Goal: Task Accomplishment & Management: Manage account settings

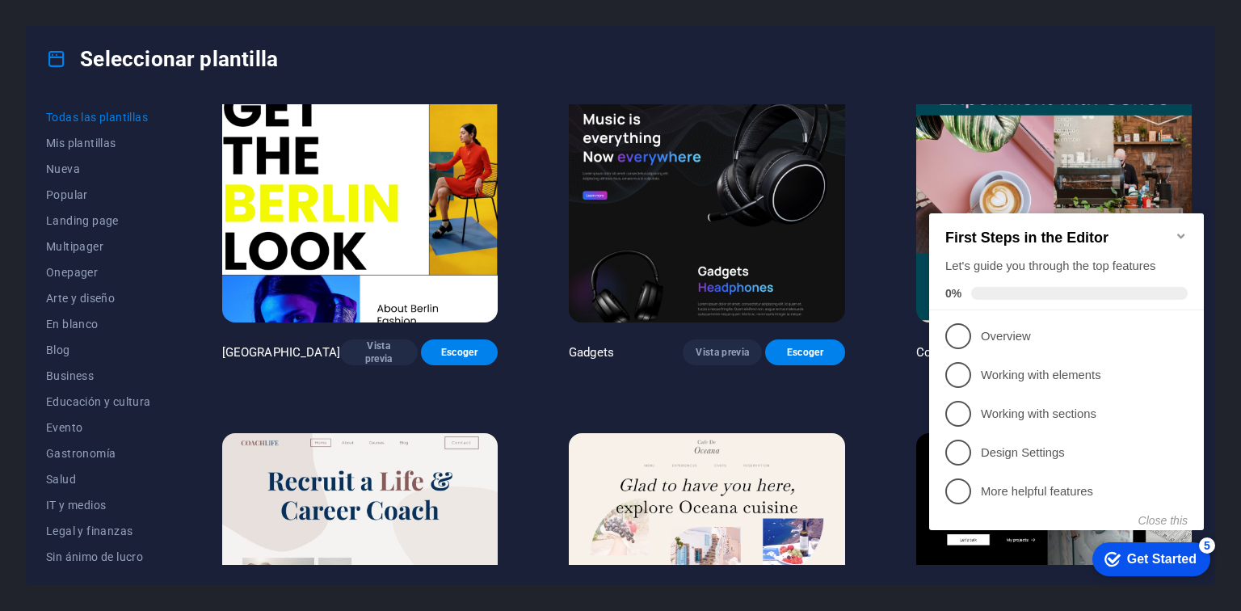
scroll to position [4054, 0]
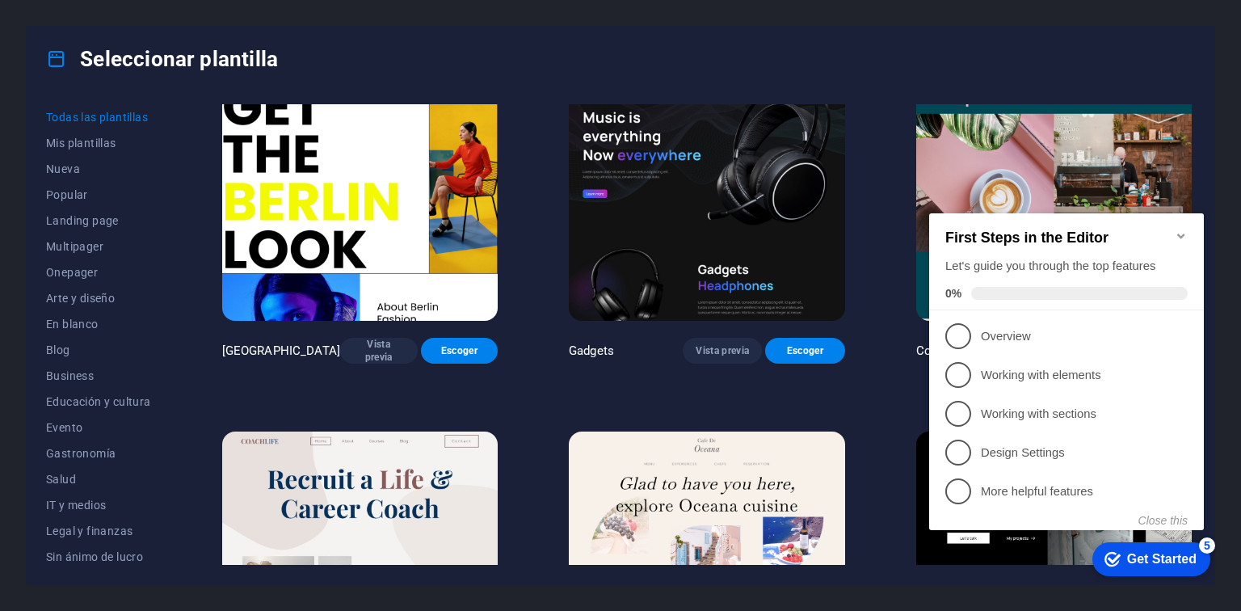
click at [1179, 230] on icon "Minimize checklist" at bounding box center [1181, 235] width 13 height 13
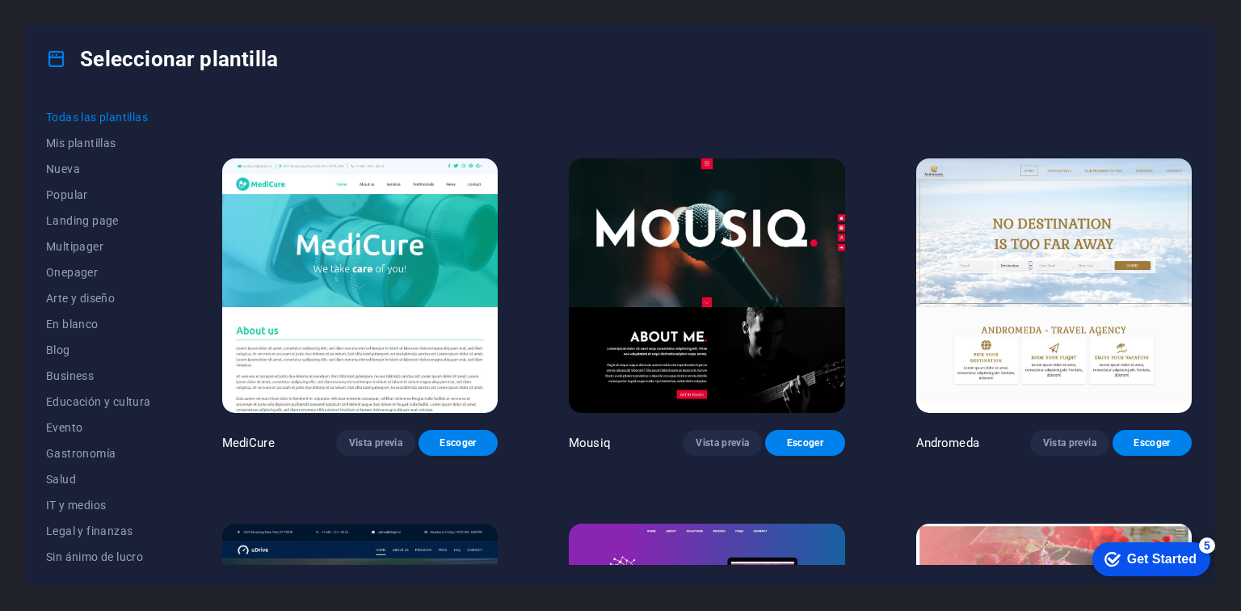
scroll to position [11547, 0]
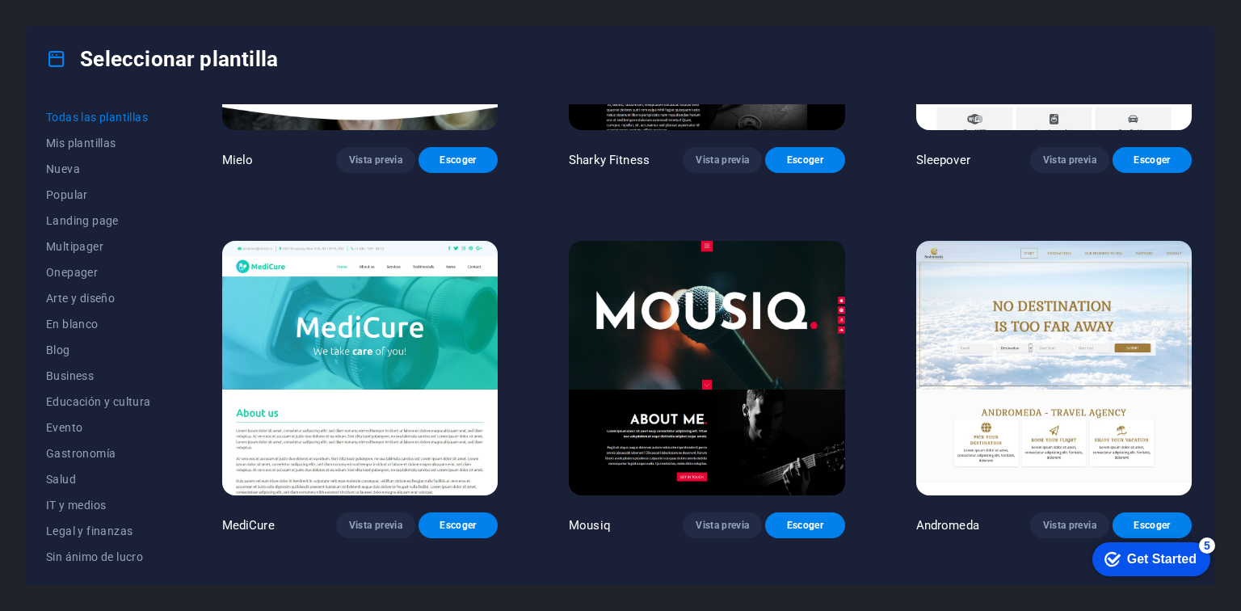
click at [720, 316] on img at bounding box center [706, 368] width 275 height 254
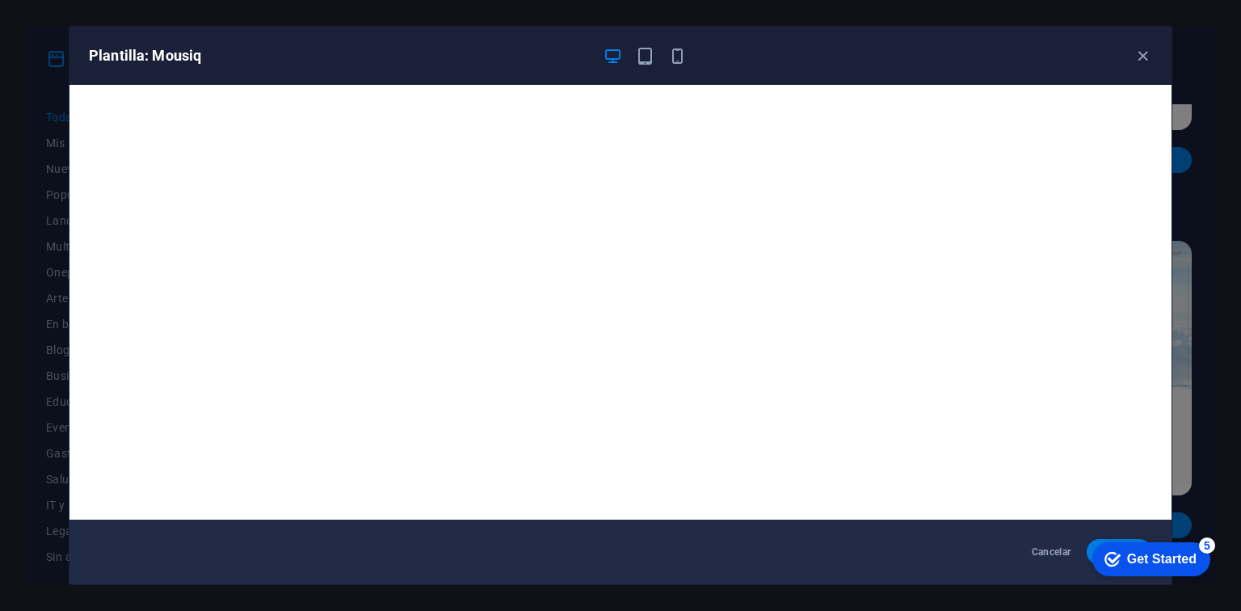
click div "checkmark Get Started 5 First Steps in the Editor Let's guide you through the t…"
click at [1141, 50] on icon "button" at bounding box center [1142, 56] width 19 height 19
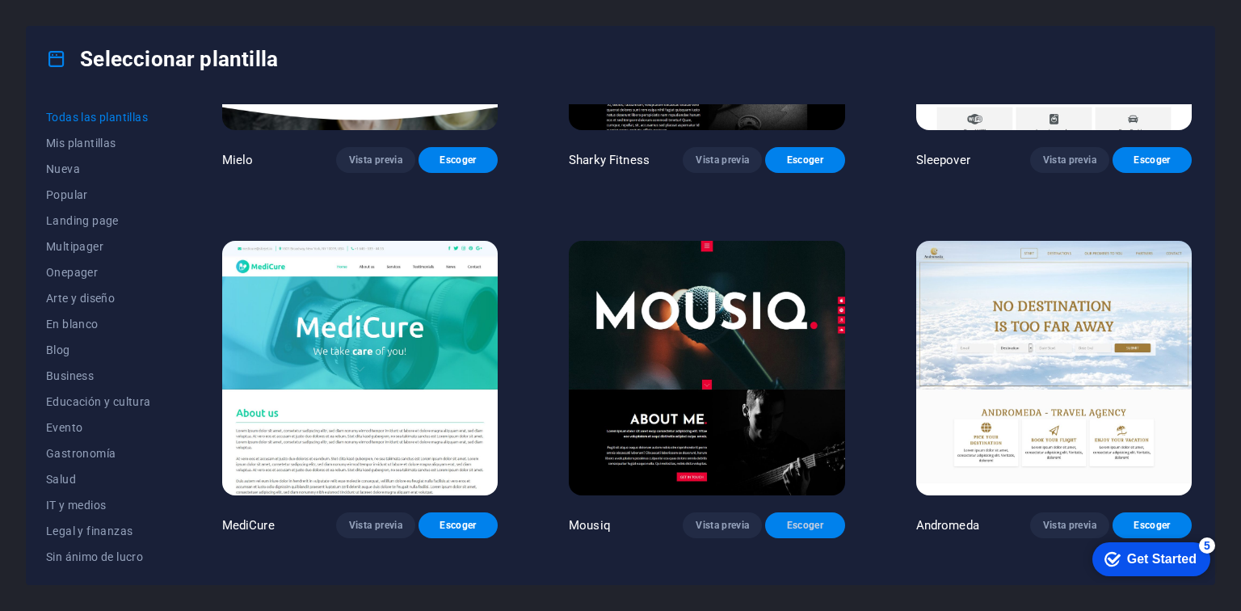
click at [797, 512] on button "Escoger" at bounding box center [804, 525] width 79 height 26
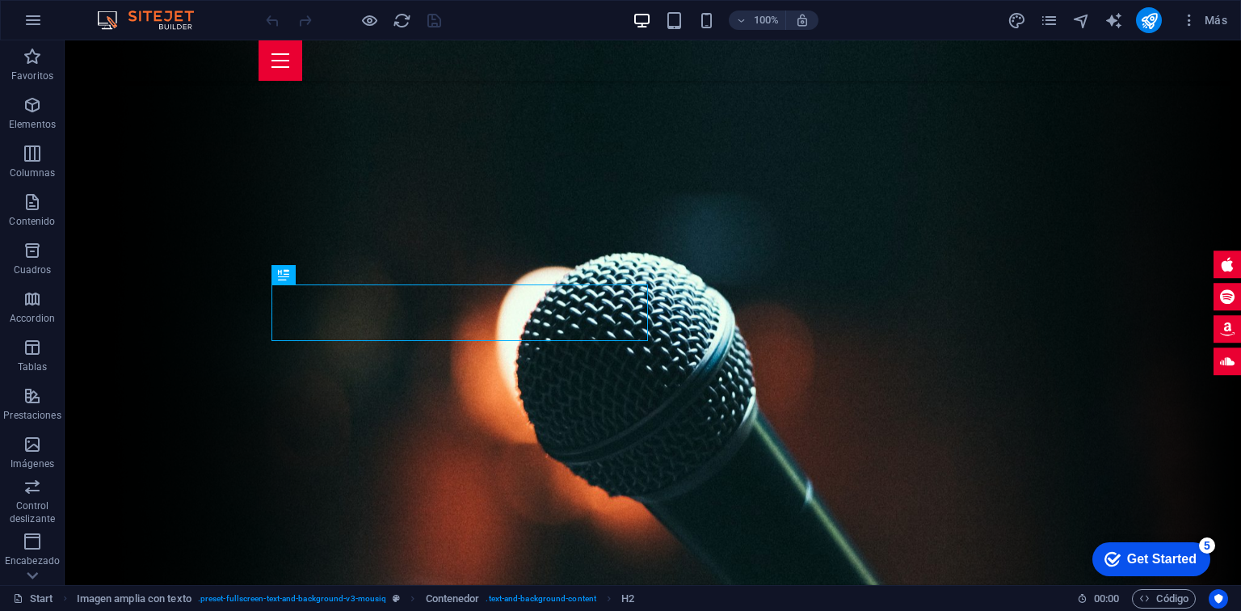
scroll to position [365, 0]
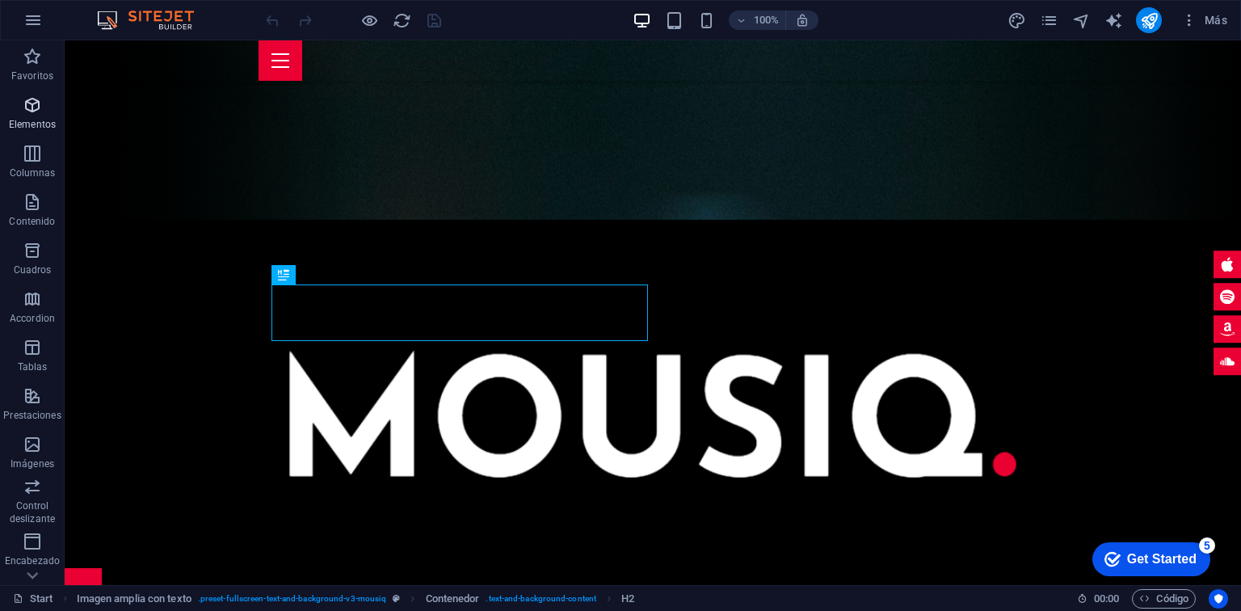
click at [41, 115] on span "Elementos" at bounding box center [32, 114] width 65 height 39
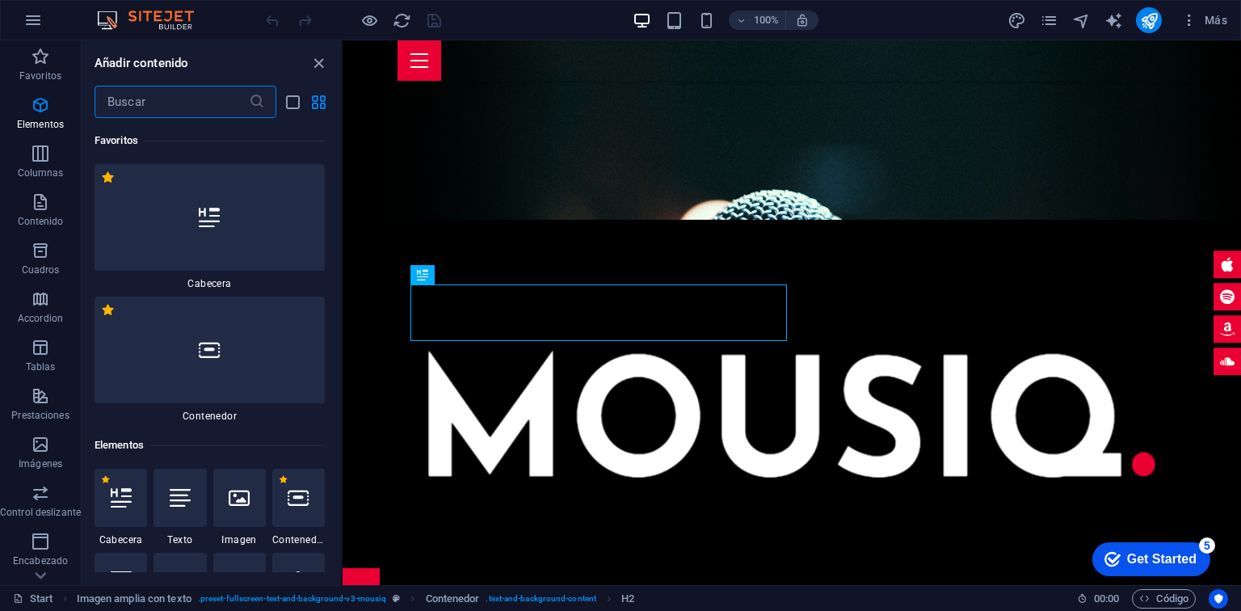
scroll to position [304, 0]
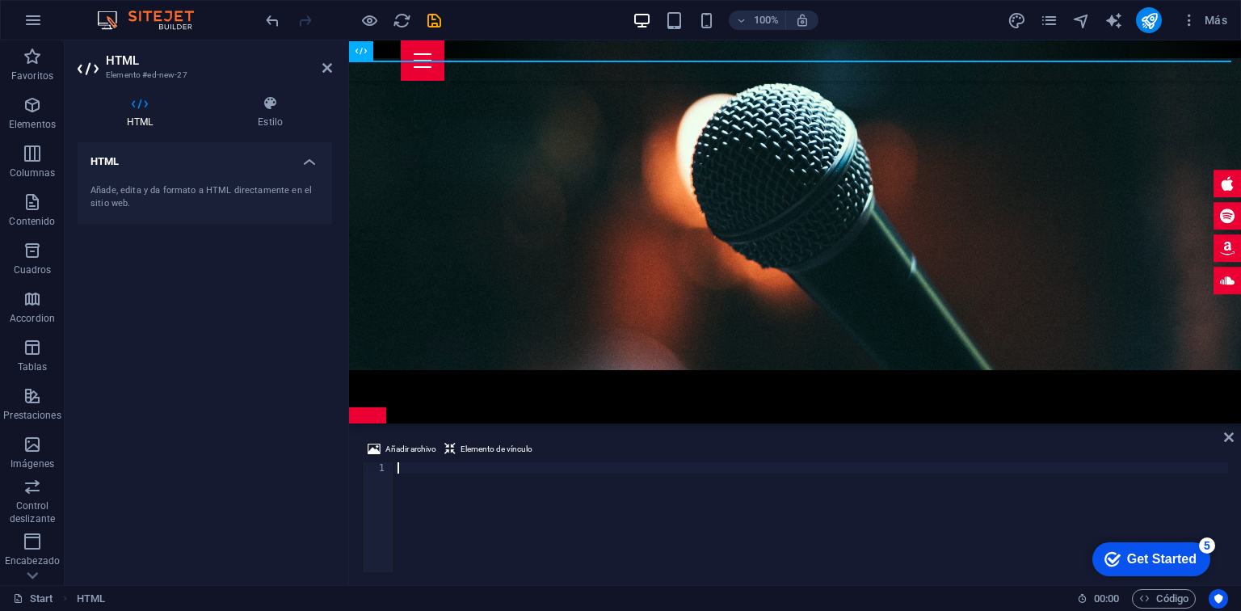
click at [414, 471] on div at bounding box center [811, 528] width 834 height 132
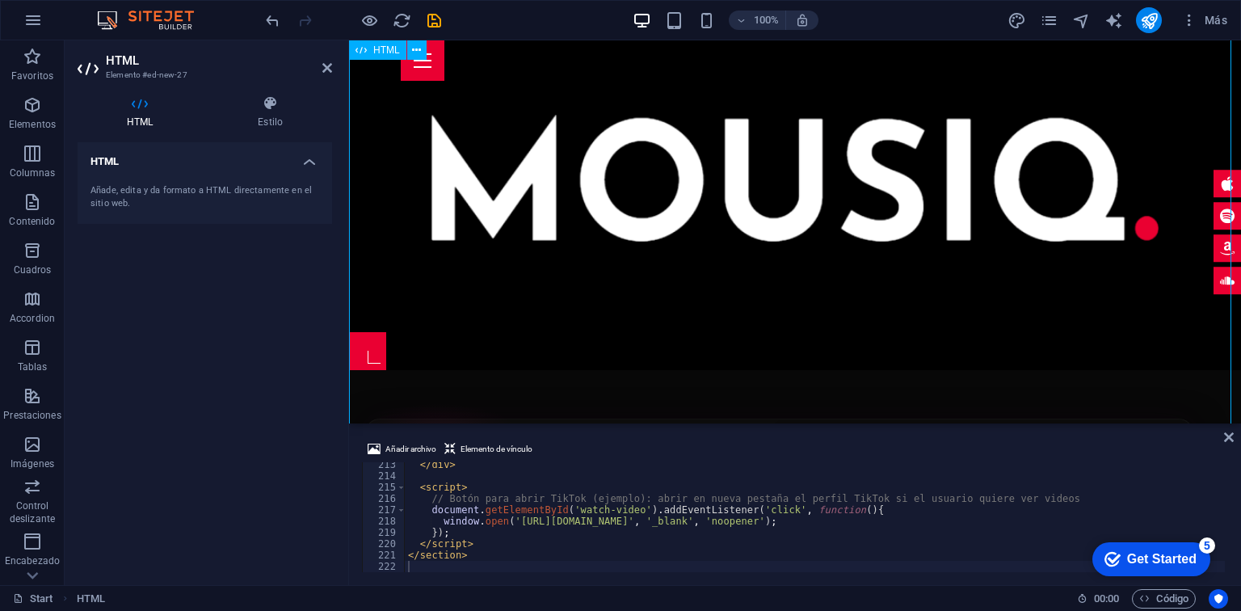
scroll to position [443, 0]
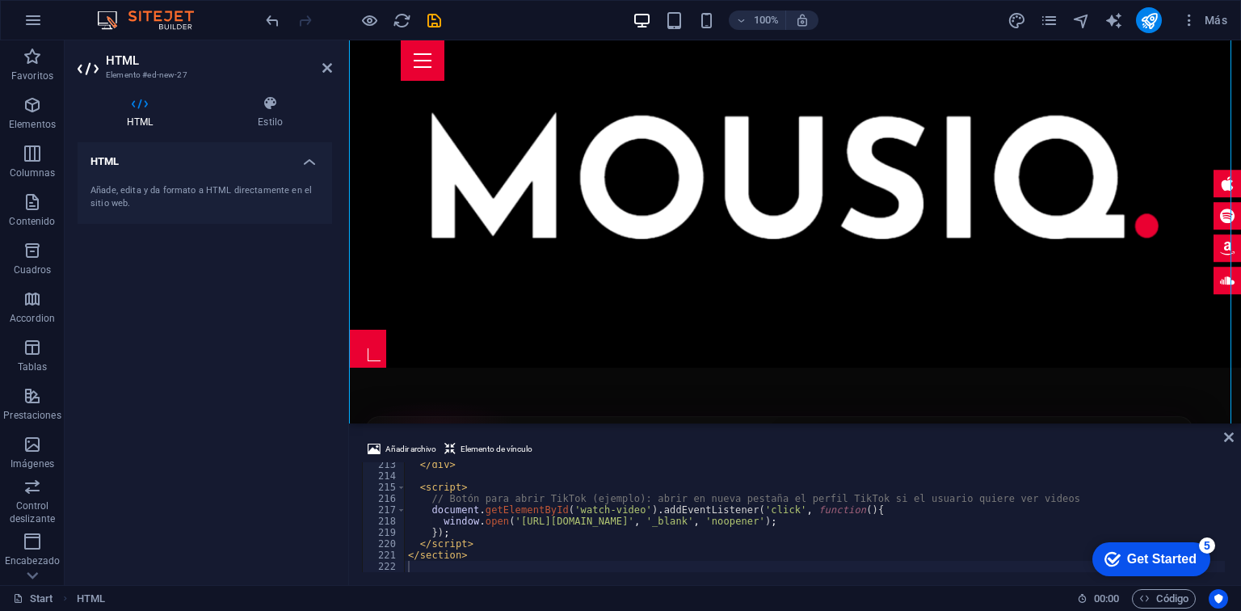
click at [437, 479] on div "</ div > < script > // Botón para abrir TikTok (ejemplo): abrir en nueva pestañ…" at bounding box center [1081, 523] width 1353 height 129
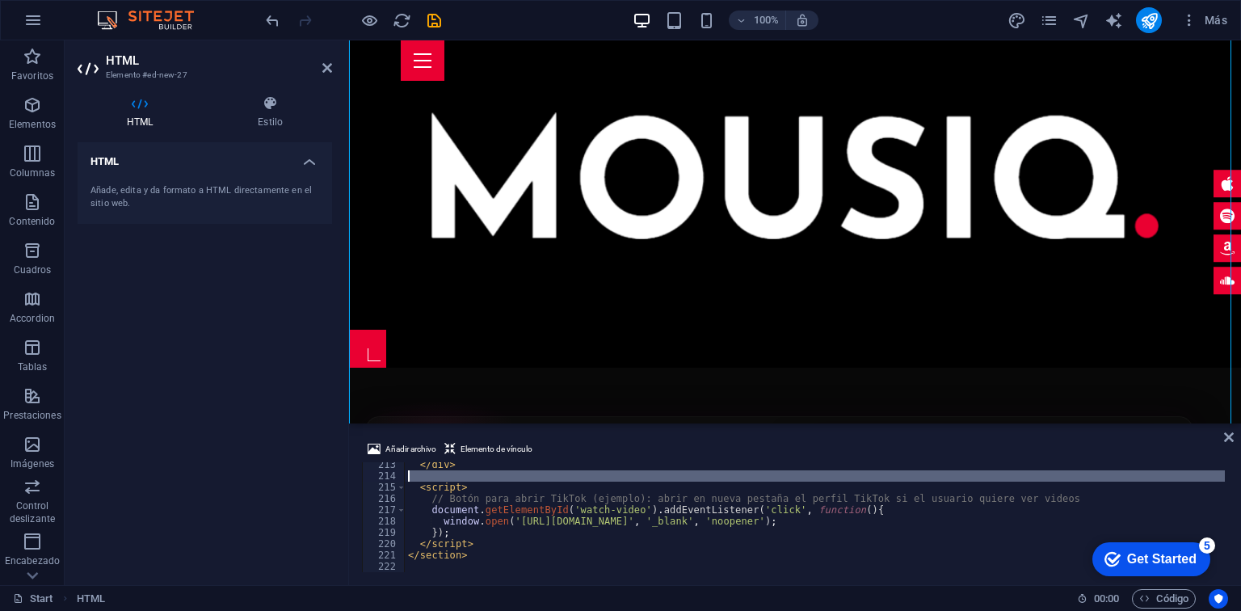
click at [437, 479] on div "</ div > < script > // Botón para abrir TikTok (ejemplo): abrir en nueva pestañ…" at bounding box center [1081, 523] width 1353 height 129
type textarea "</section>"
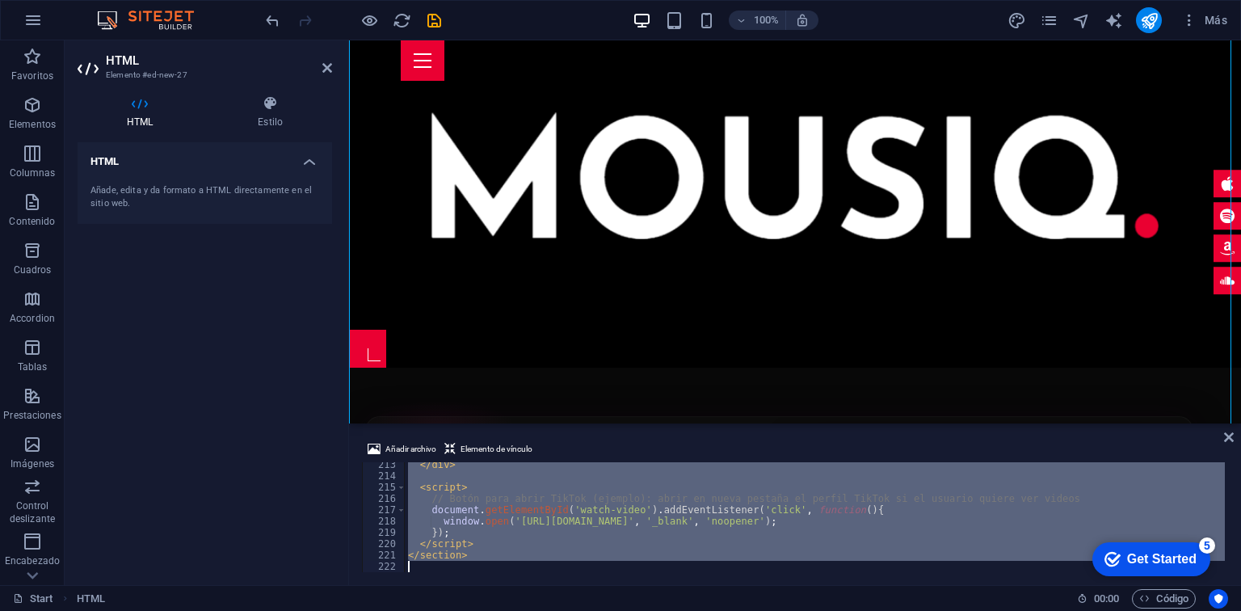
click at [437, 479] on div "</ div > < script > // Botón para abrir TikTok (ejemplo): abrir en nueva pestañ…" at bounding box center [1081, 523] width 1353 height 129
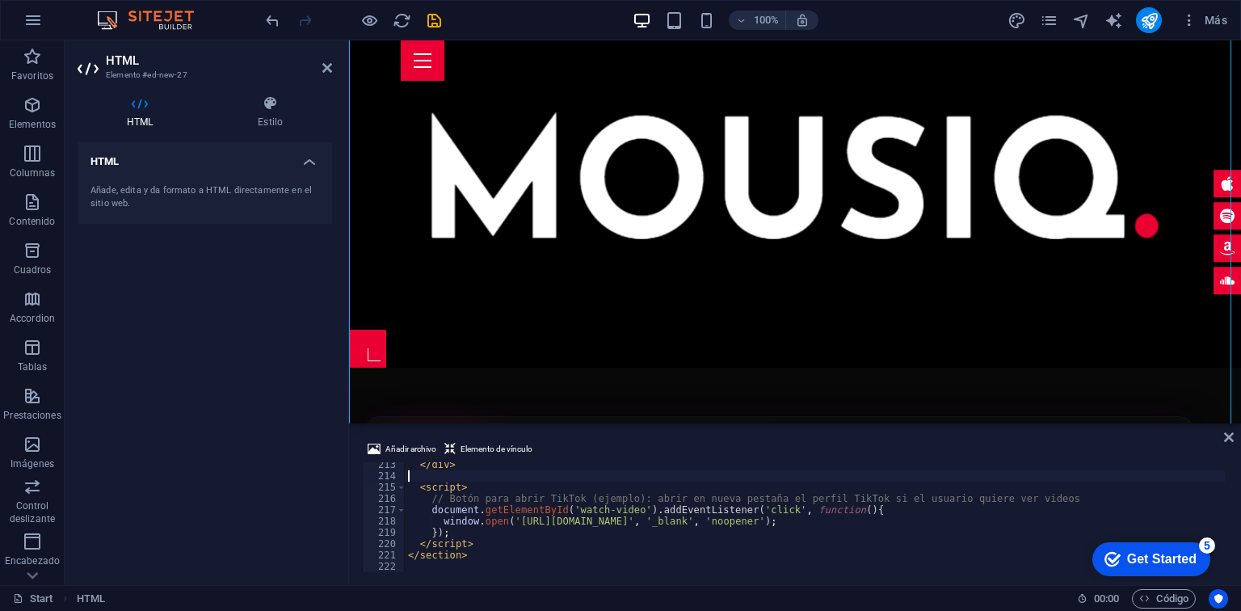
click at [437, 479] on div "</ div > < script > // Botón para abrir TikTok (ejemplo): abrir en nueva pestañ…" at bounding box center [1081, 523] width 1353 height 129
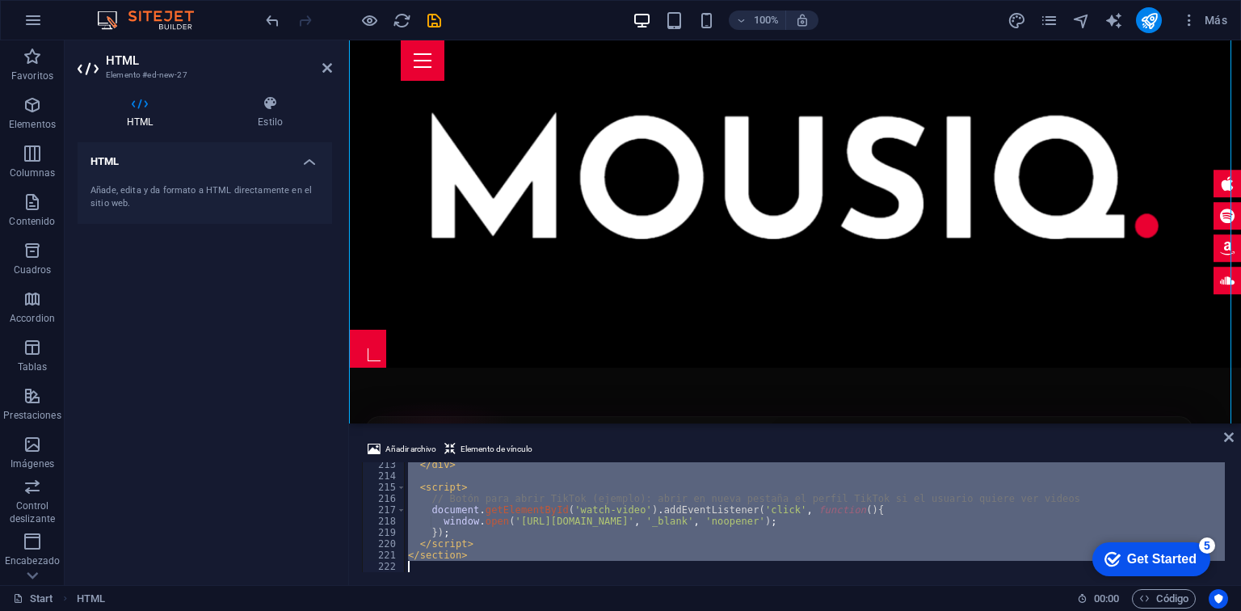
click at [437, 479] on div "</ div > < script > // Botón para abrir TikTok (ejemplo): abrir en nueva pestañ…" at bounding box center [1081, 523] width 1353 height 129
type textarea "</section>"
paste textarea
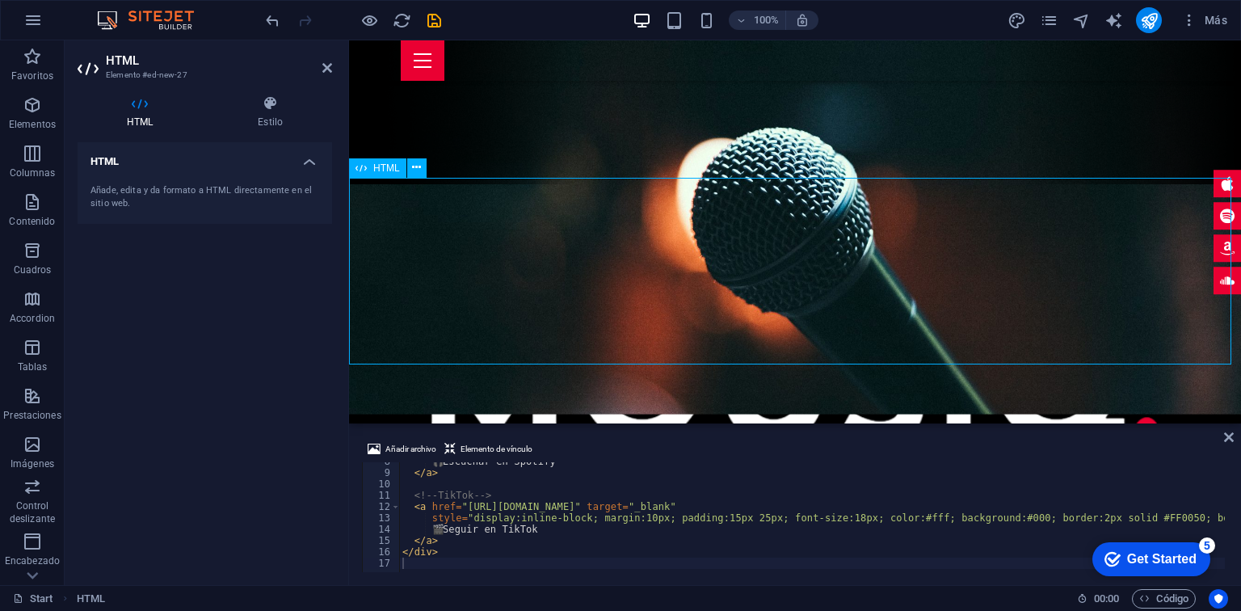
scroll to position [271, 0]
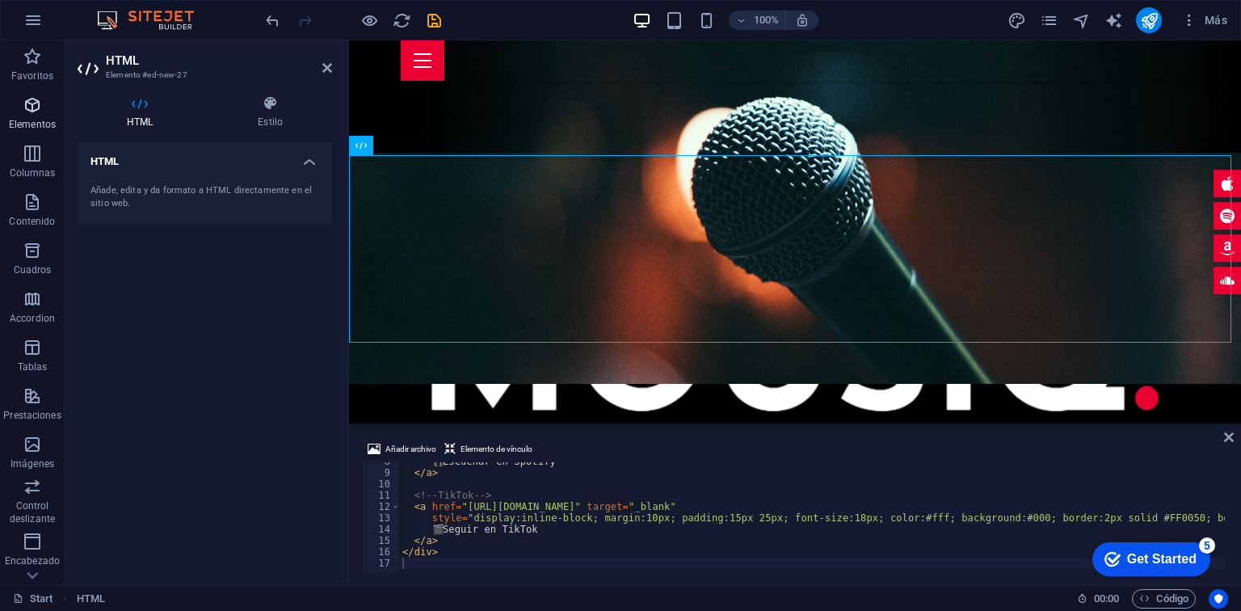
click at [36, 113] on icon "button" at bounding box center [32, 104] width 19 height 19
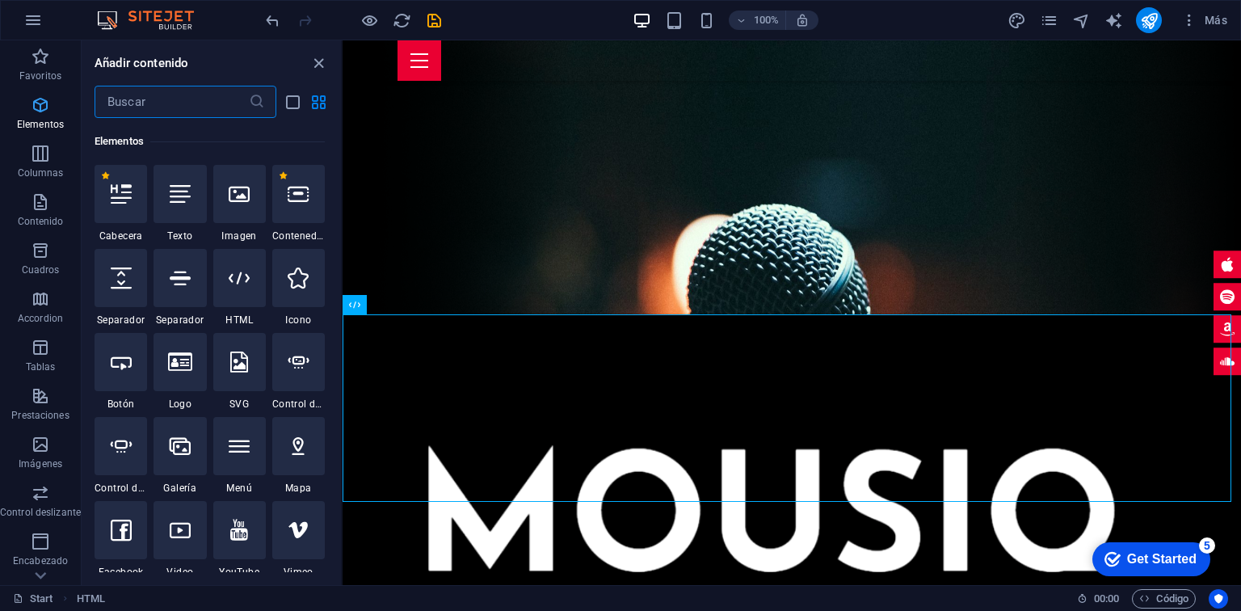
scroll to position [304, 0]
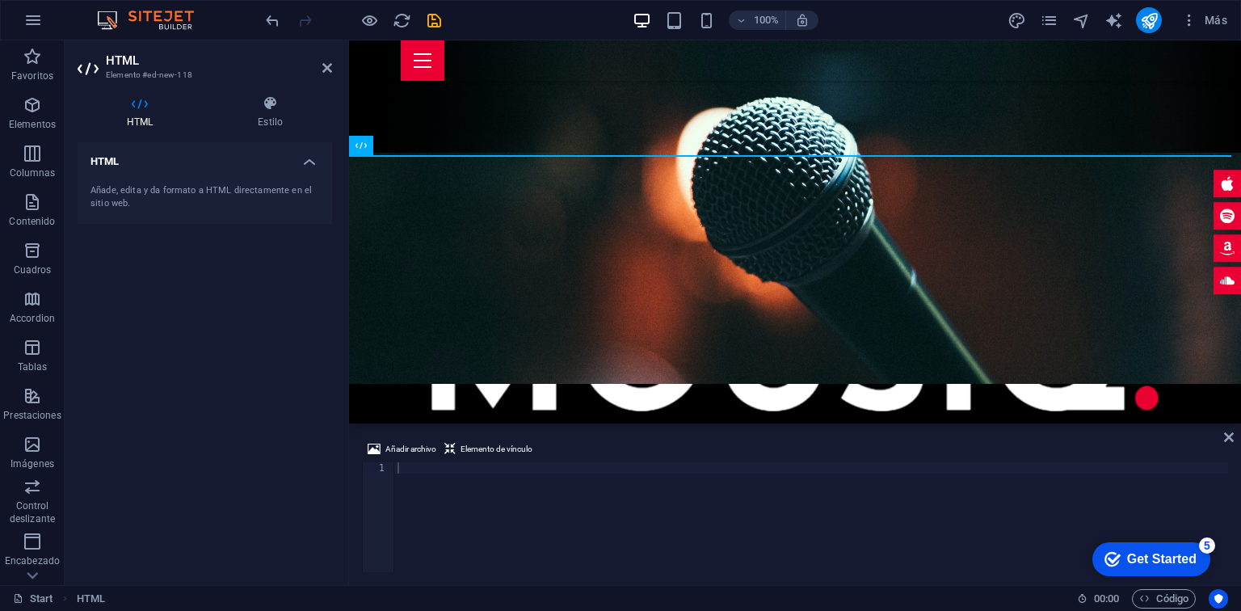
click at [481, 460] on div "Añadir archivo Elemento de vínculo" at bounding box center [795, 450] width 866 height 23
click at [472, 464] on div at bounding box center [811, 528] width 834 height 132
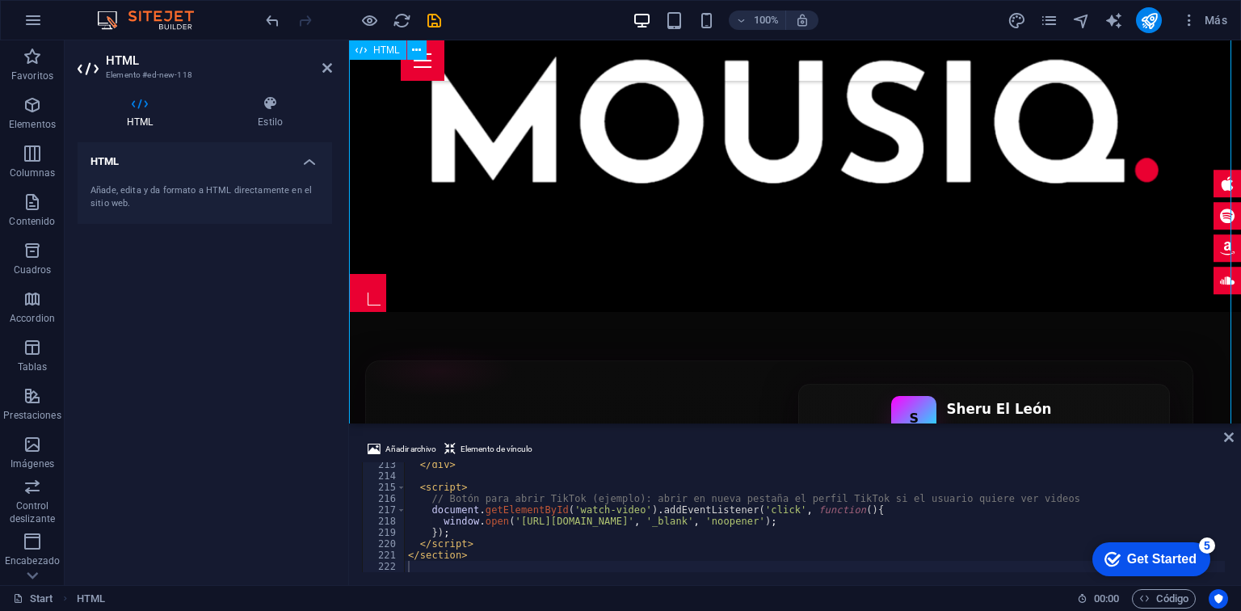
scroll to position [503, 0]
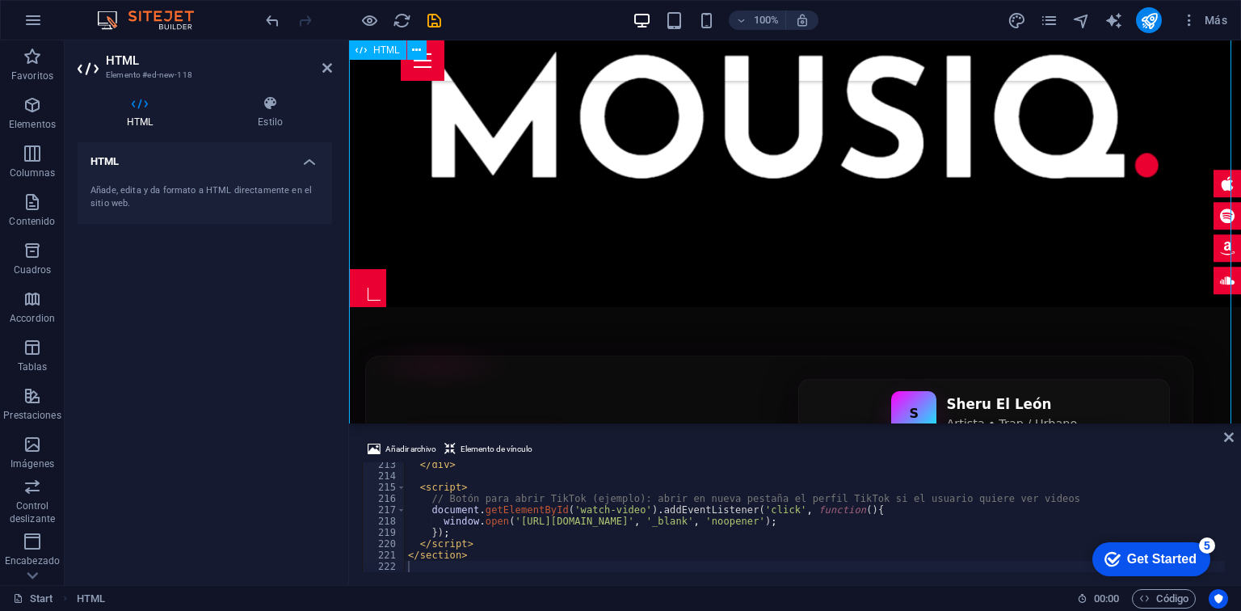
click at [595, 307] on div "ESTRENO • ARTISTA [PERSON_NAME] Directo desde redes → Poder, ritmo y presencia …" at bounding box center [795, 602] width 892 height 591
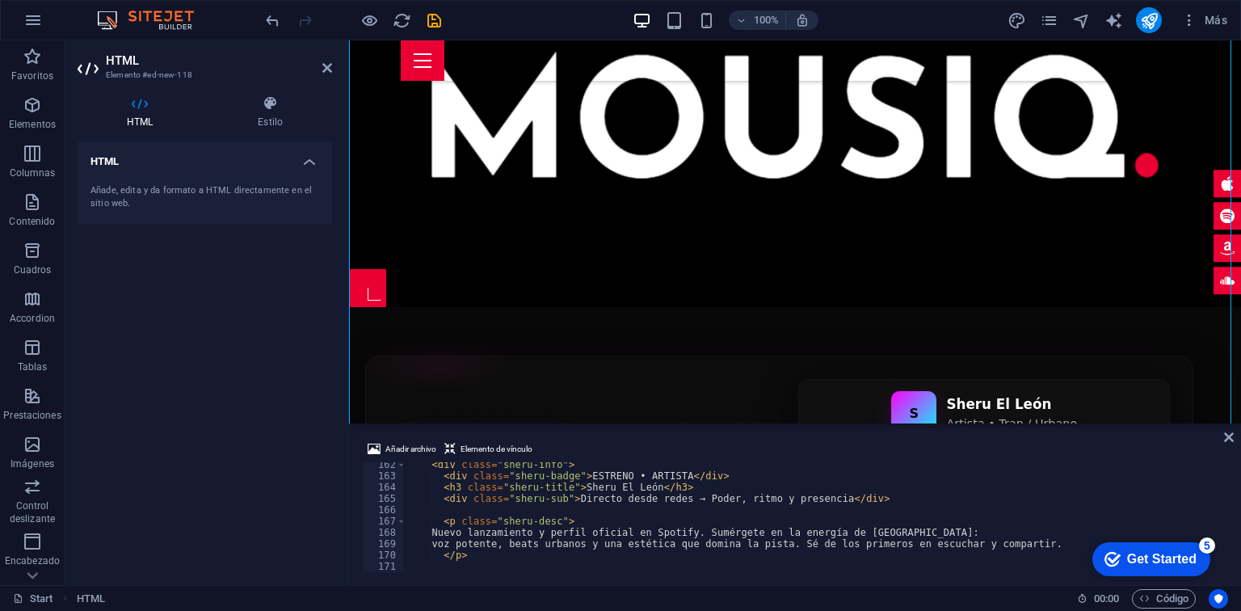
scroll to position [1826, 0]
click at [515, 307] on div "ESTRENO • ARTISTA [PERSON_NAME] Directo desde redes → Poder, ritmo y presencia …" at bounding box center [795, 602] width 892 height 591
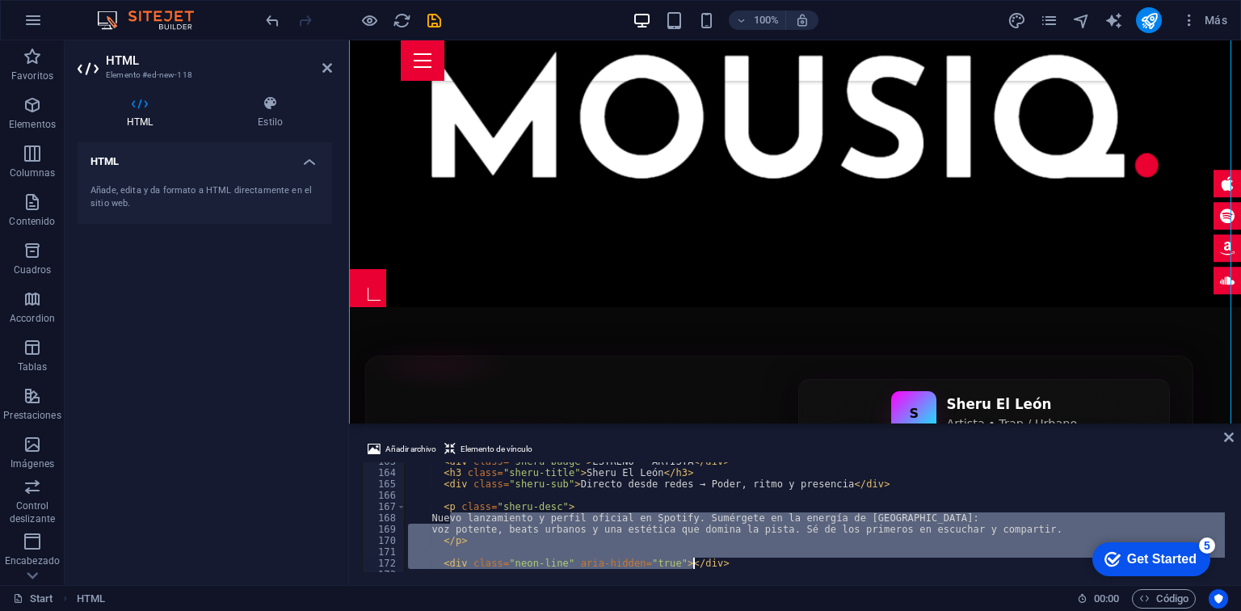
scroll to position [1839, 0]
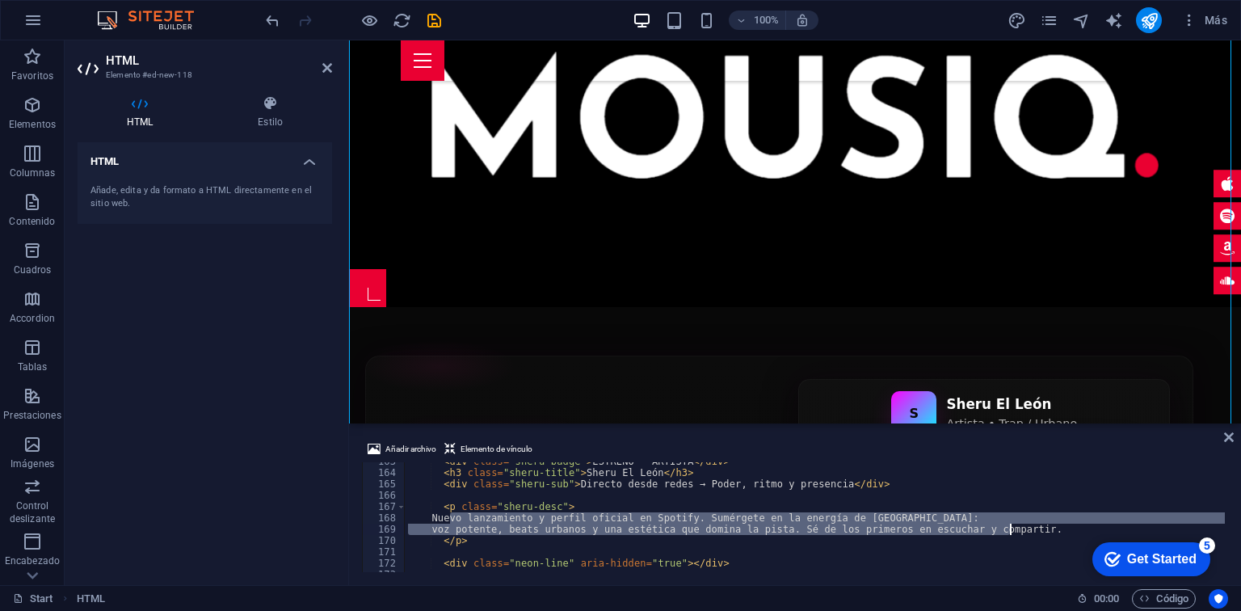
drag, startPoint x: 449, startPoint y: 529, endPoint x: 1011, endPoint y: 527, distance: 562.2
click at [1011, 527] on div "< div class = "sheru-badge" > ESTRENO • ARTISTA </ div > < h3 class = "sheru-ti…" at bounding box center [1081, 520] width 1353 height 129
paste textarea "¿Estás listo para rugir conmigo? 🦁"
type textarea "¿Estás listo para rugir conmigo? 🦁"
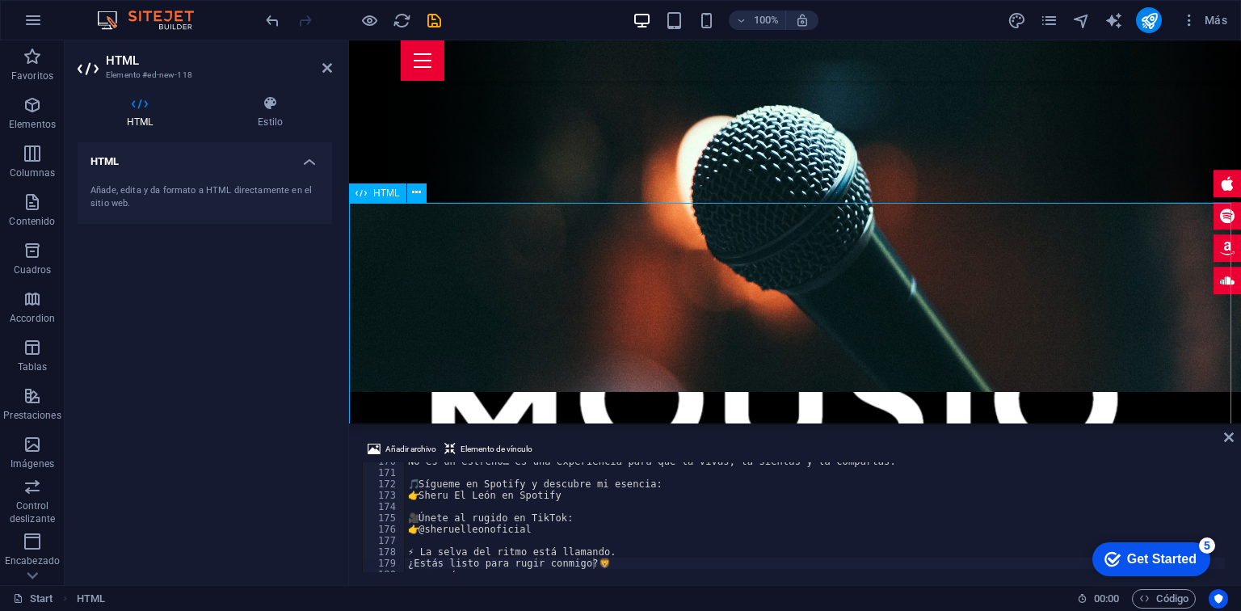
scroll to position [222, 0]
click at [42, 105] on span "Elementos" at bounding box center [32, 114] width 65 height 39
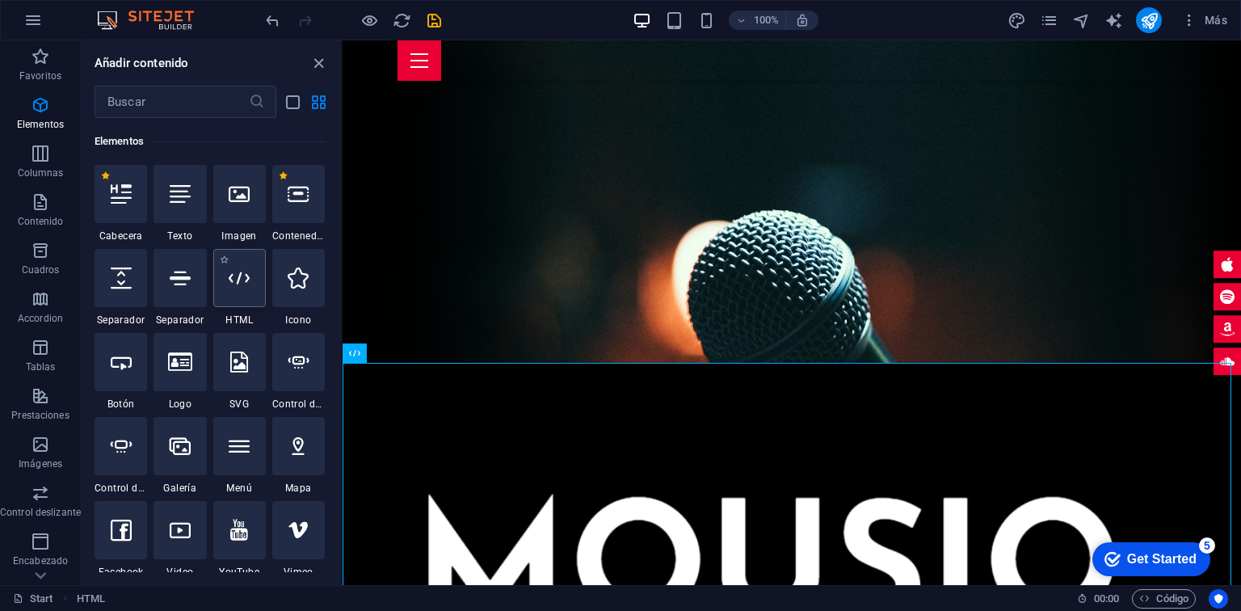
scroll to position [229, 0]
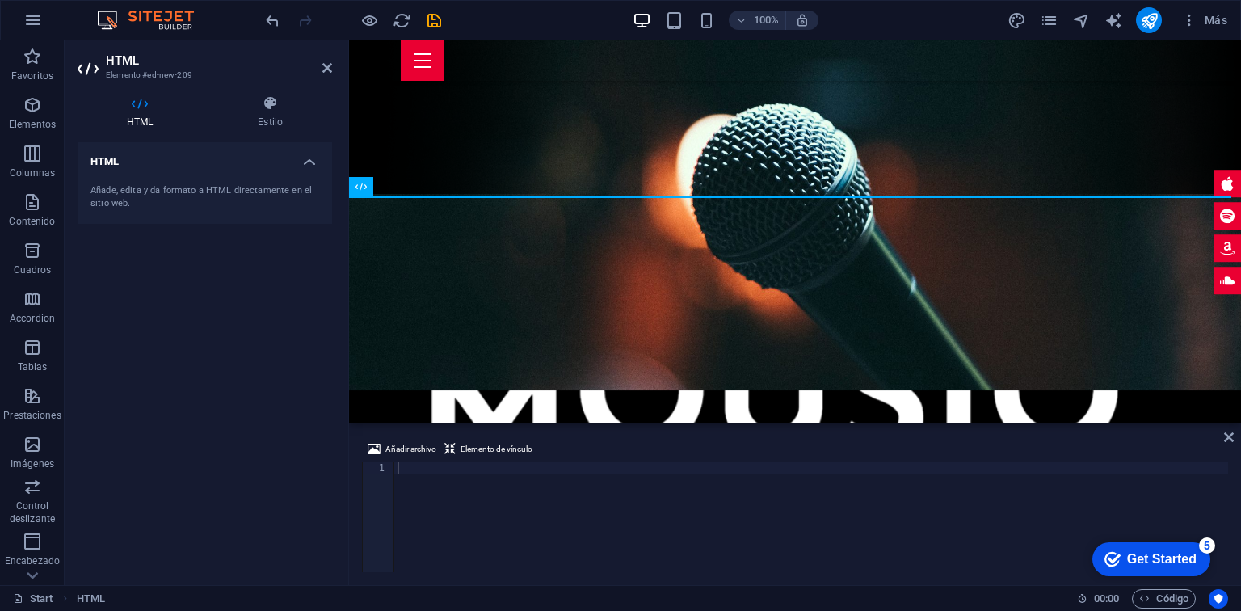
click at [447, 460] on div "Añadir archivo Elemento de vínculo" at bounding box center [795, 450] width 866 height 23
click at [439, 464] on div at bounding box center [811, 528] width 834 height 132
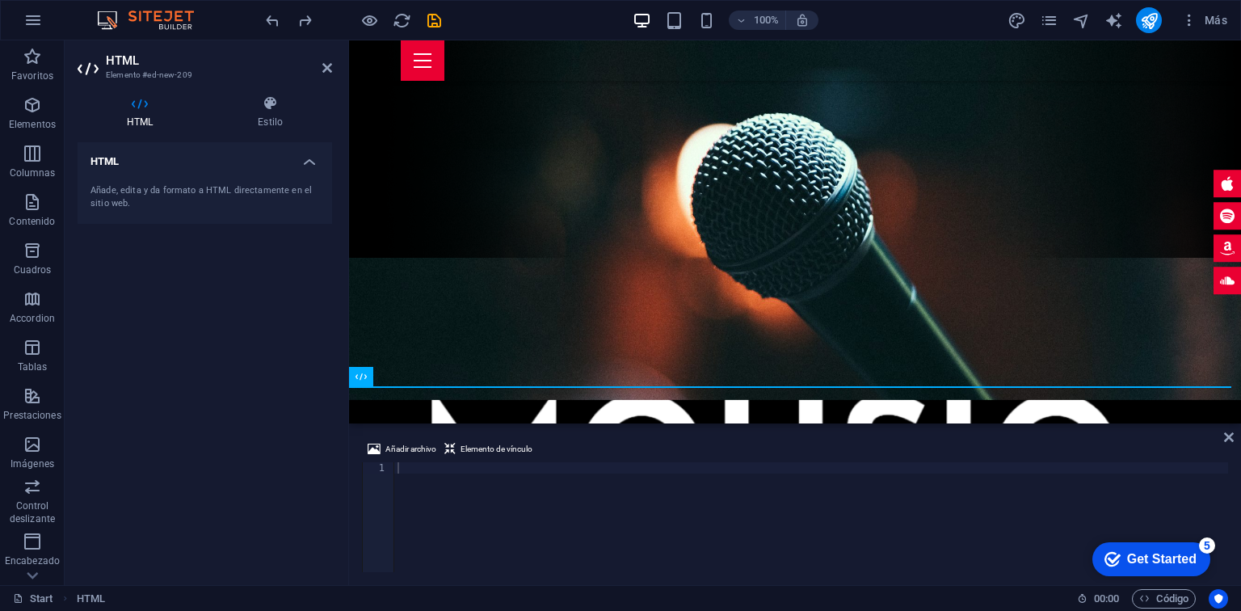
scroll to position [194, 0]
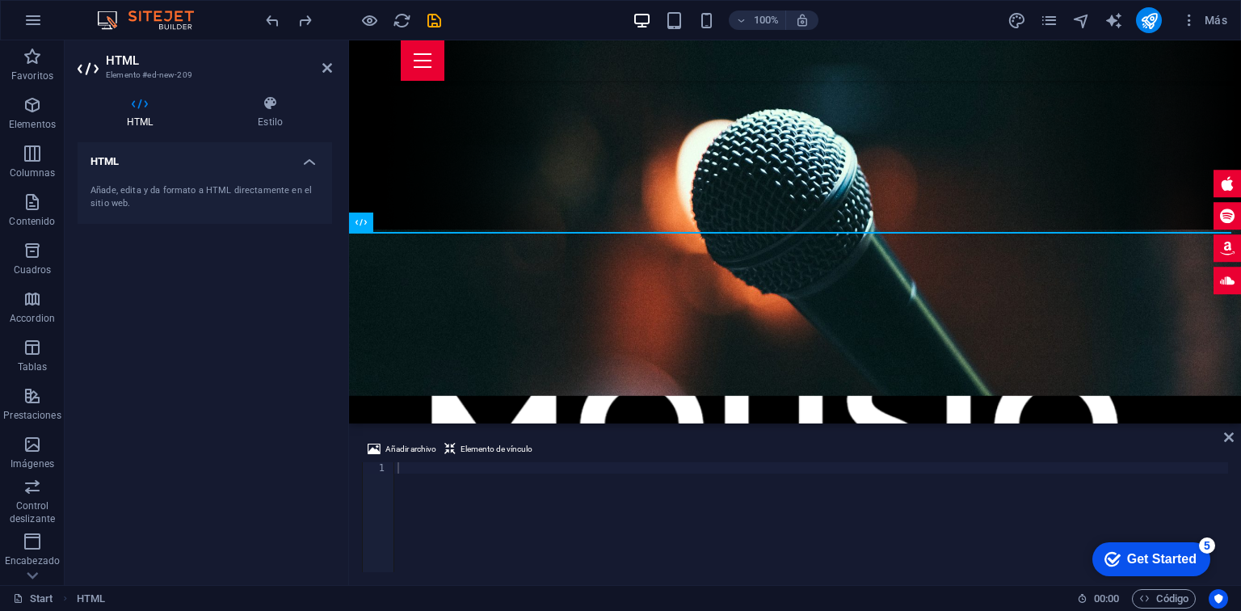
click at [601, 466] on div at bounding box center [811, 528] width 834 height 132
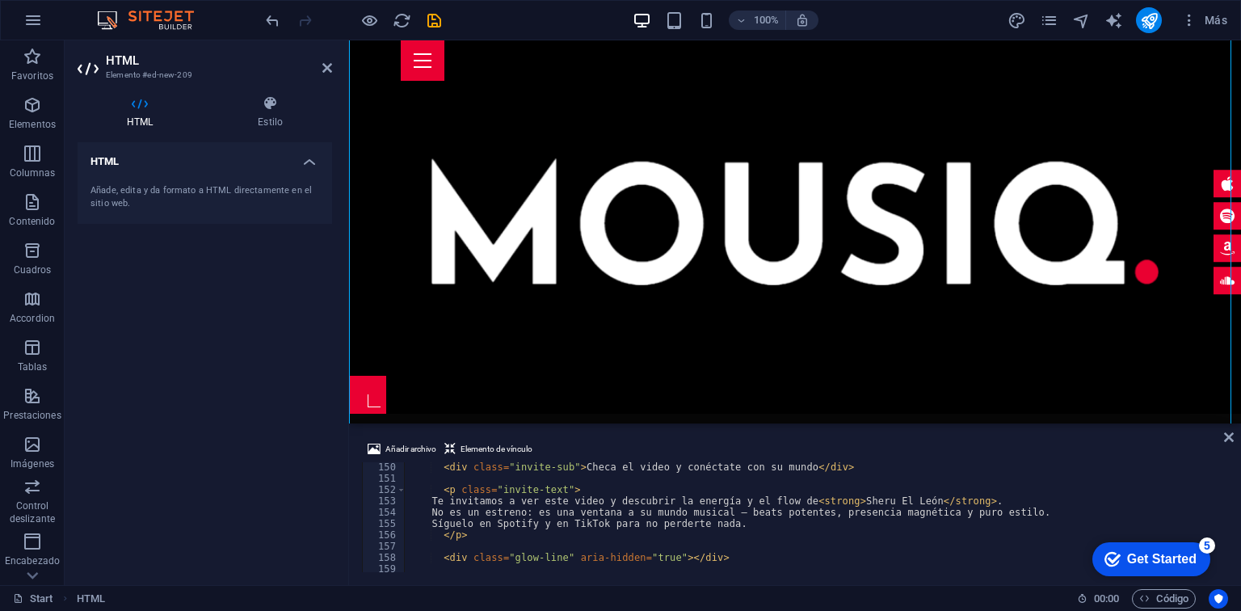
scroll to position [1688, 0]
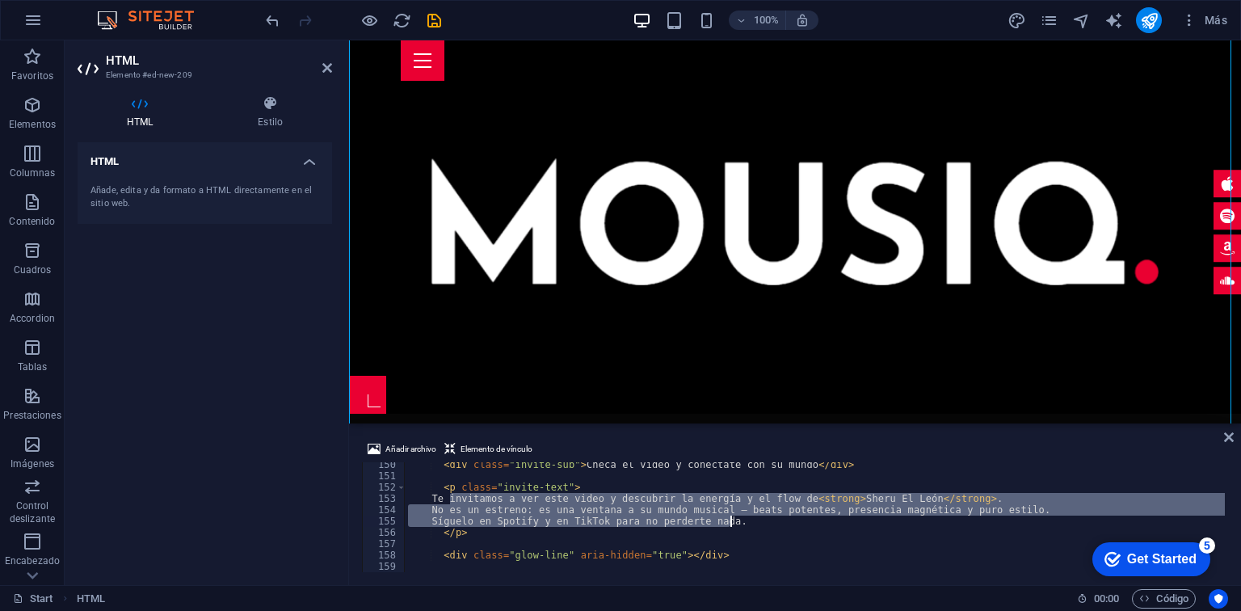
drag, startPoint x: 449, startPoint y: 498, endPoint x: 735, endPoint y: 522, distance: 287.0
click at [735, 522] on div "< div class = "invite-sub" > Checa el video y conéctate con su mundo </ div > <…" at bounding box center [978, 523] width 1147 height 129
paste textarea "⚡ No solo escuches… siente la energía de las cadenas que son de plat"
type textarea "⚡ No solo escuches… siente la energía de las cadenas que son [PERSON_NAME]."
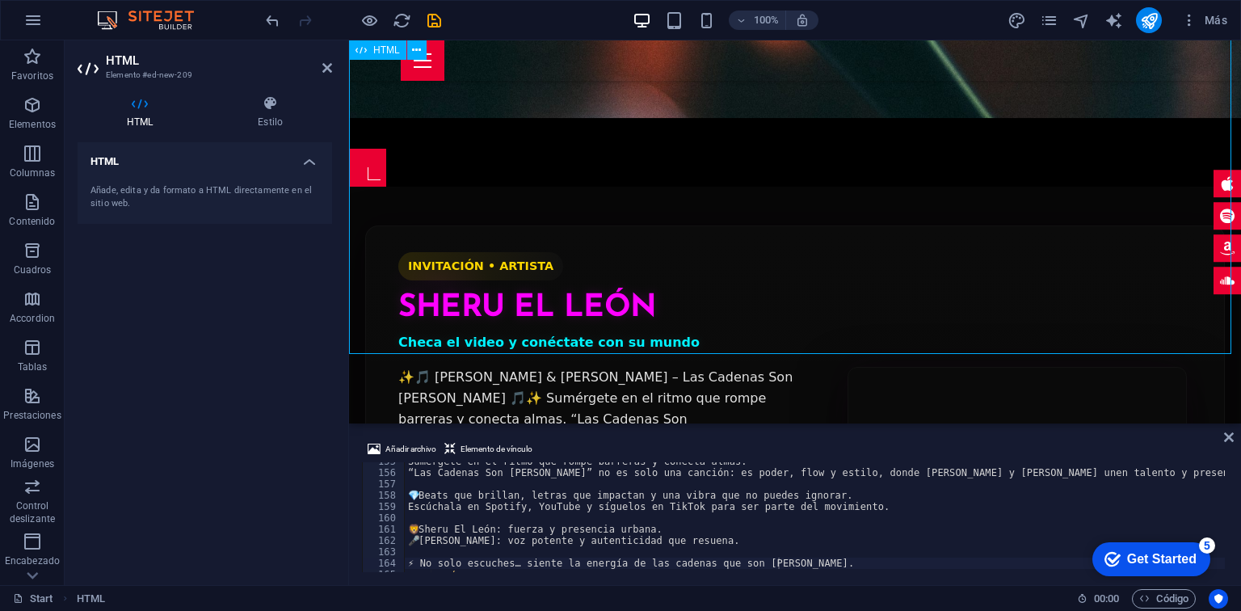
scroll to position [633, 0]
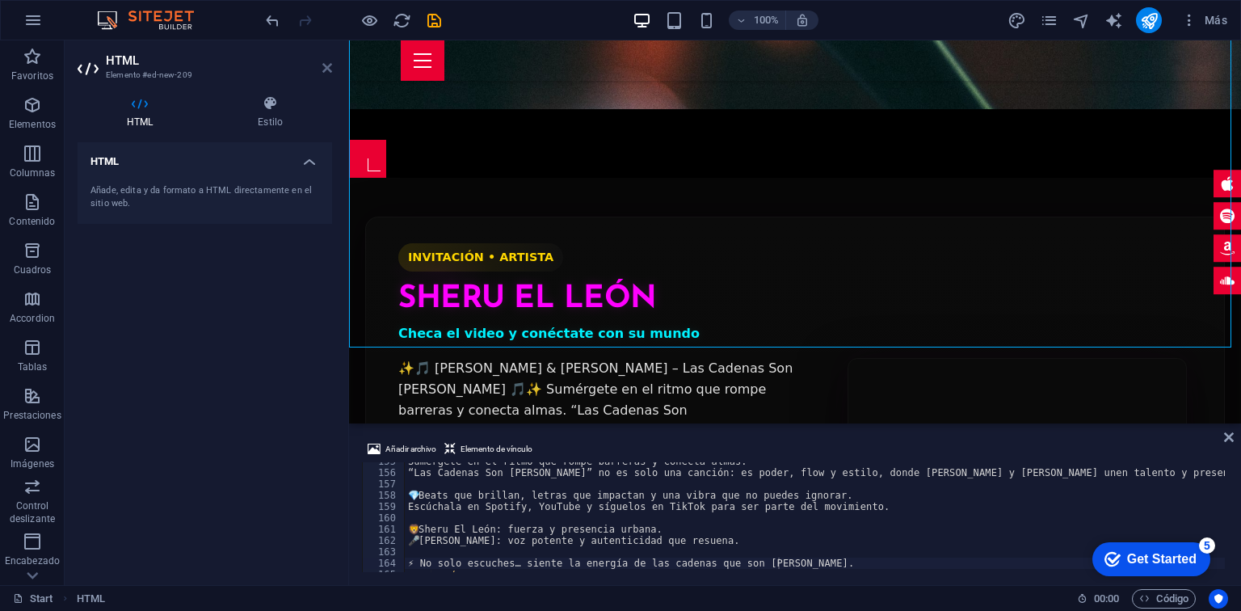
click at [326, 69] on icon at bounding box center [327, 67] width 10 height 13
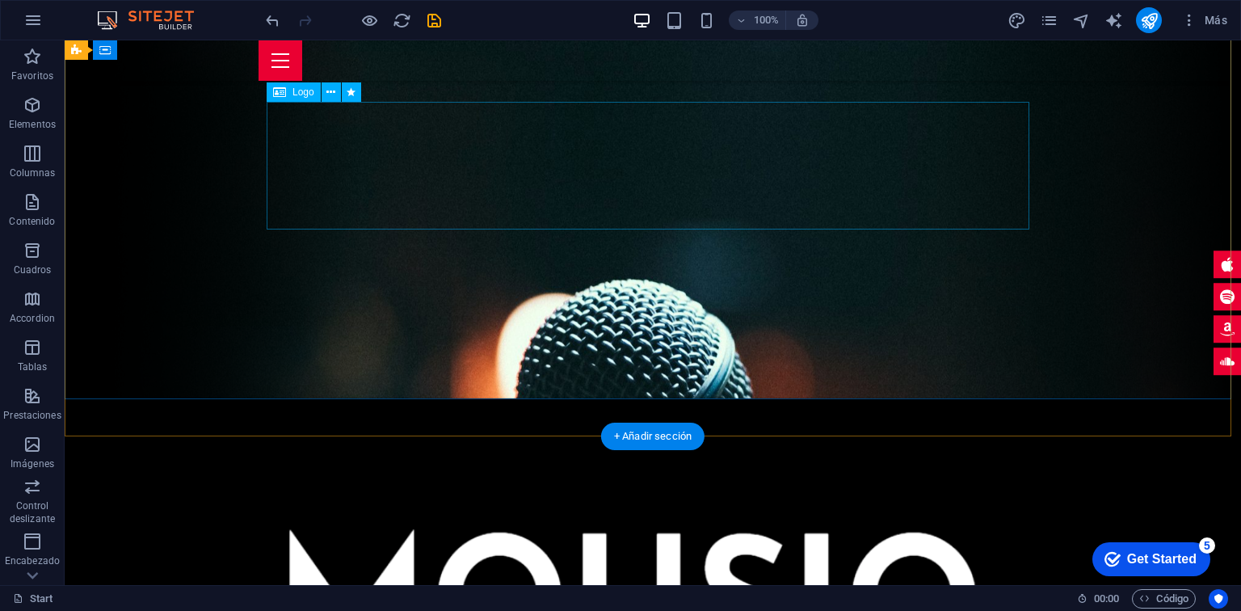
scroll to position [188, 0]
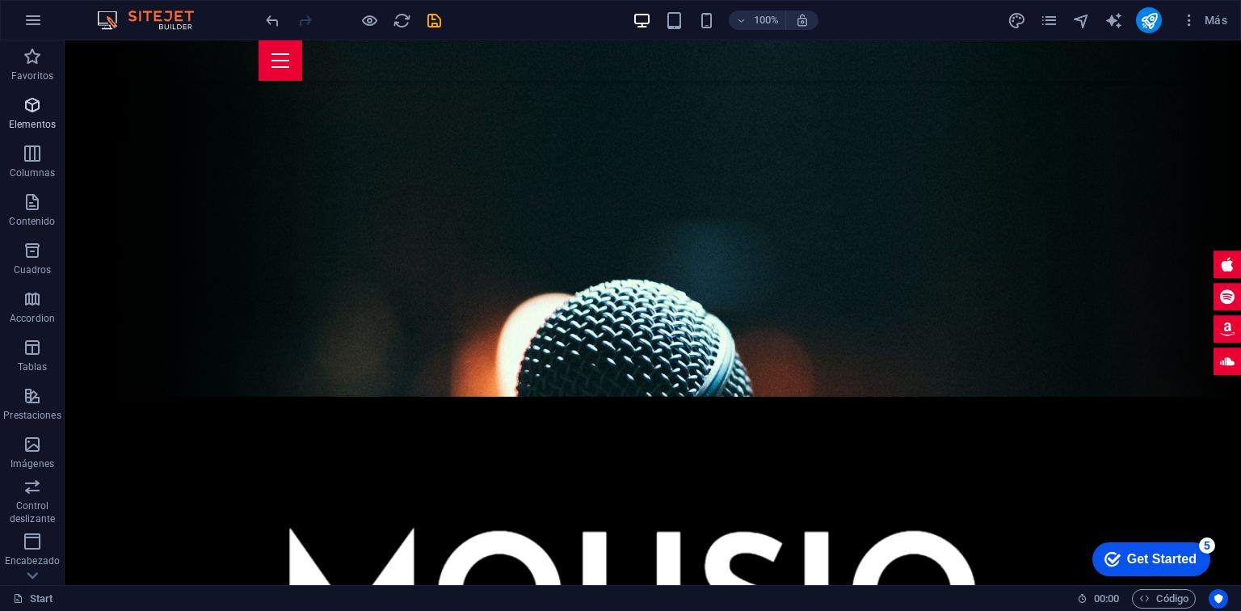
click at [28, 121] on p "Elementos" at bounding box center [32, 124] width 47 height 13
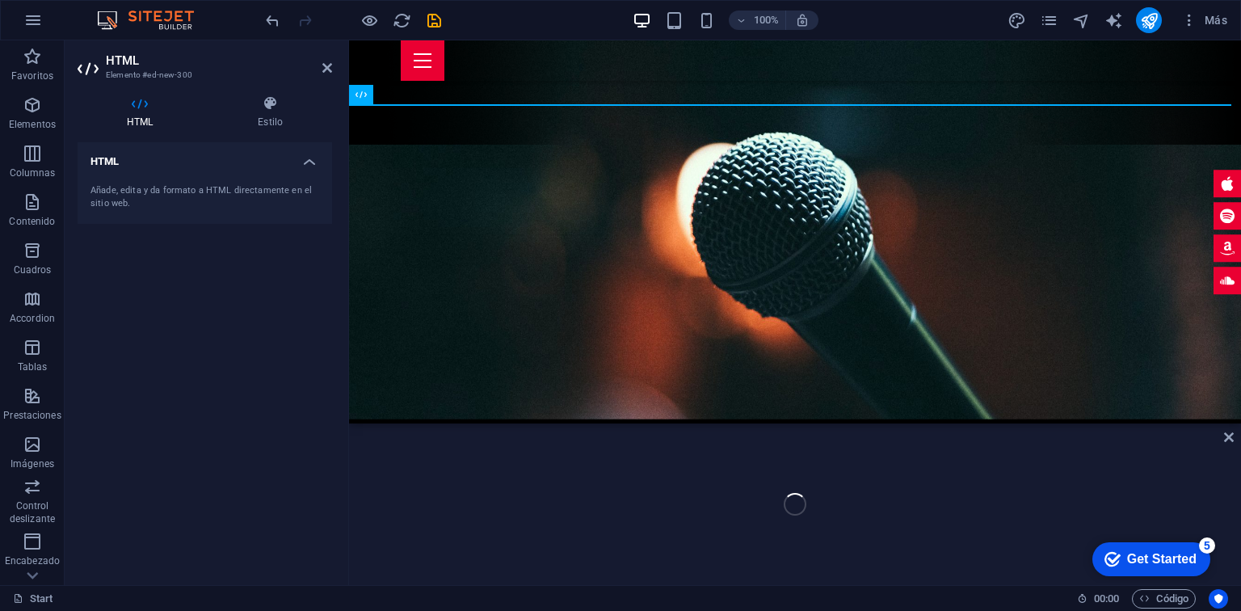
scroll to position [322, 0]
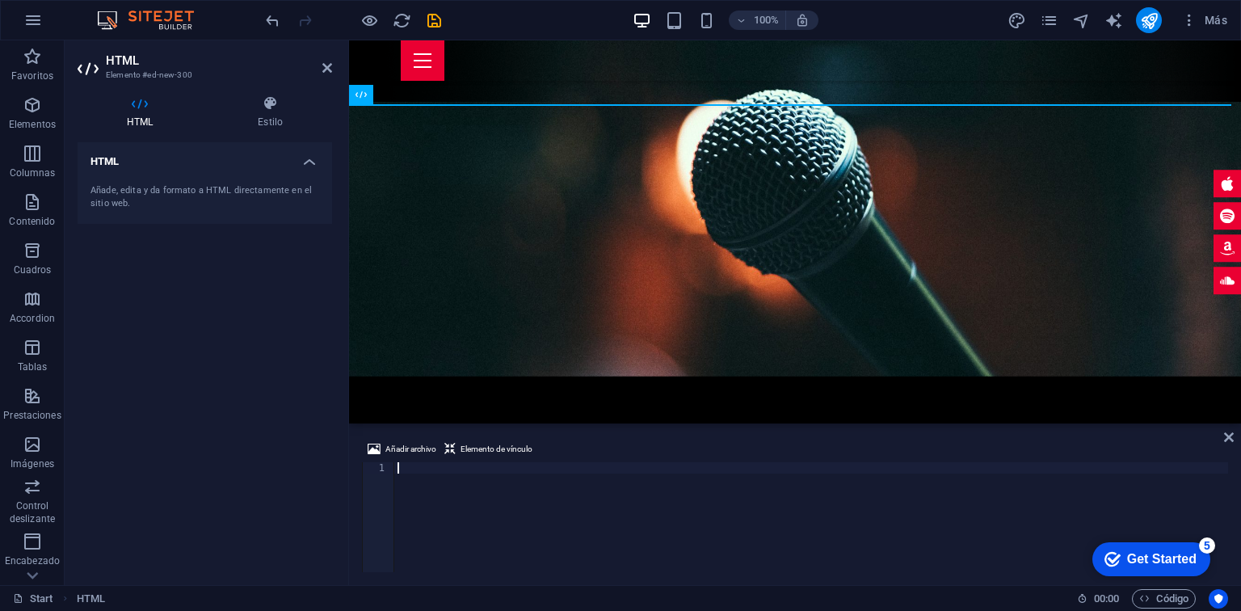
click at [435, 462] on div at bounding box center [811, 528] width 834 height 132
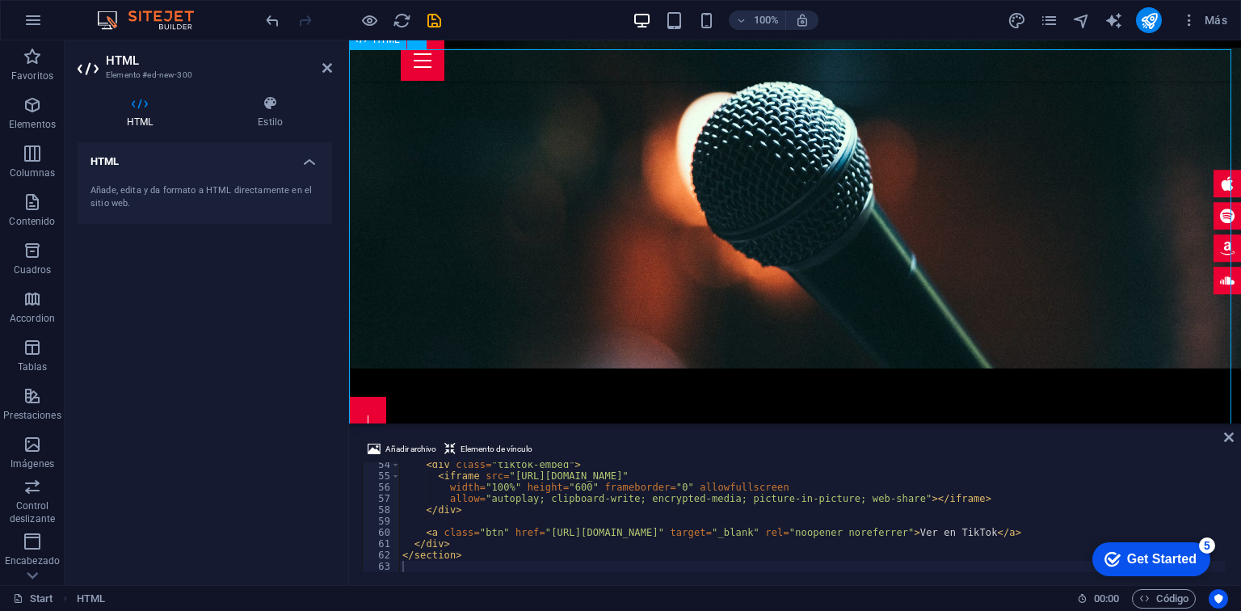
scroll to position [376, 0]
click at [453, 480] on div "< div class = "tiktok-embed" > < iframe src = "[URL][DOMAIN_NAME]" width = "100…" at bounding box center [812, 525] width 826 height 132
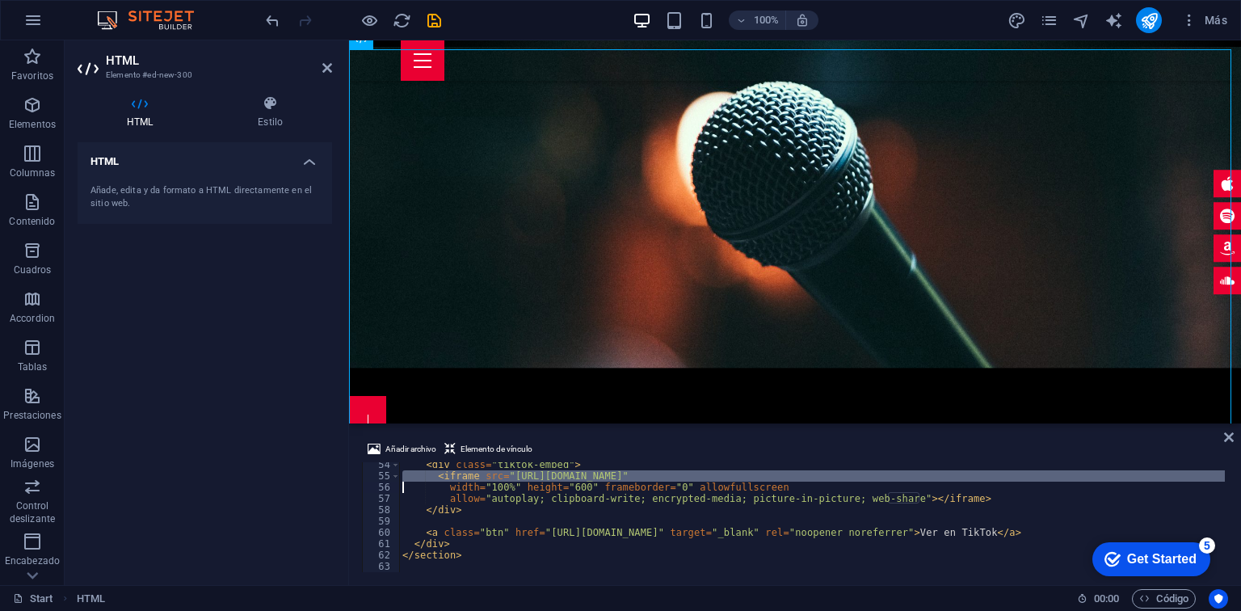
click at [453, 480] on div "< div class = "tiktok-embed" > < iframe src = "[URL][DOMAIN_NAME]" width = "100…" at bounding box center [812, 525] width 826 height 132
type textarea "</section>"
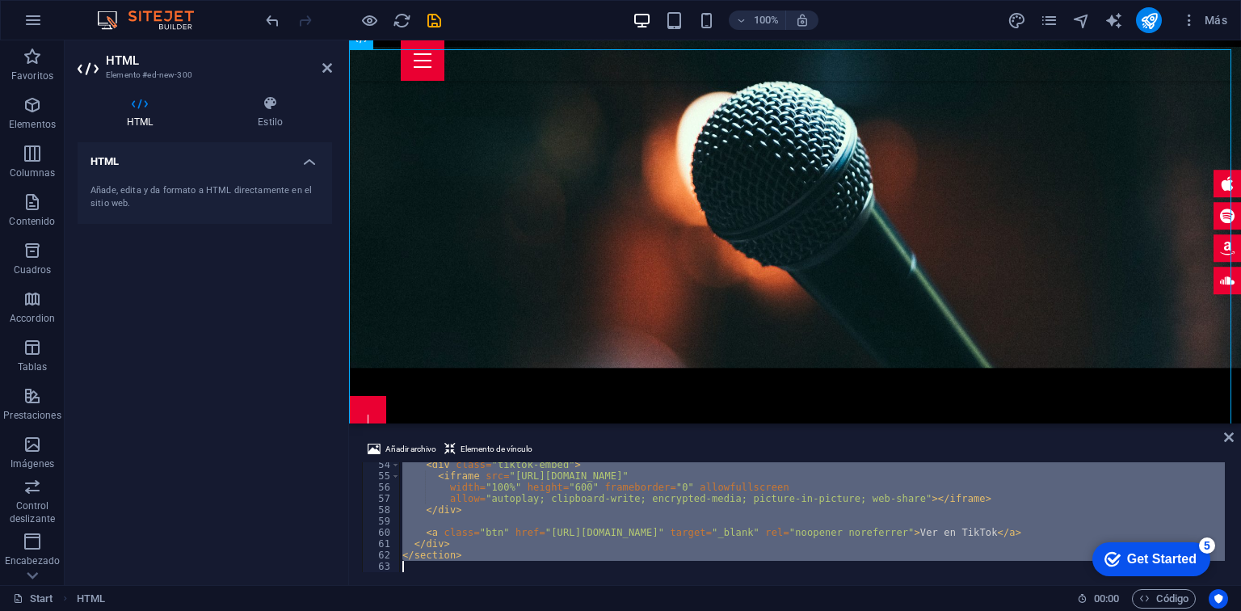
paste textarea
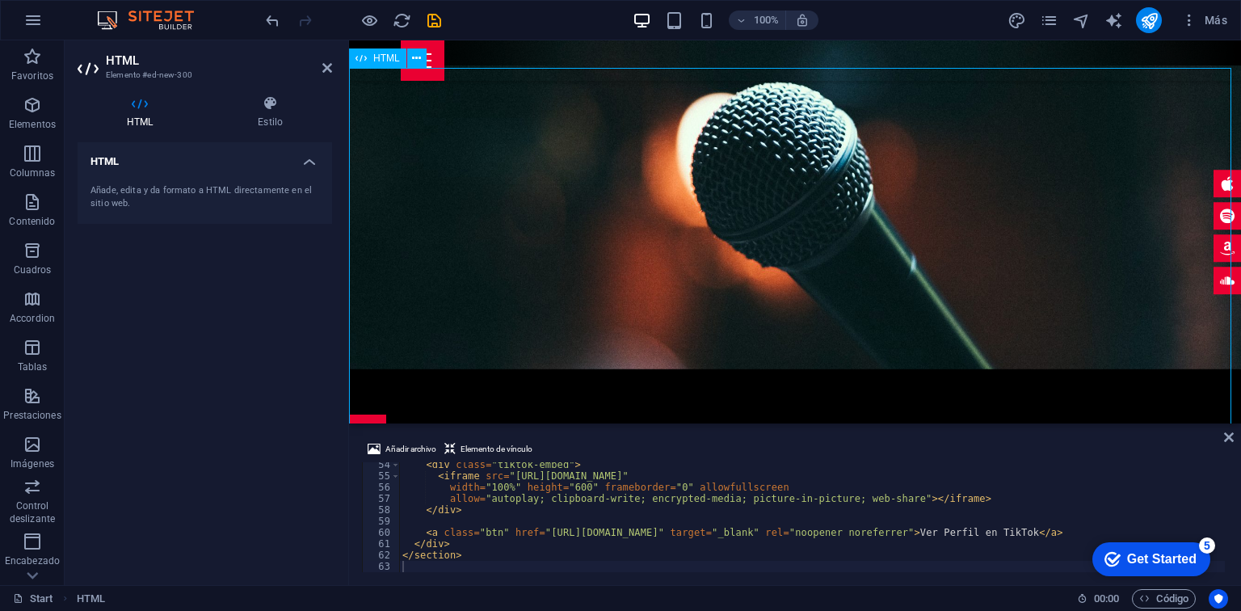
scroll to position [0, 0]
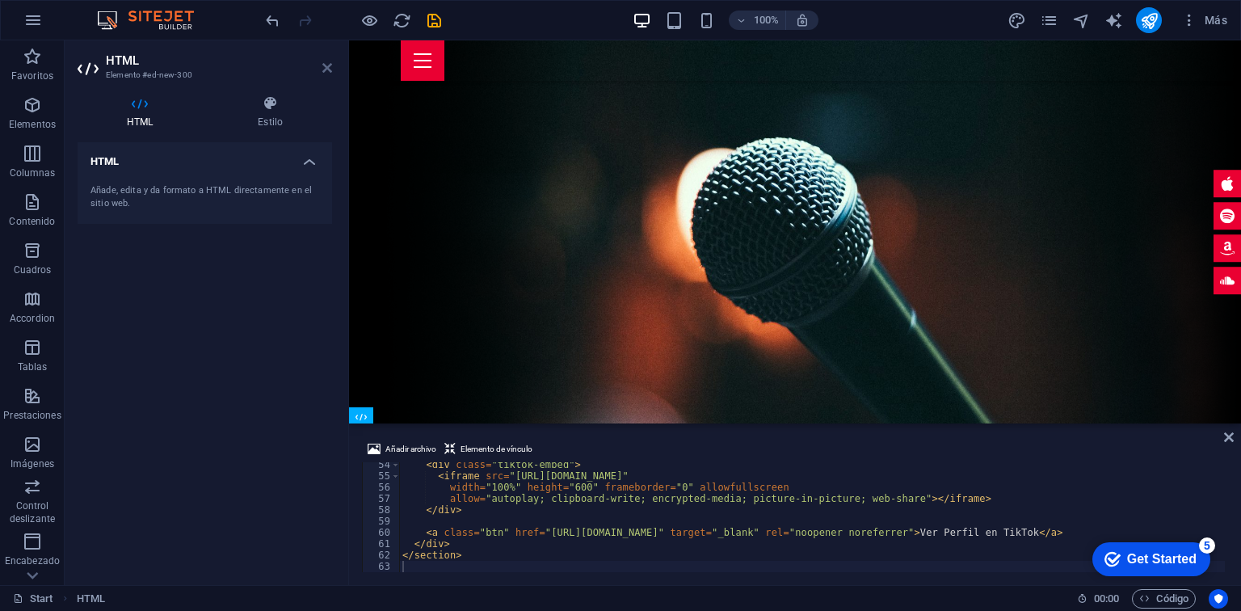
click at [329, 69] on icon at bounding box center [327, 67] width 10 height 13
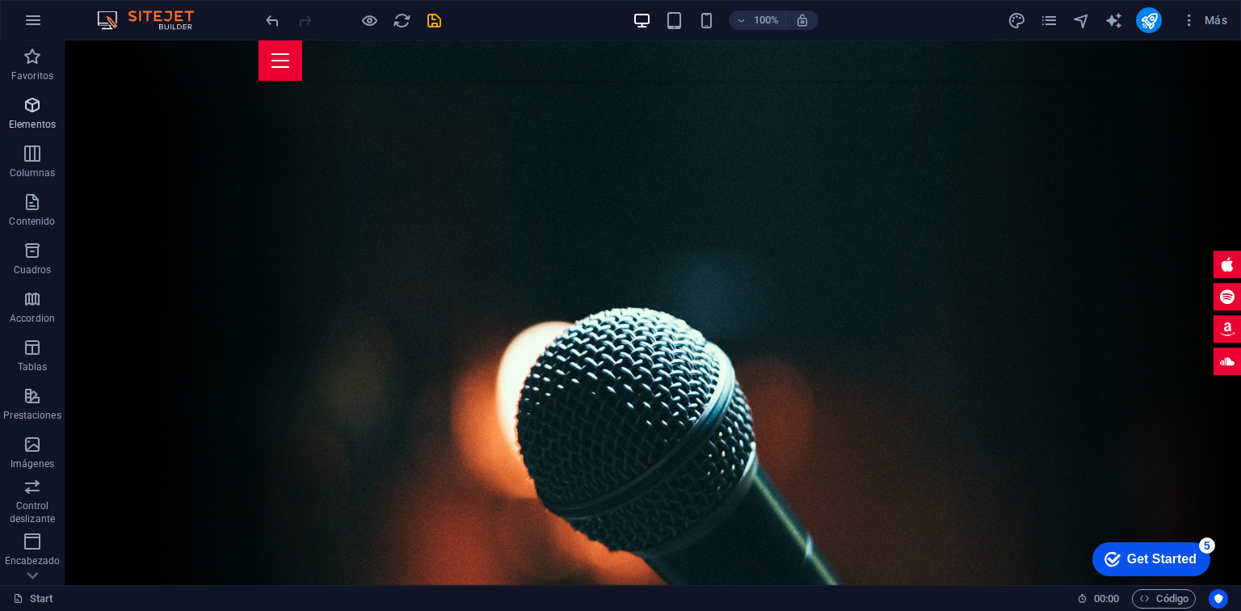
click at [23, 106] on icon "button" at bounding box center [32, 104] width 19 height 19
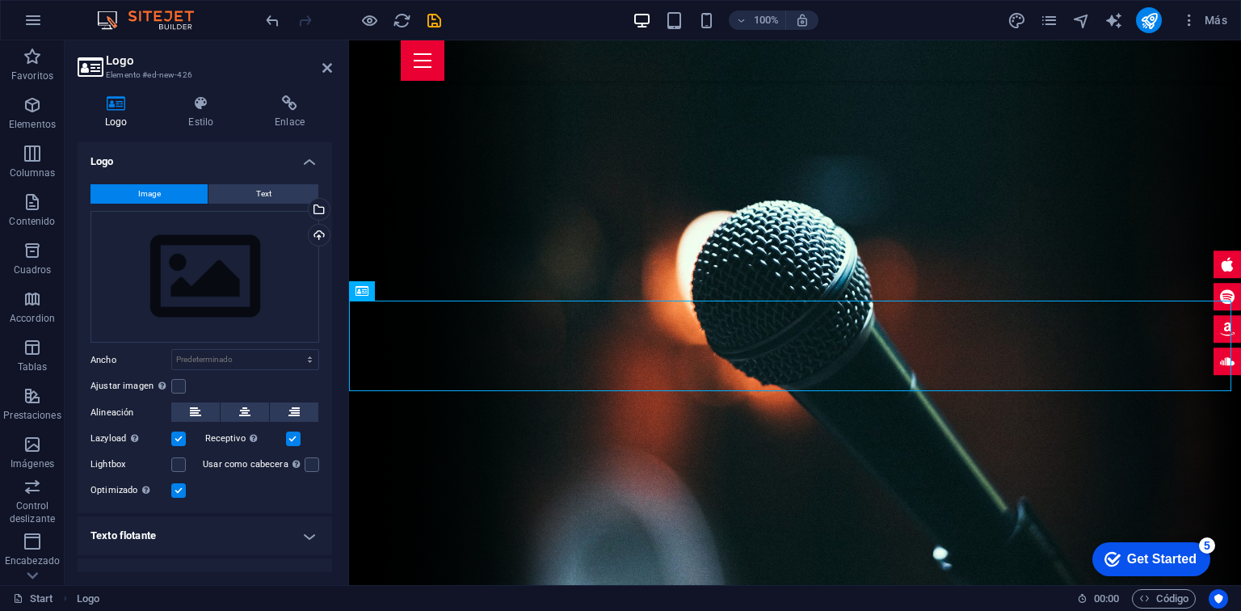
scroll to position [284, 0]
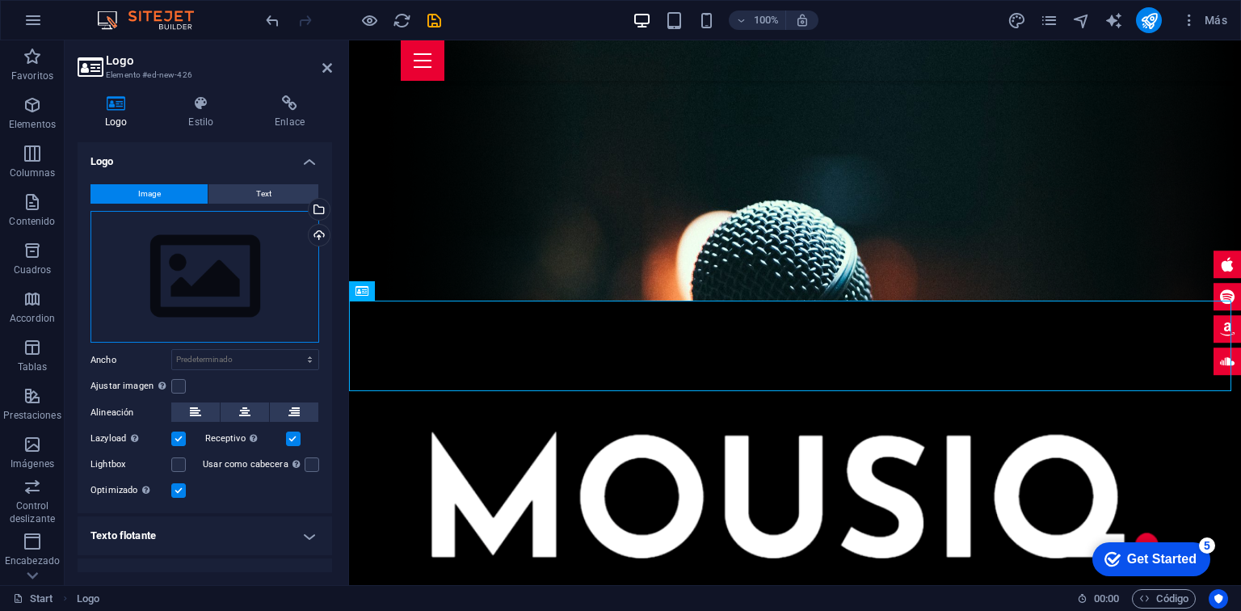
click at [274, 274] on div "Arrastra archivos aquí, haz clic para escoger archivos o selecciona archivos de…" at bounding box center [204, 277] width 229 height 132
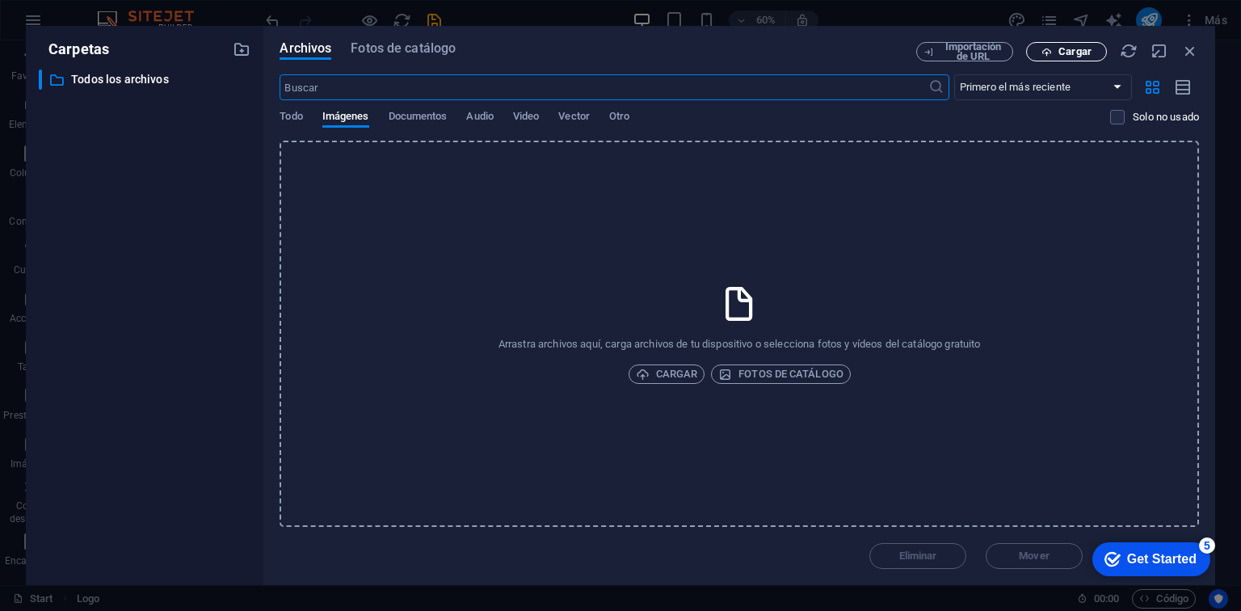
click at [1063, 47] on span "Cargar" at bounding box center [1074, 52] width 33 height 10
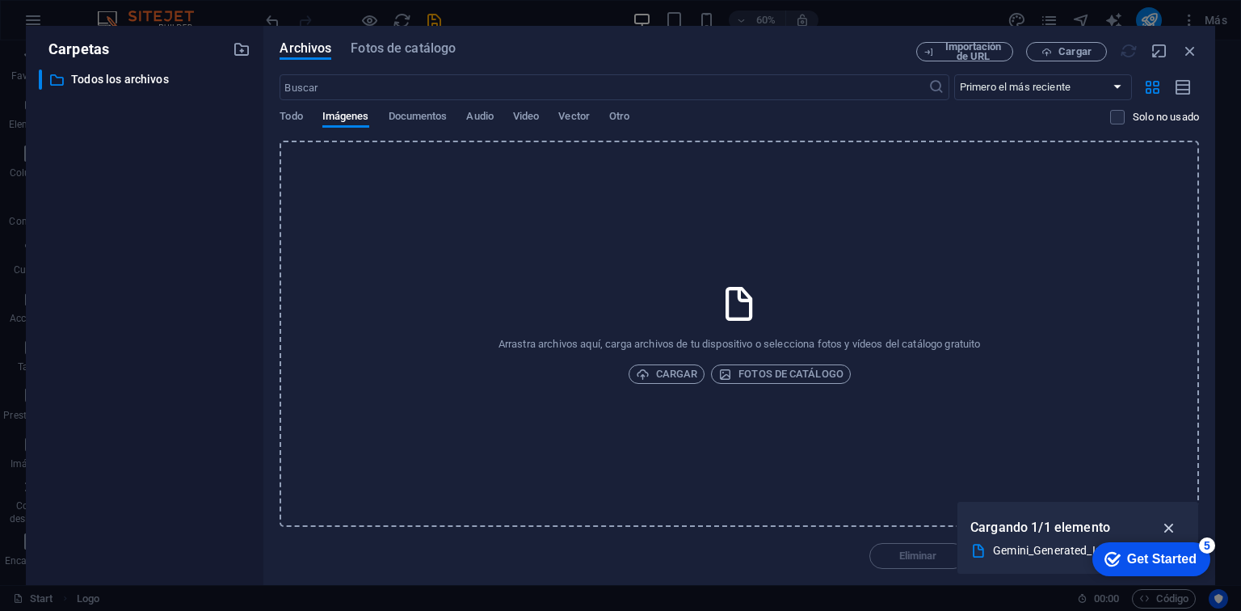
click at [1169, 528] on icon "button" at bounding box center [1169, 528] width 19 height 18
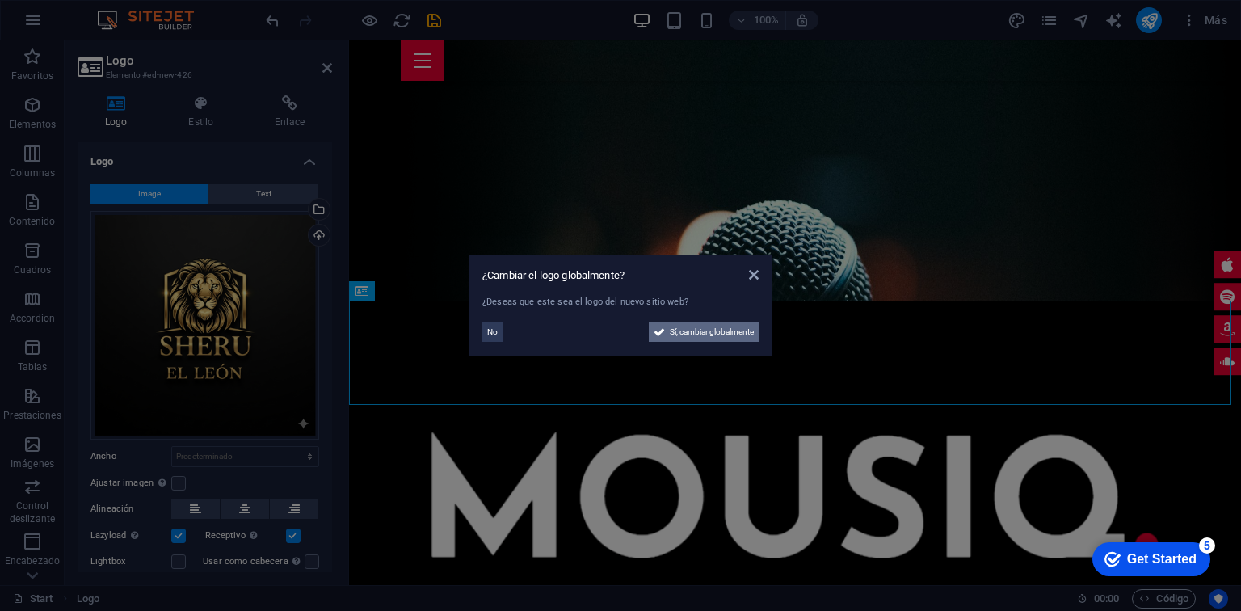
click at [733, 327] on span "Sí, cambiar globalmente" at bounding box center [712, 331] width 84 height 19
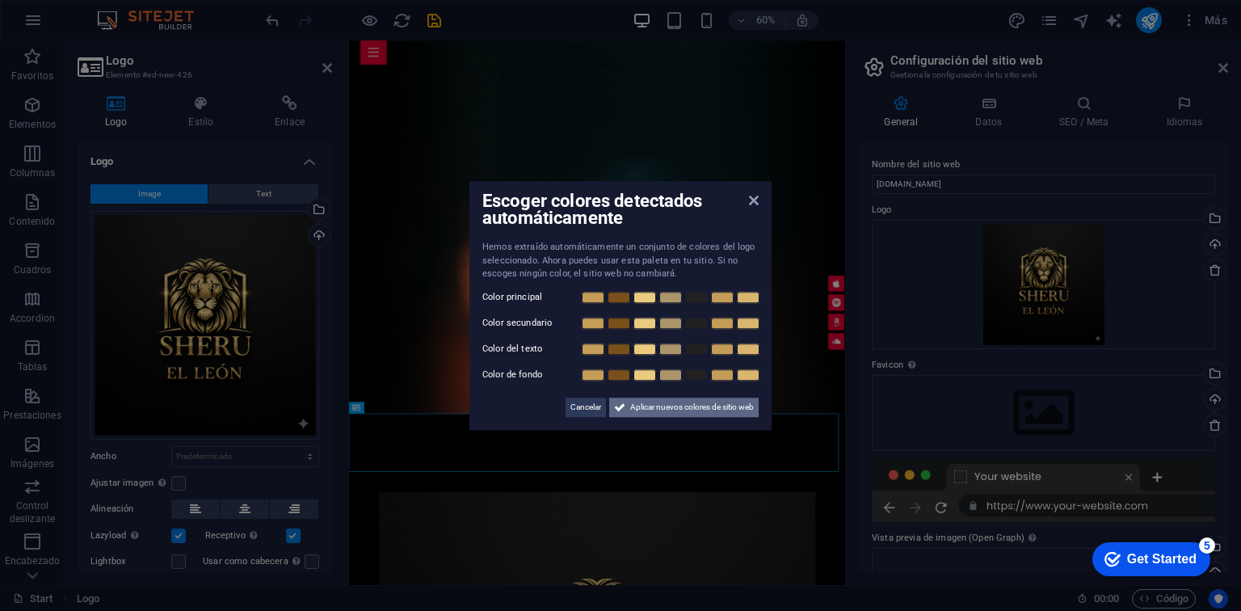
click at [698, 408] on span "Aplicar nuevos colores de sitio web" at bounding box center [692, 406] width 124 height 19
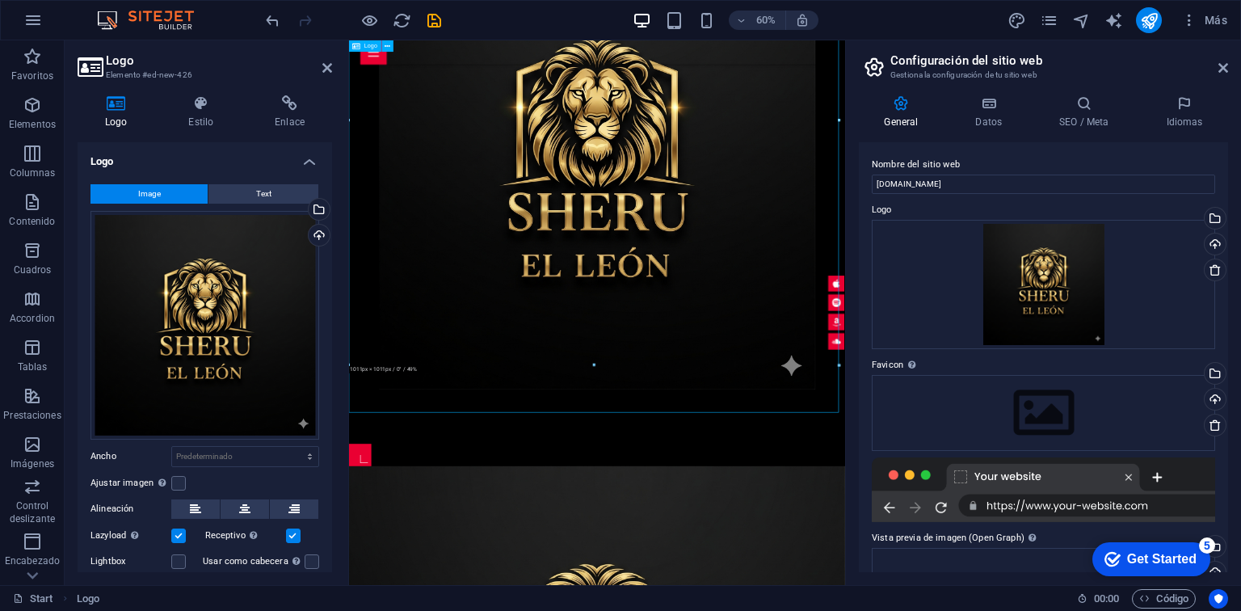
scroll to position [1183, 0]
click at [288, 268] on div "Arrastra archivos aquí, haz clic para escoger archivos o selecciona archivos de…" at bounding box center [204, 325] width 229 height 229
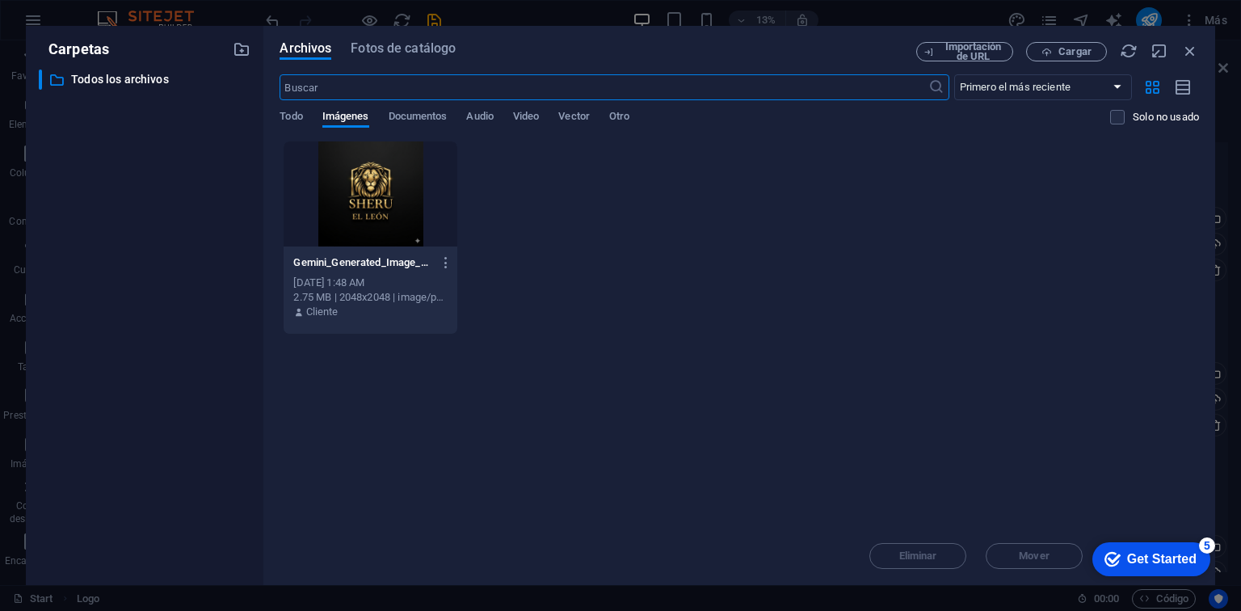
scroll to position [4482, 0]
click at [1086, 53] on span "Cargar" at bounding box center [1074, 52] width 33 height 10
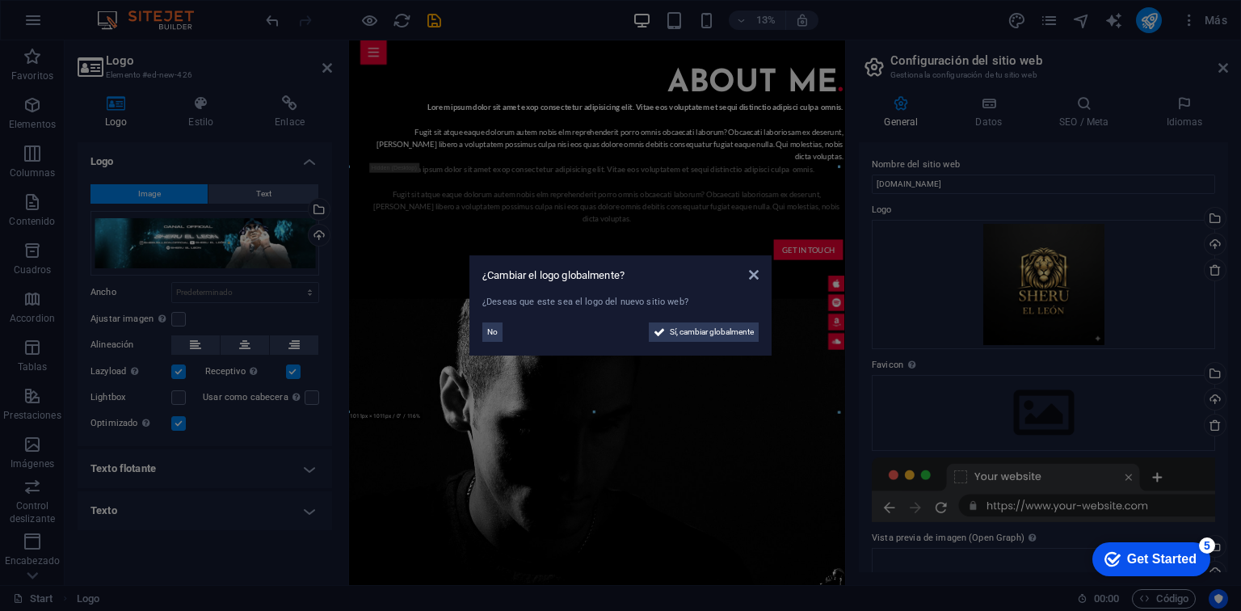
scroll to position [1183, 0]
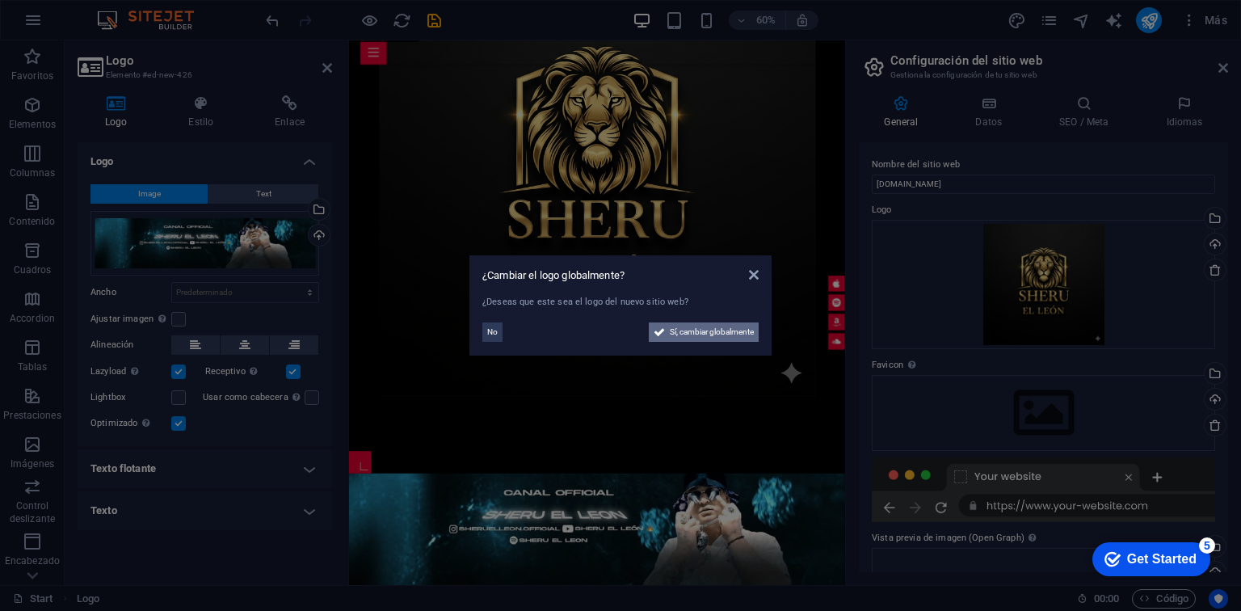
click at [704, 330] on span "Sí, cambiar globalmente" at bounding box center [712, 331] width 84 height 19
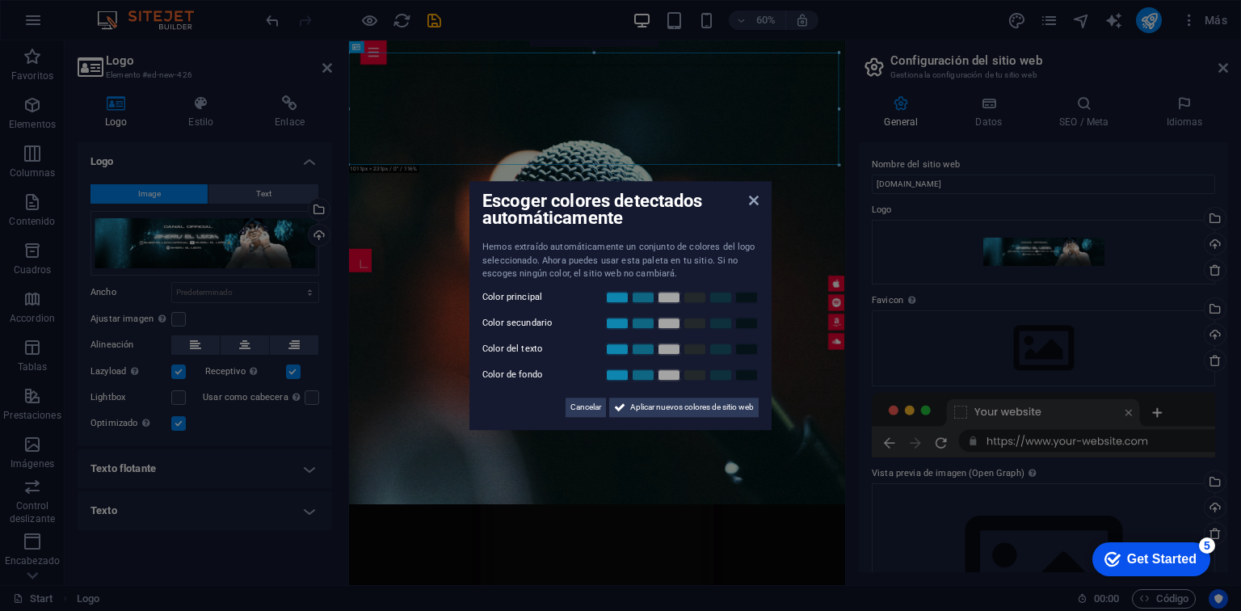
scroll to position [956, 0]
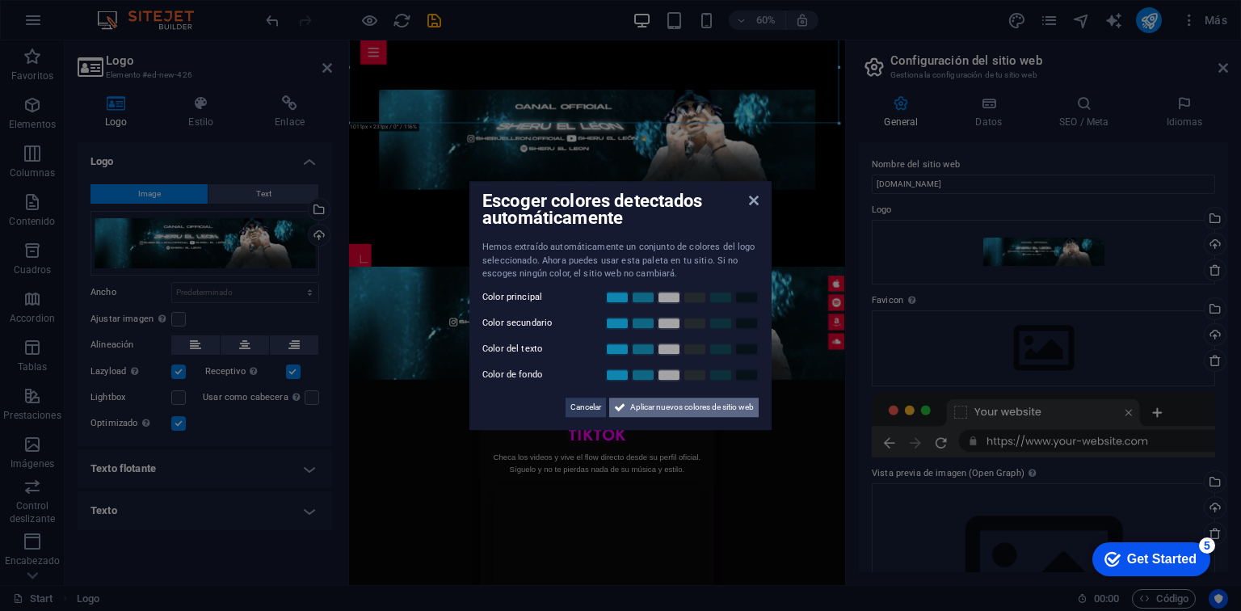
click at [678, 414] on span "Aplicar nuevos colores de sitio web" at bounding box center [692, 406] width 124 height 19
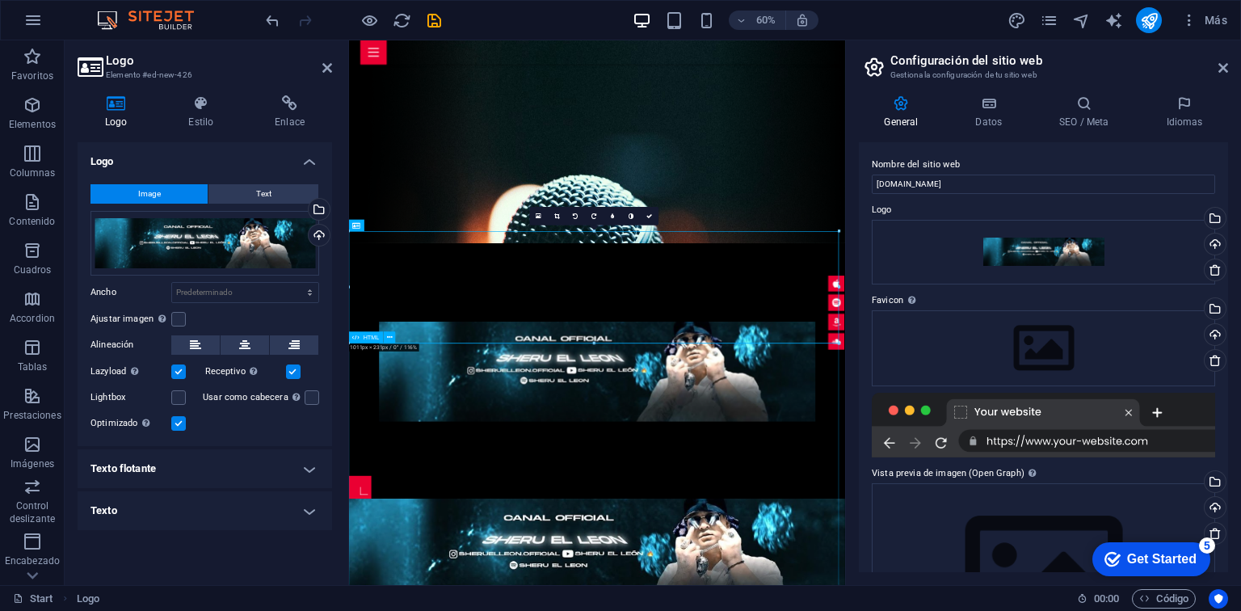
scroll to position [566, 0]
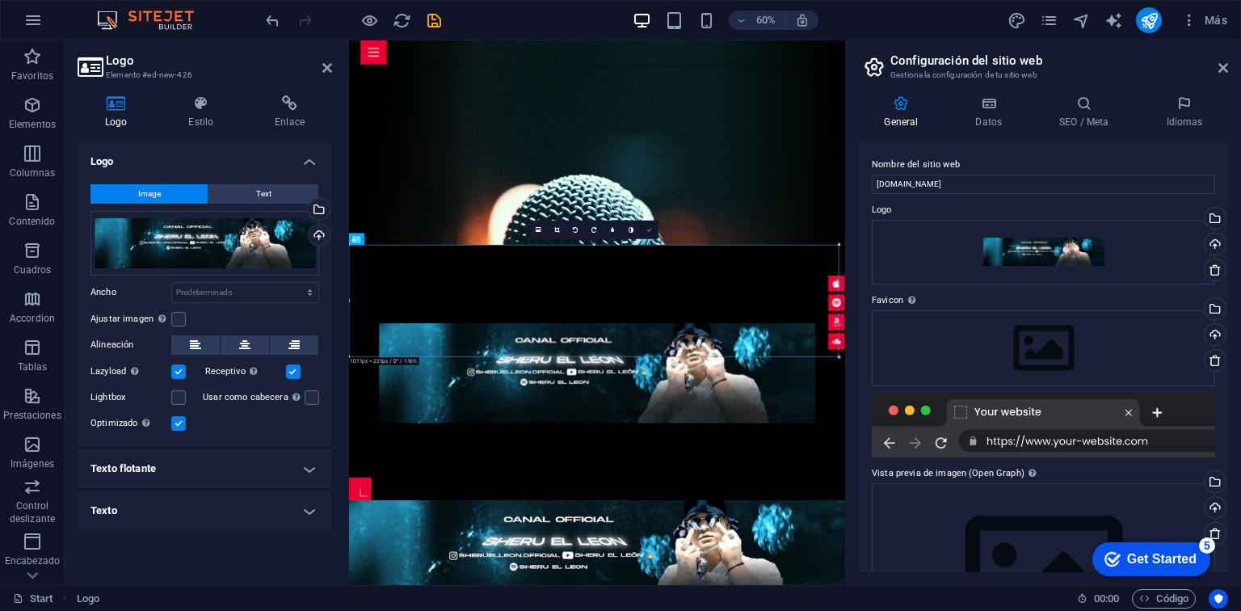
click at [651, 228] on icon at bounding box center [649, 230] width 6 height 6
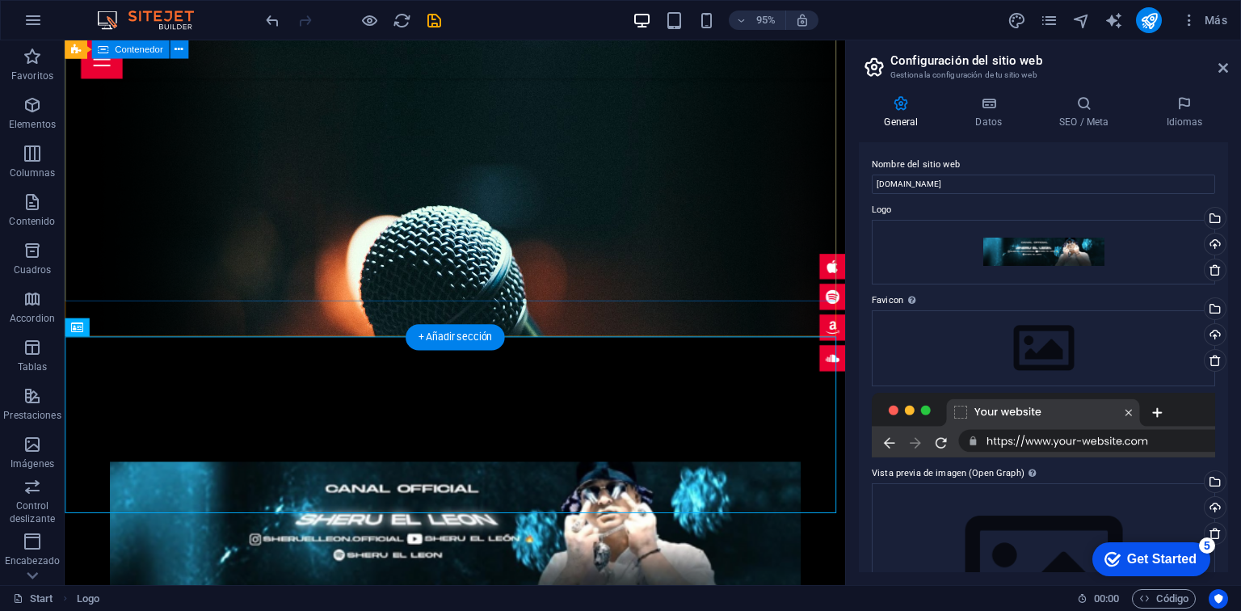
scroll to position [0, 0]
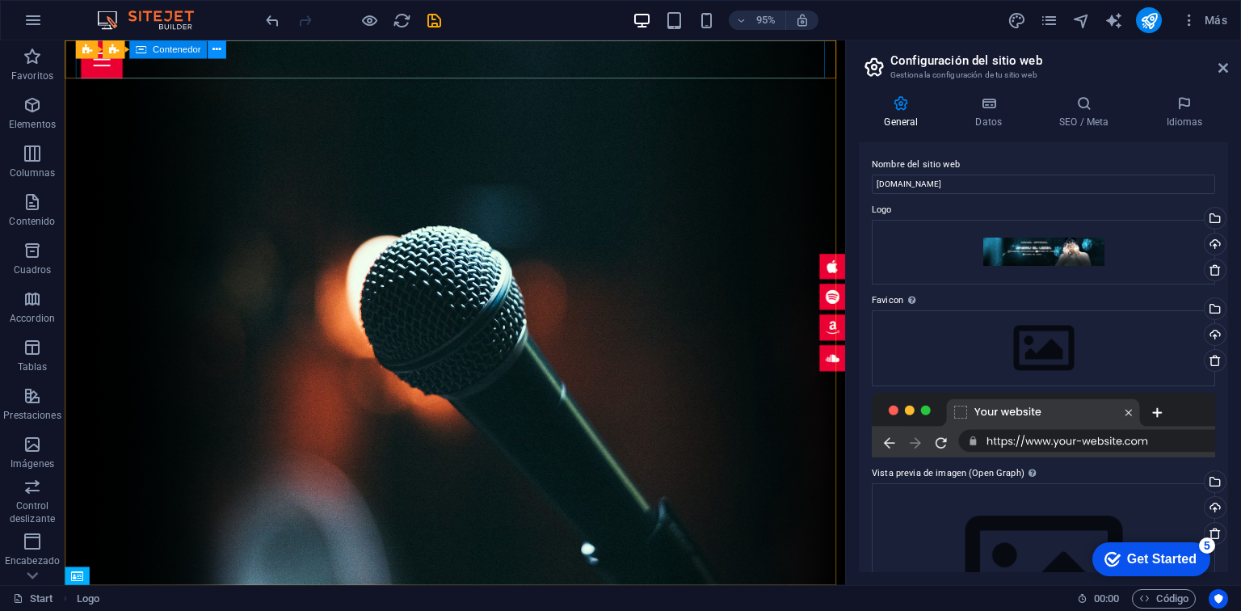
click at [211, 52] on button at bounding box center [217, 49] width 19 height 19
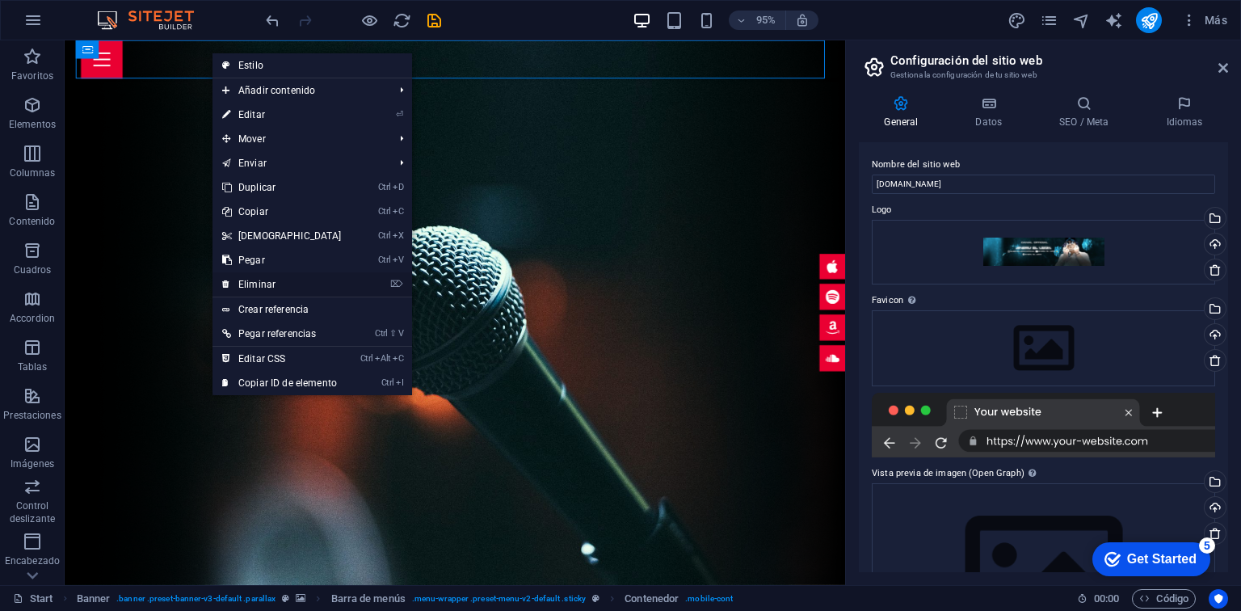
click at [257, 278] on link "⌦ Eliminar" at bounding box center [281, 284] width 139 height 24
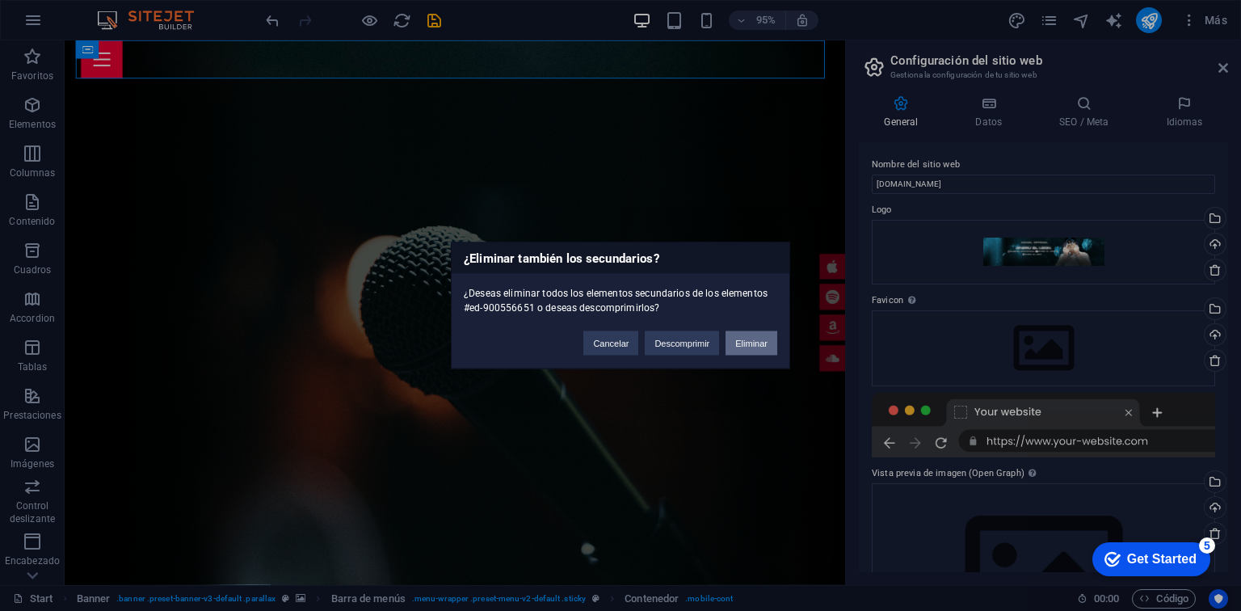
click at [737, 338] on button "Eliminar" at bounding box center [751, 343] width 52 height 24
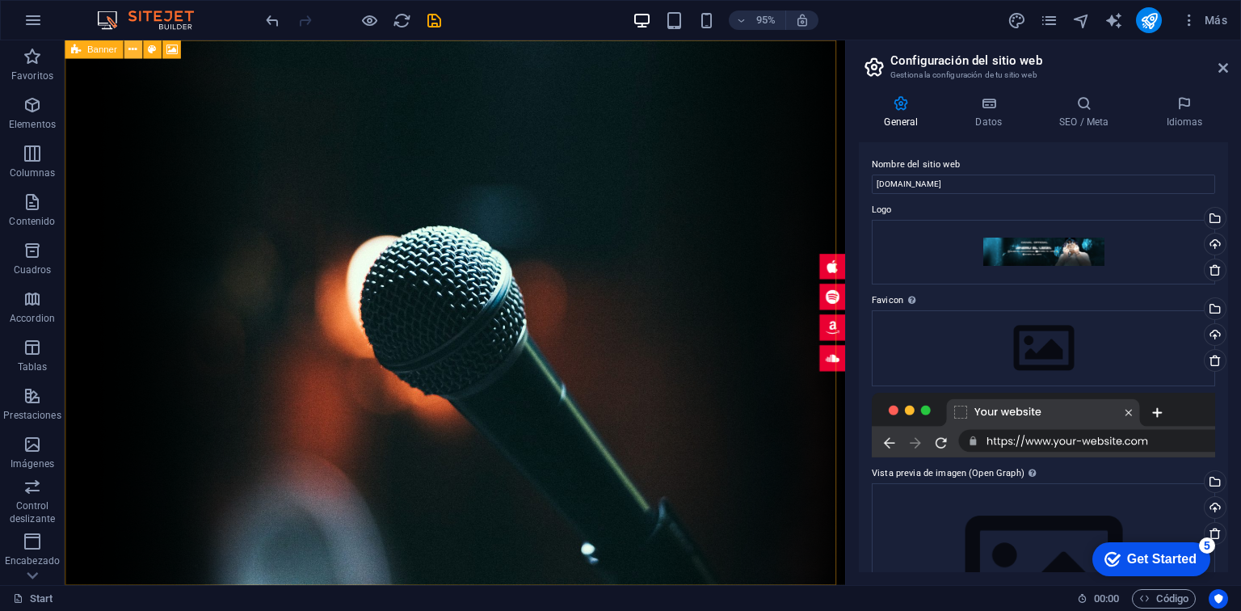
click at [129, 51] on icon at bounding box center [132, 49] width 8 height 16
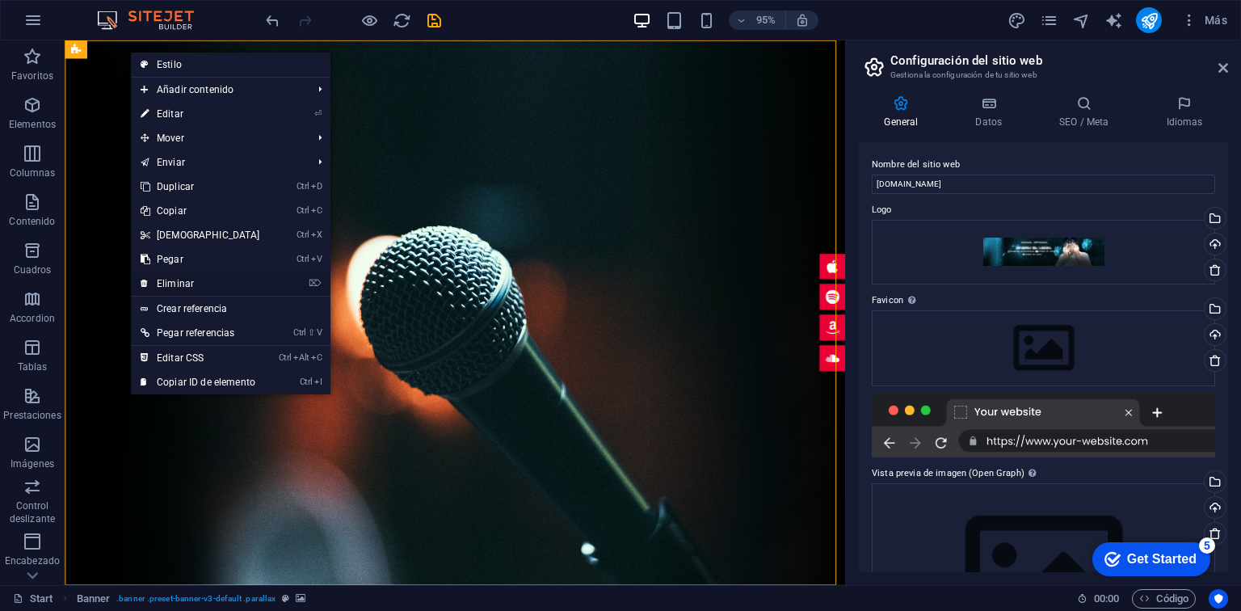
click at [215, 281] on link "⌦ Eliminar" at bounding box center [200, 283] width 139 height 24
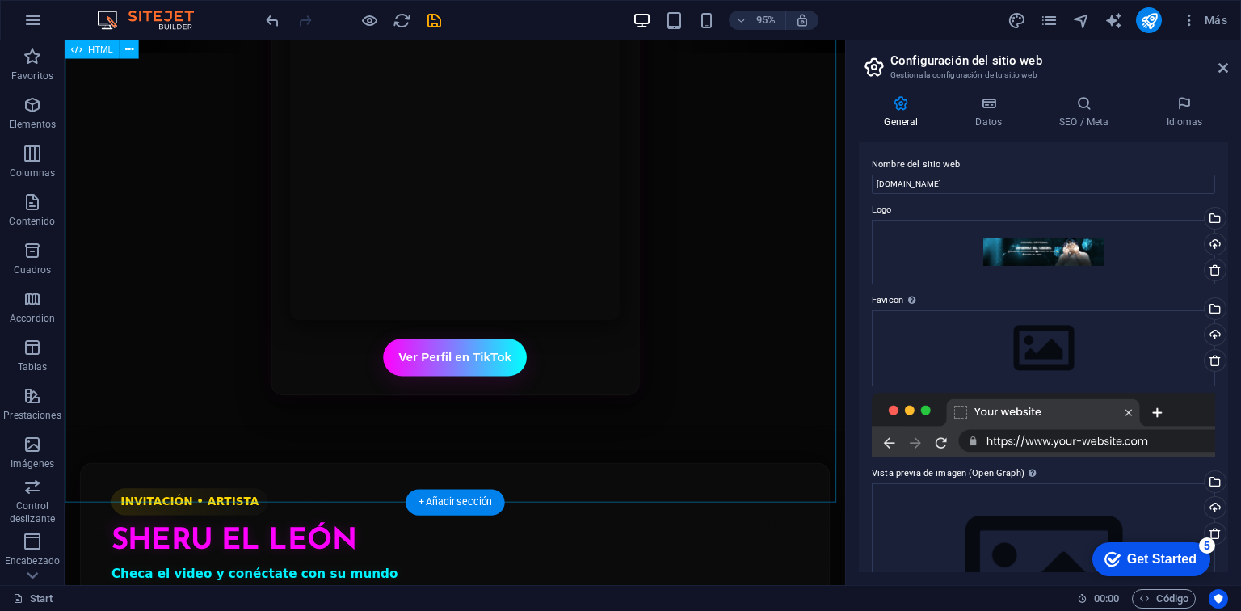
scroll to position [658, 0]
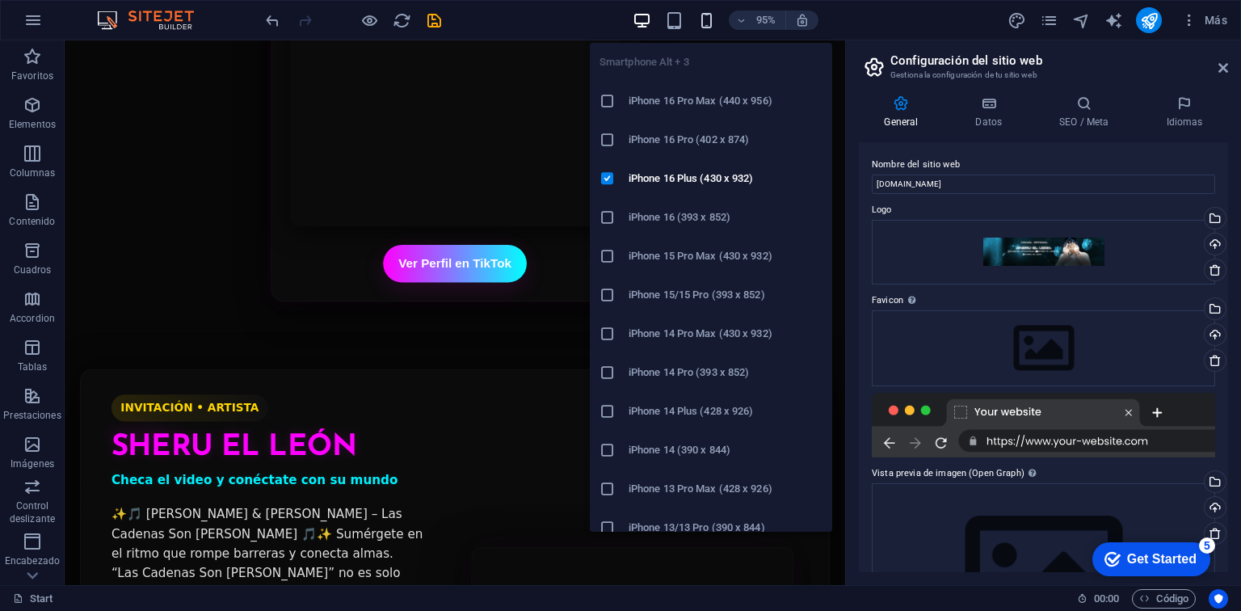
click at [704, 23] on icon "button" at bounding box center [706, 20] width 19 height 19
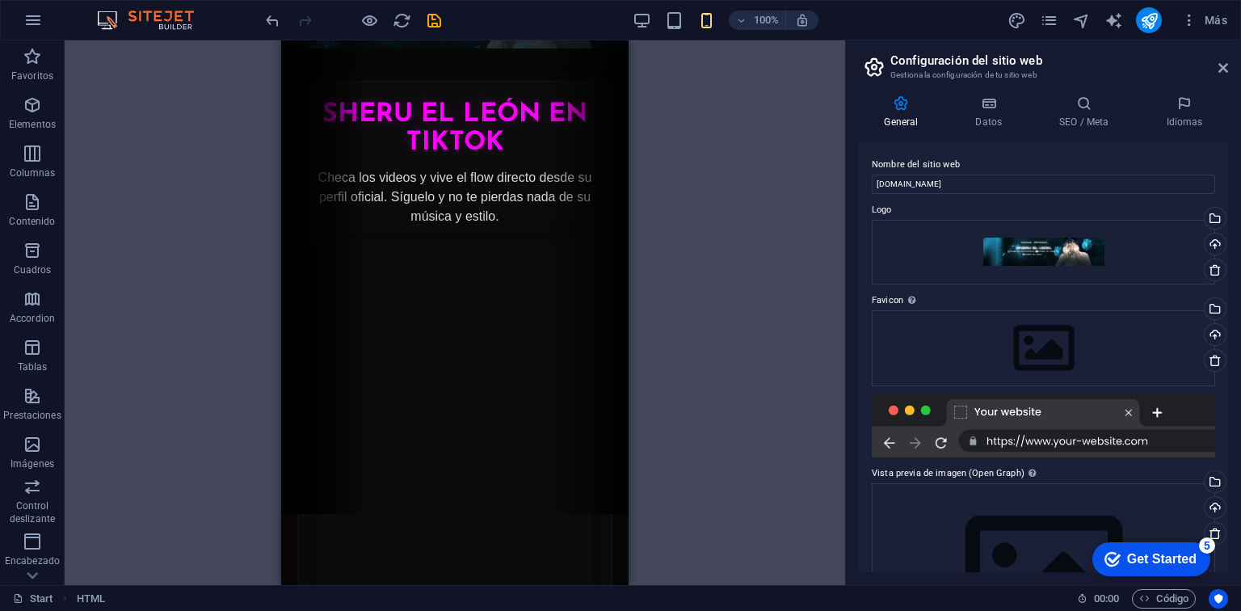
scroll to position [0, 0]
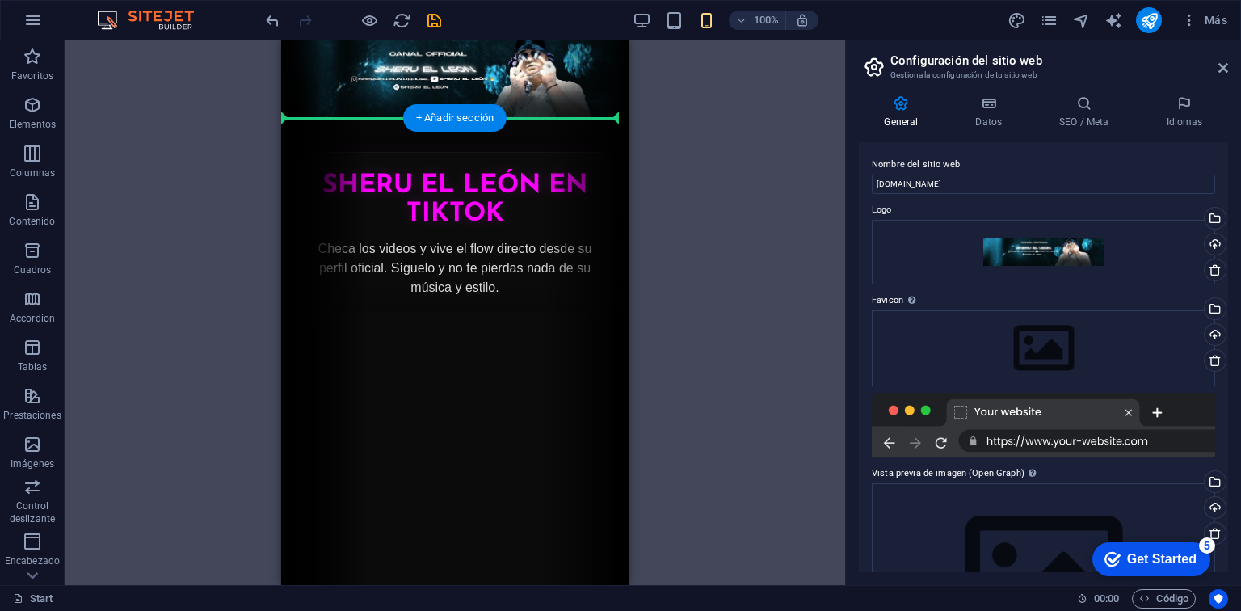
drag, startPoint x: 578, startPoint y: 220, endPoint x: 310, endPoint y: 129, distance: 282.3
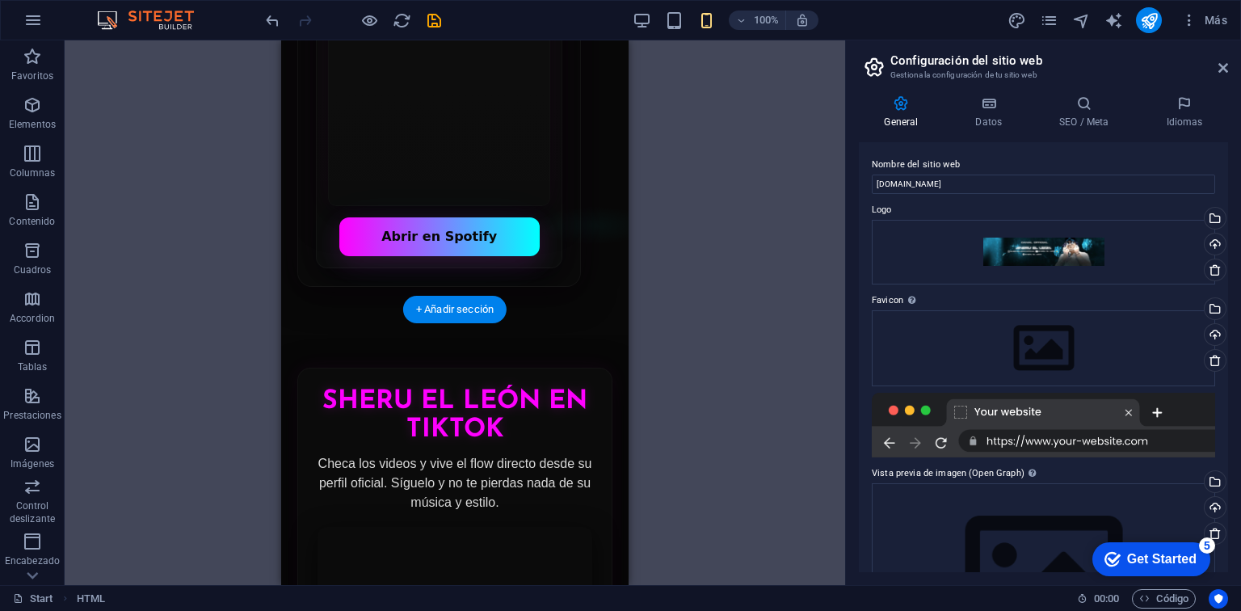
scroll to position [800, 0]
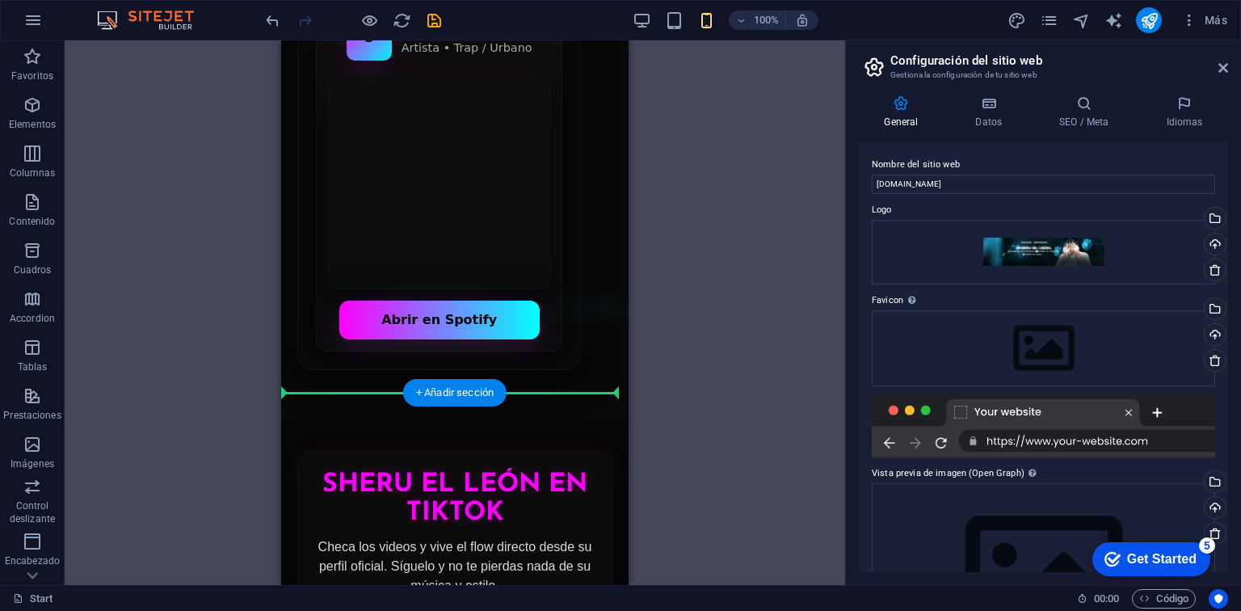
drag, startPoint x: 597, startPoint y: 304, endPoint x: 321, endPoint y: 384, distance: 287.6
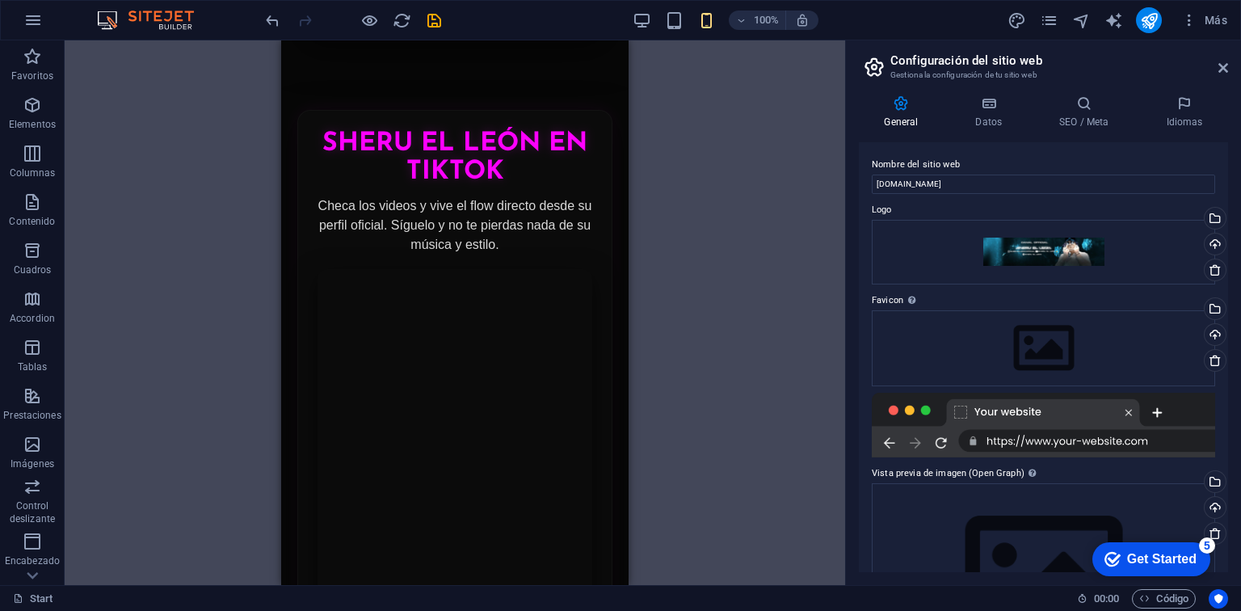
scroll to position [2164, 0]
click at [36, 118] on p "Elementos" at bounding box center [32, 124] width 47 height 13
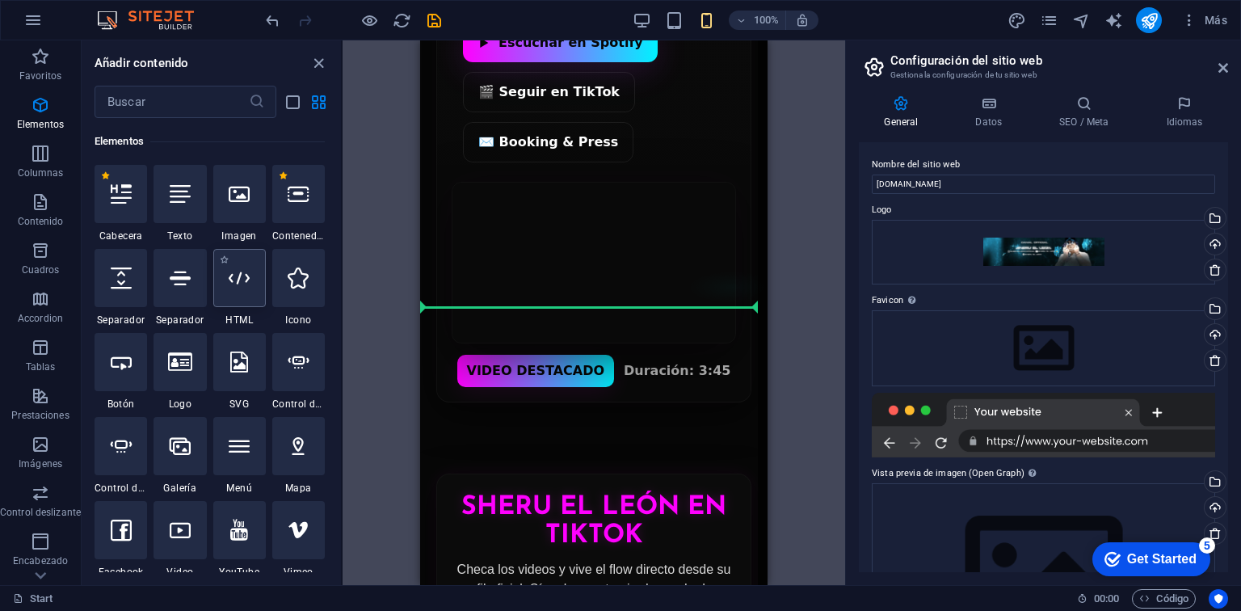
scroll to position [1769, 0]
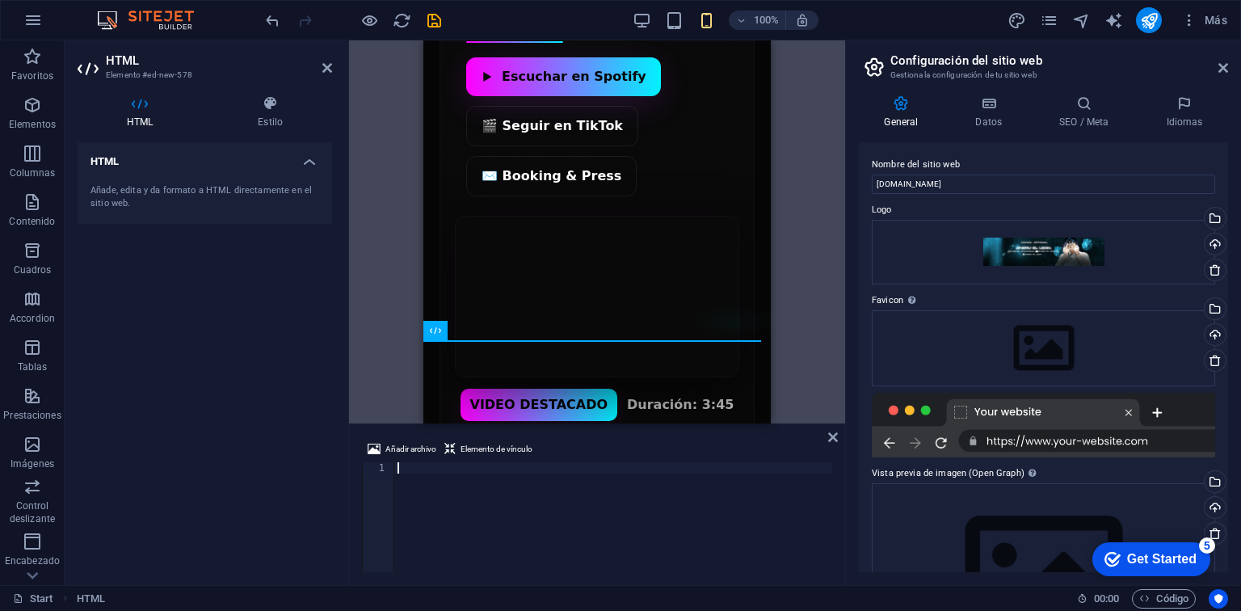
click at [414, 473] on div at bounding box center [613, 528] width 438 height 132
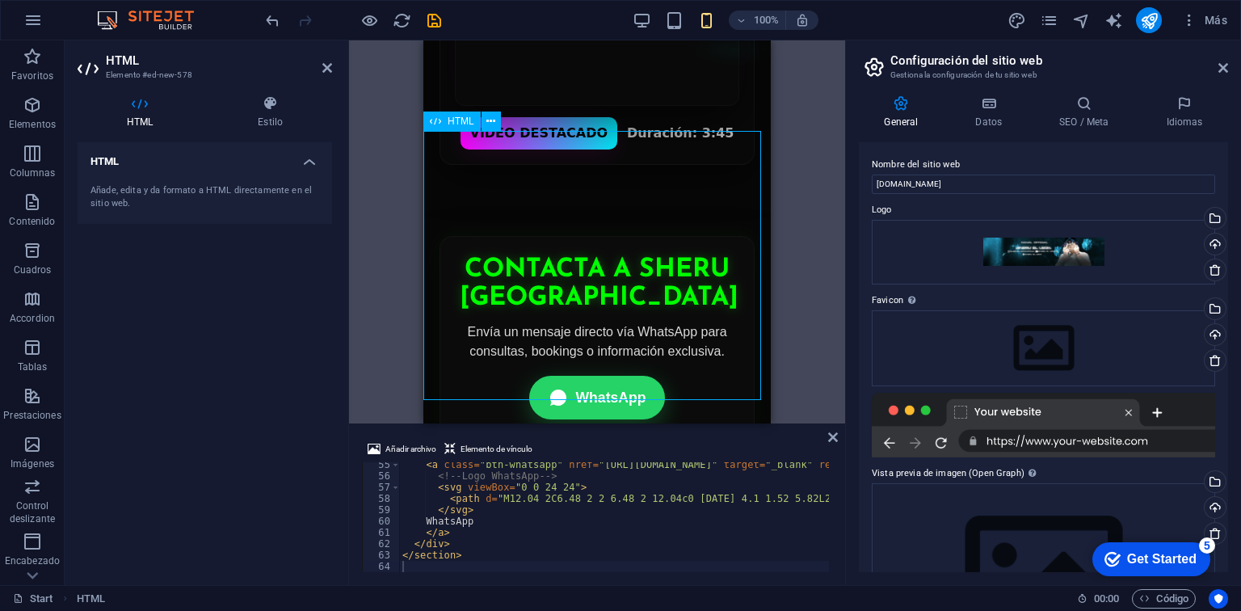
scroll to position [1966, 0]
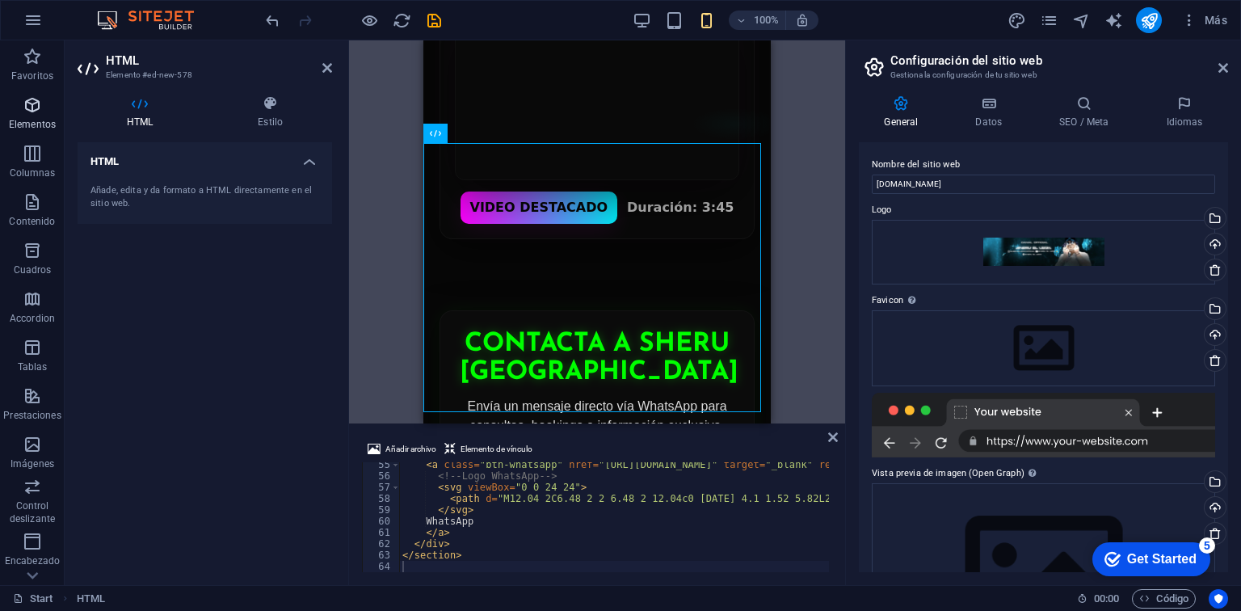
click at [38, 111] on icon "button" at bounding box center [32, 104] width 19 height 19
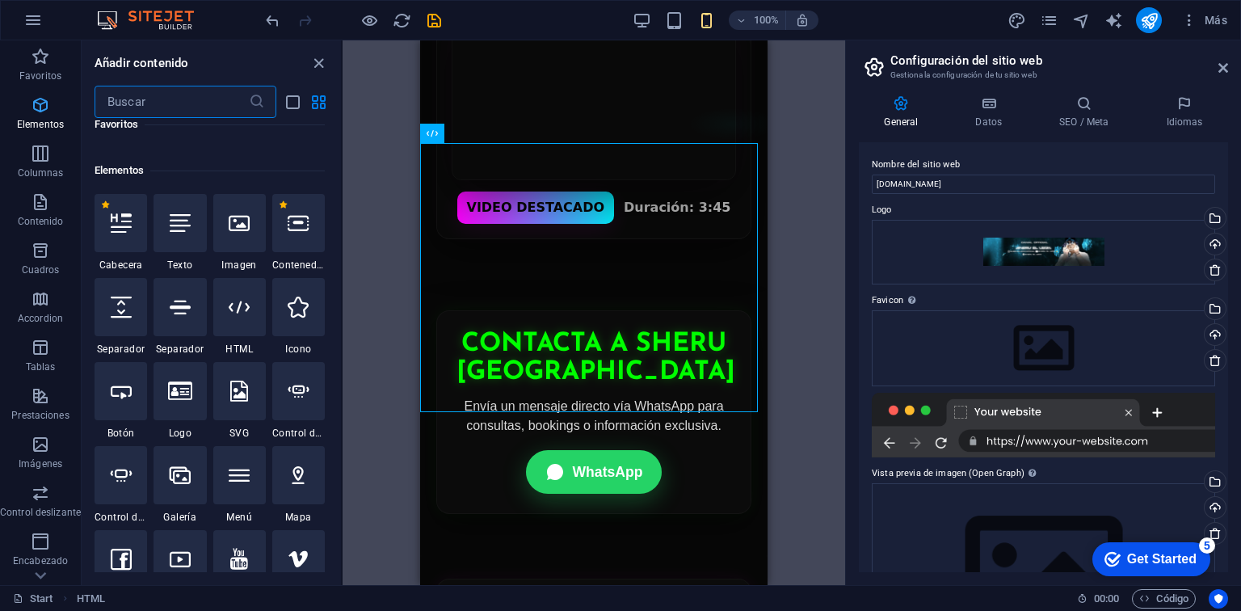
scroll to position [304, 0]
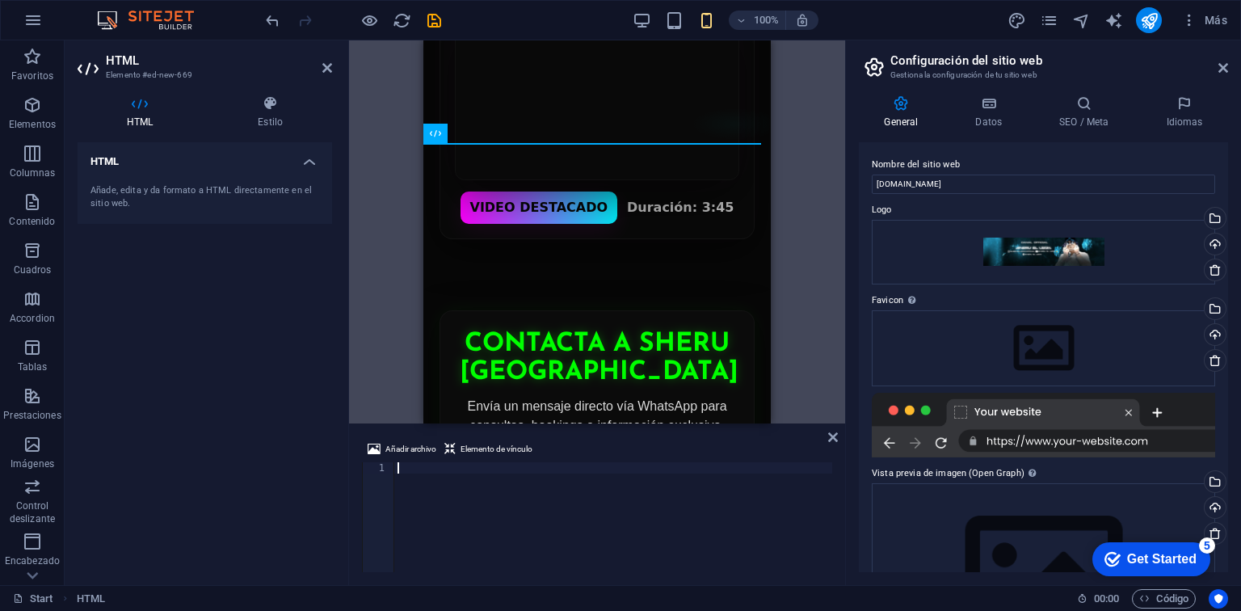
click at [427, 469] on div at bounding box center [613, 528] width 438 height 132
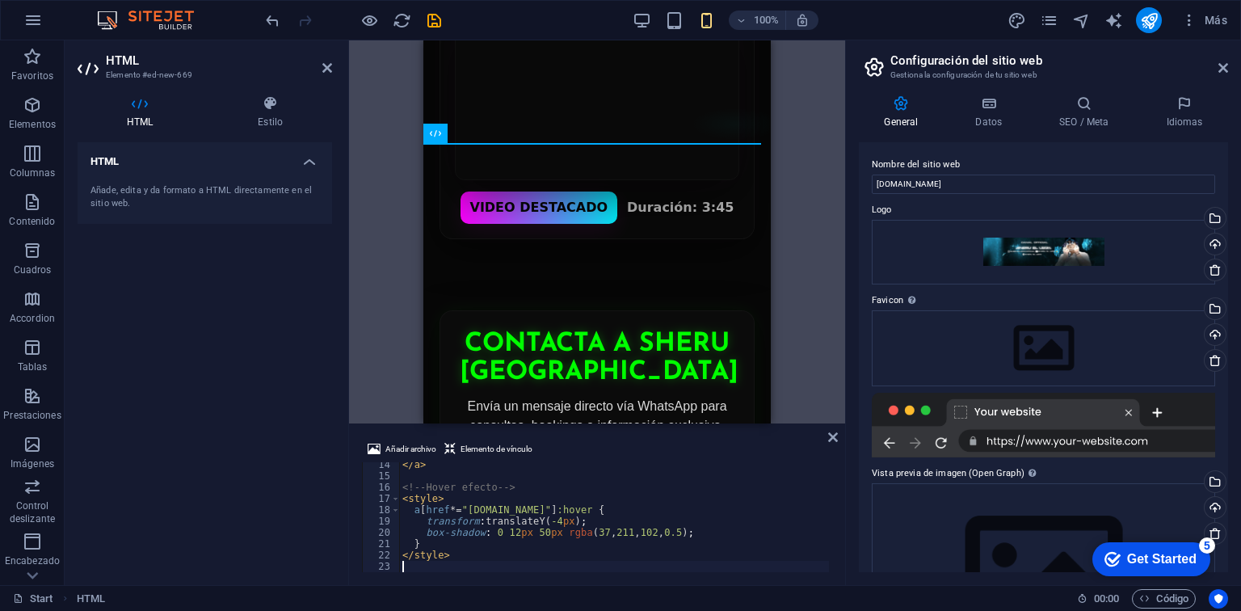
scroll to position [150, 0]
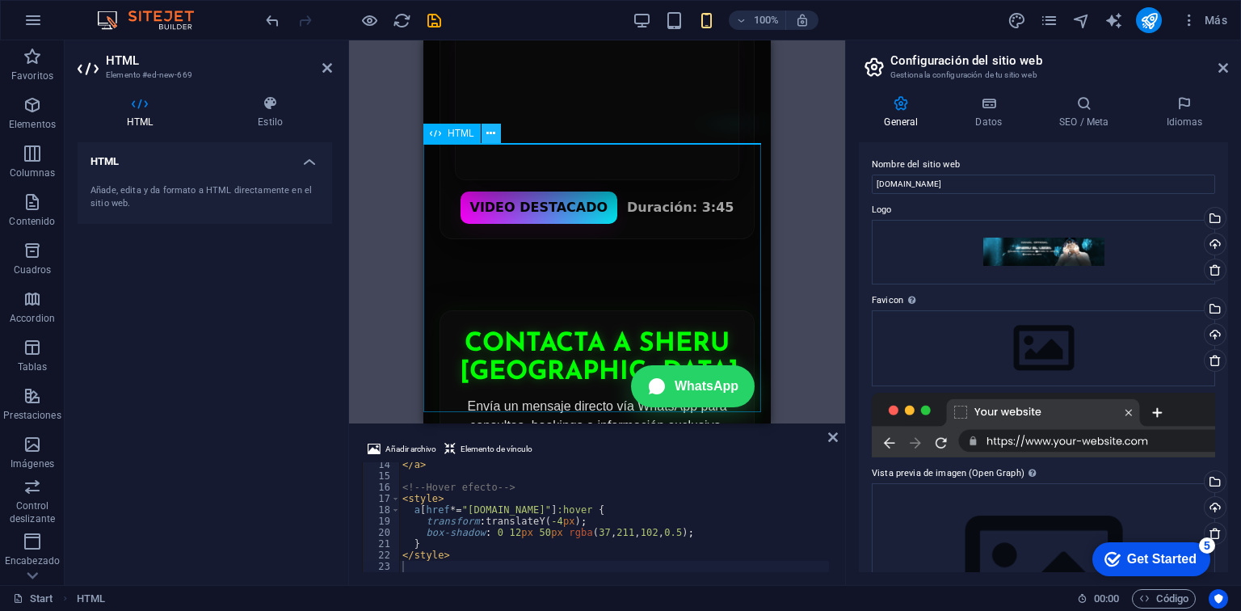
click at [488, 135] on icon at bounding box center [490, 133] width 9 height 17
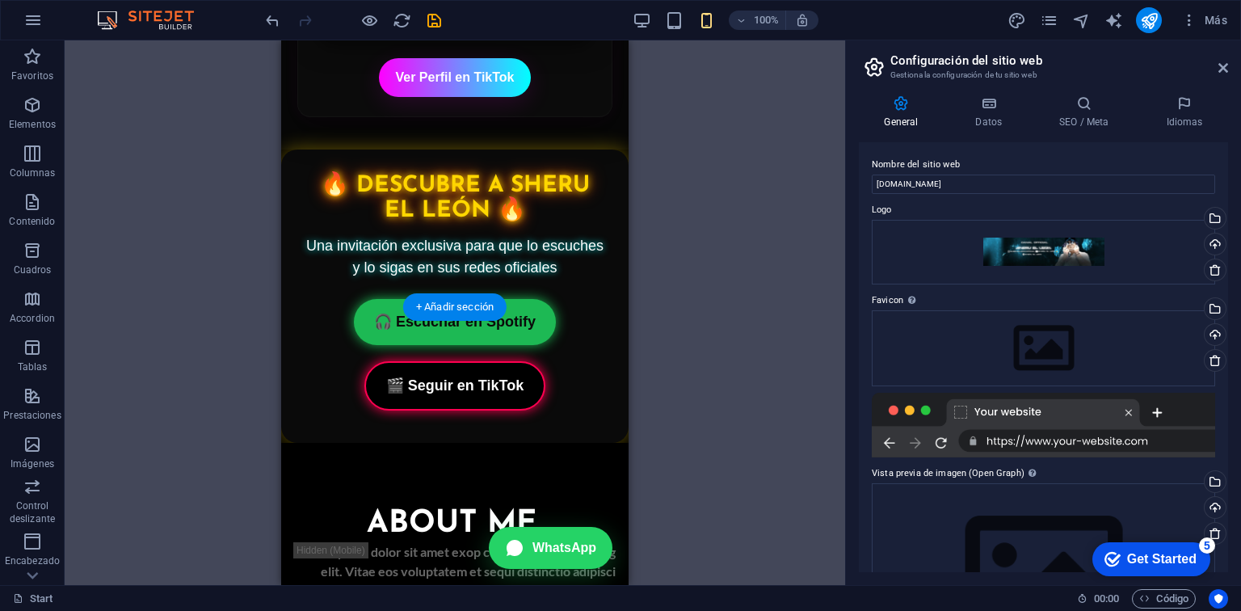
drag, startPoint x: 595, startPoint y: 176, endPoint x: 329, endPoint y: 310, distance: 297.7
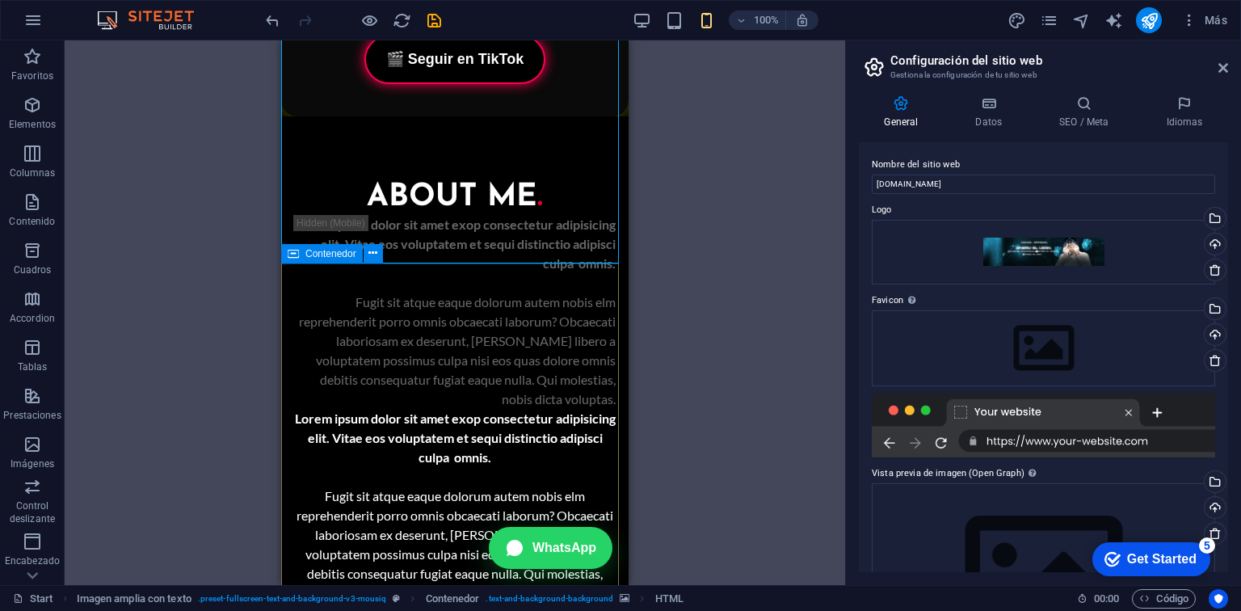
scroll to position [3215, 0]
click at [372, 238] on icon at bounding box center [372, 237] width 9 height 17
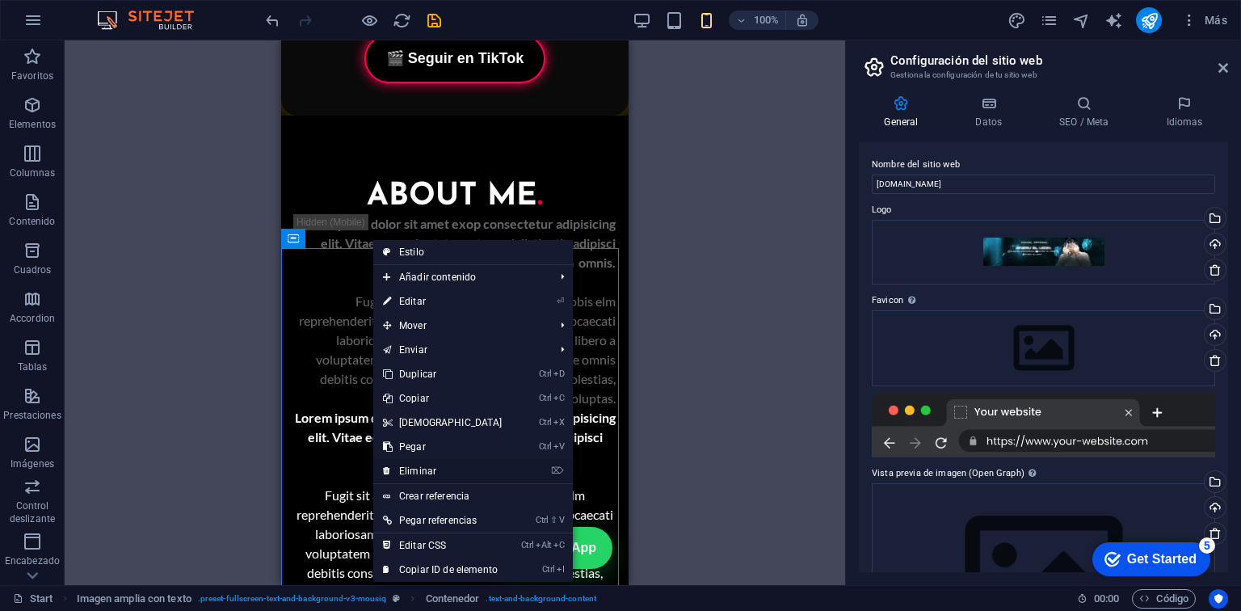
click at [422, 469] on link "⌦ Eliminar" at bounding box center [442, 471] width 139 height 24
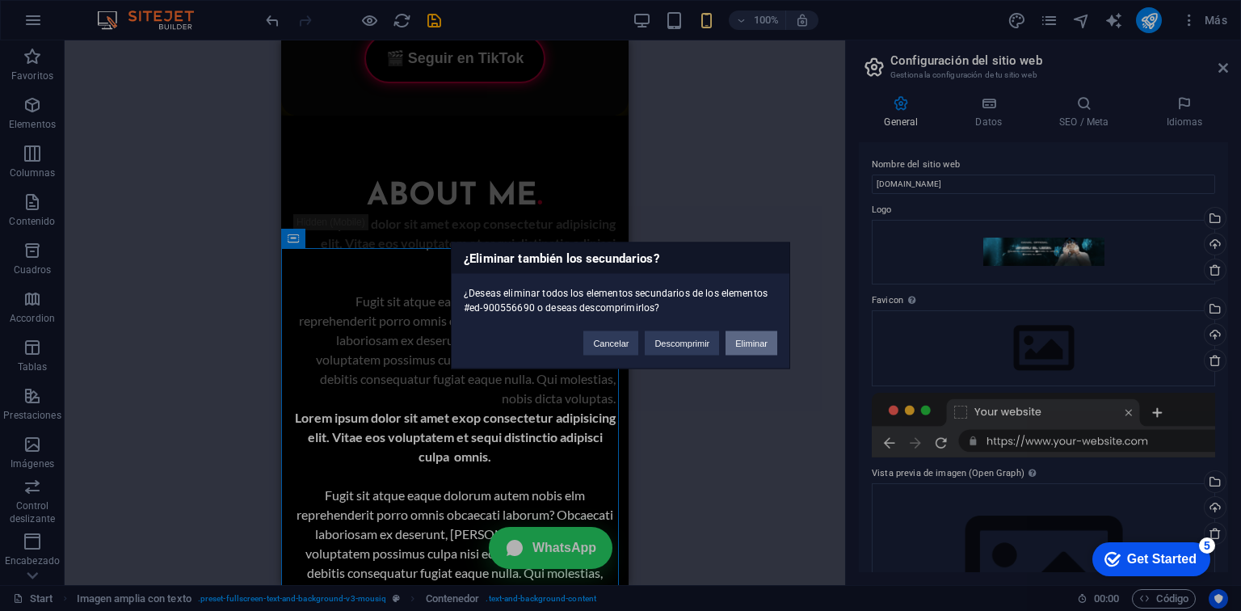
click at [763, 345] on button "Eliminar" at bounding box center [751, 343] width 52 height 24
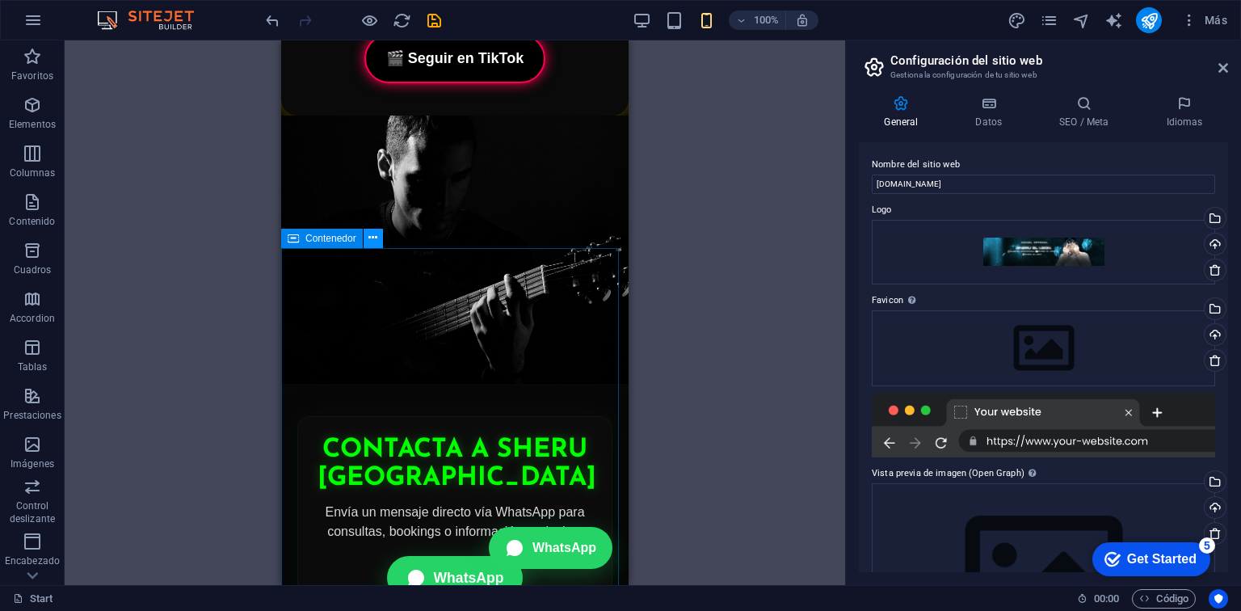
click at [380, 233] on button at bounding box center [373, 238] width 19 height 19
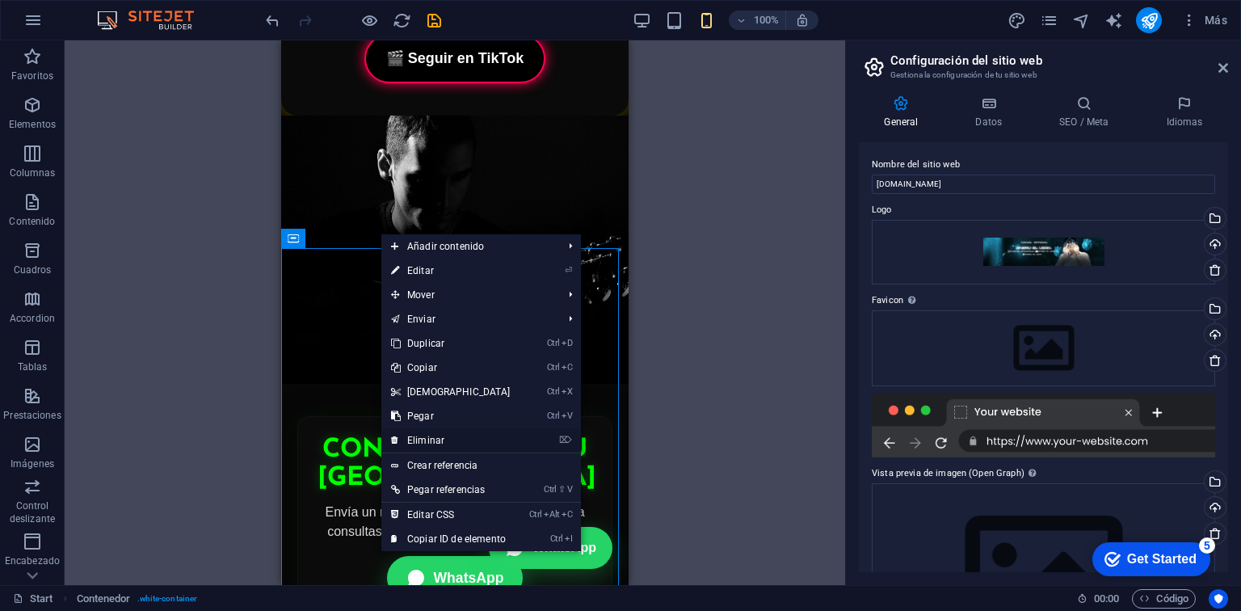
click at [481, 448] on link "⌦ Eliminar" at bounding box center [450, 440] width 139 height 24
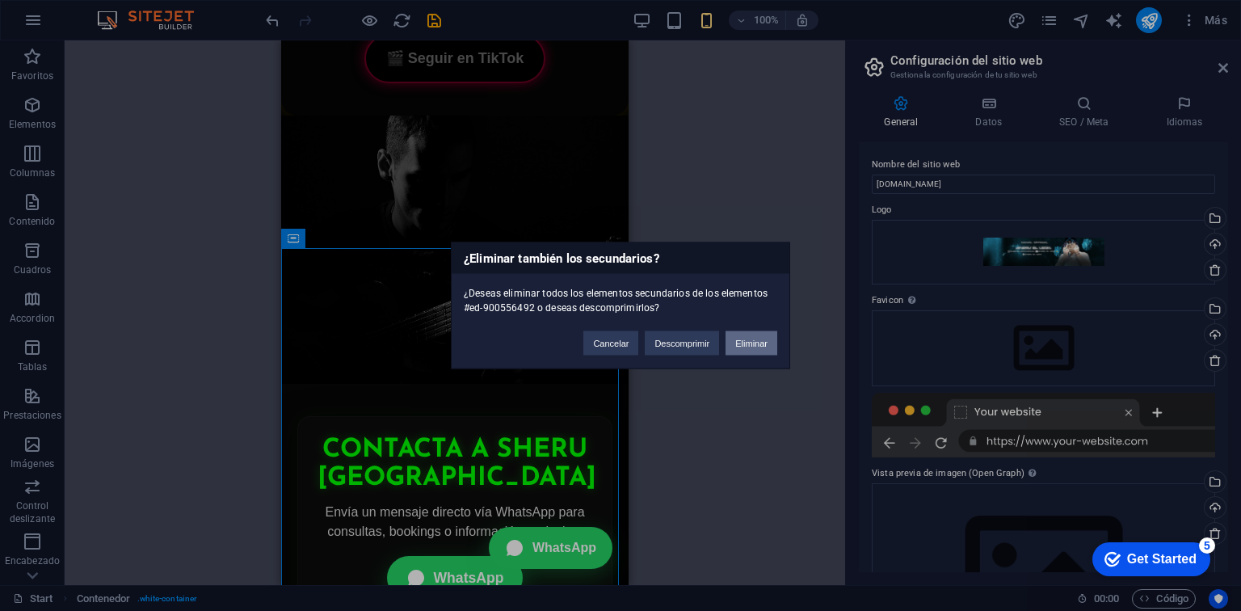
click at [740, 345] on button "Eliminar" at bounding box center [751, 343] width 52 height 24
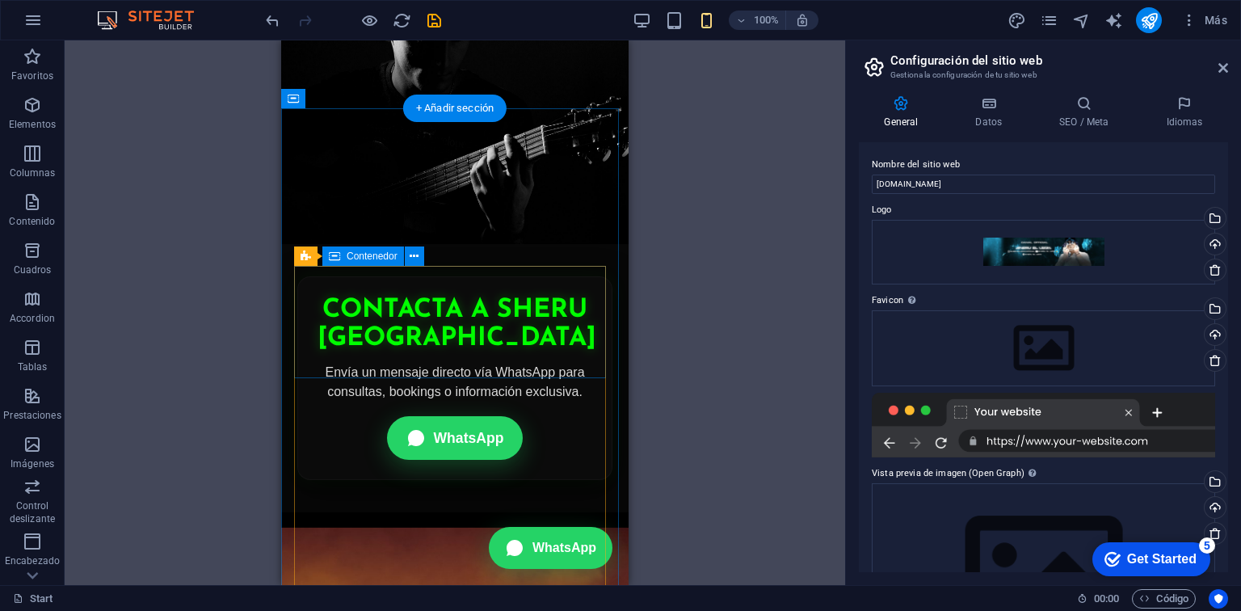
scroll to position [3405, 0]
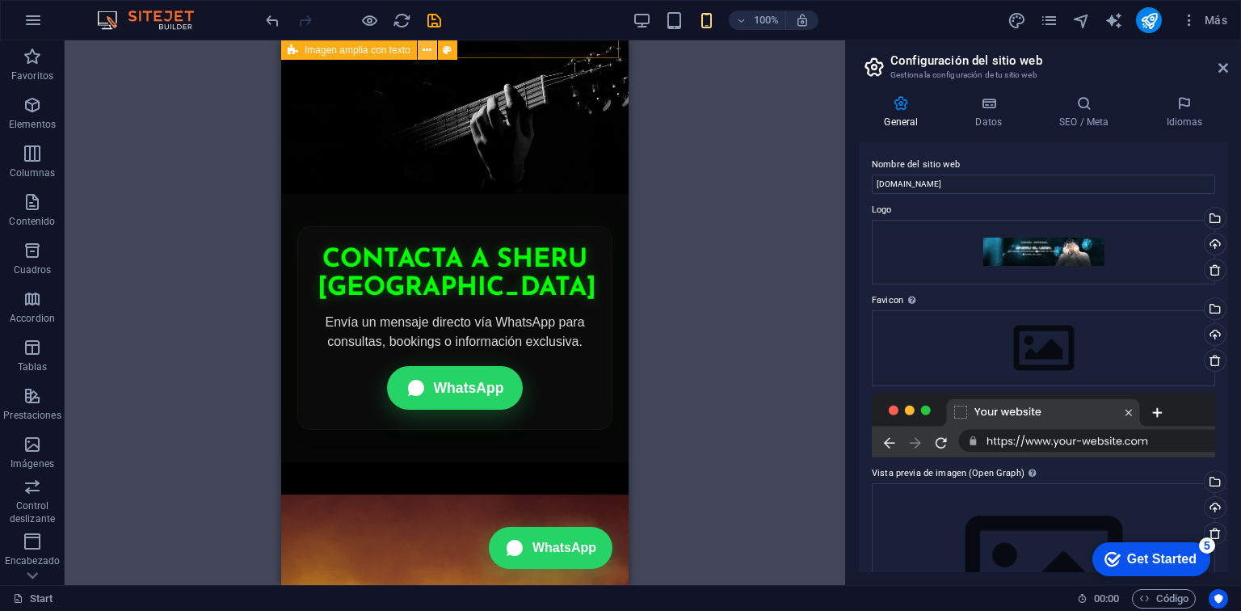
click at [418, 55] on button at bounding box center [427, 49] width 19 height 19
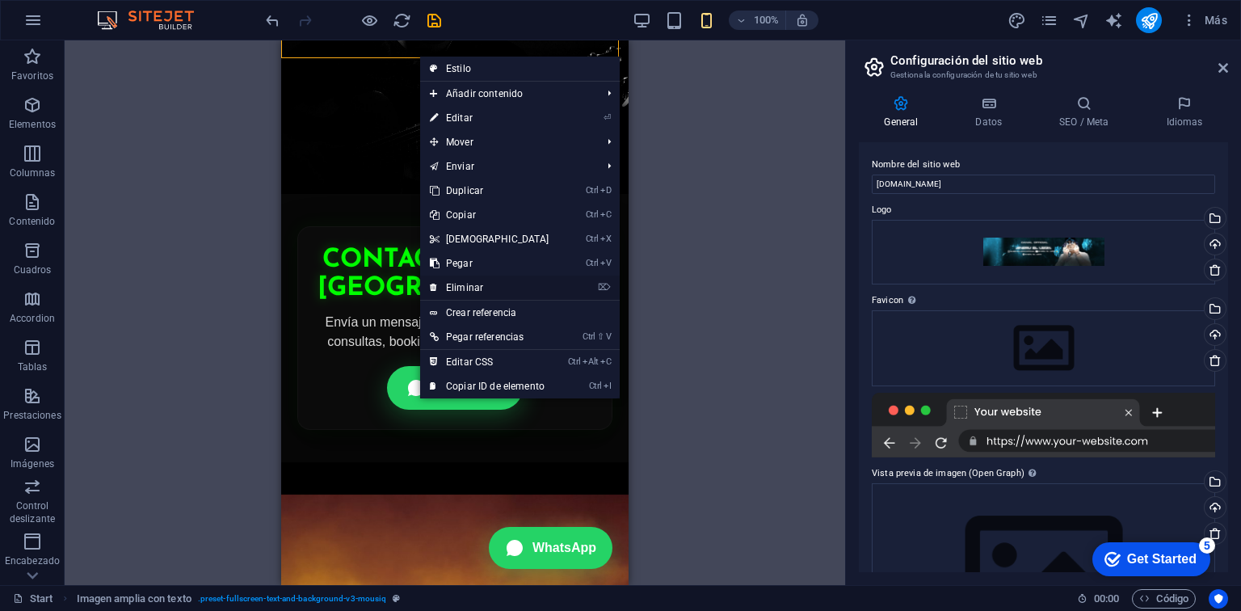
click at [490, 288] on link "⌦ Eliminar" at bounding box center [489, 287] width 139 height 24
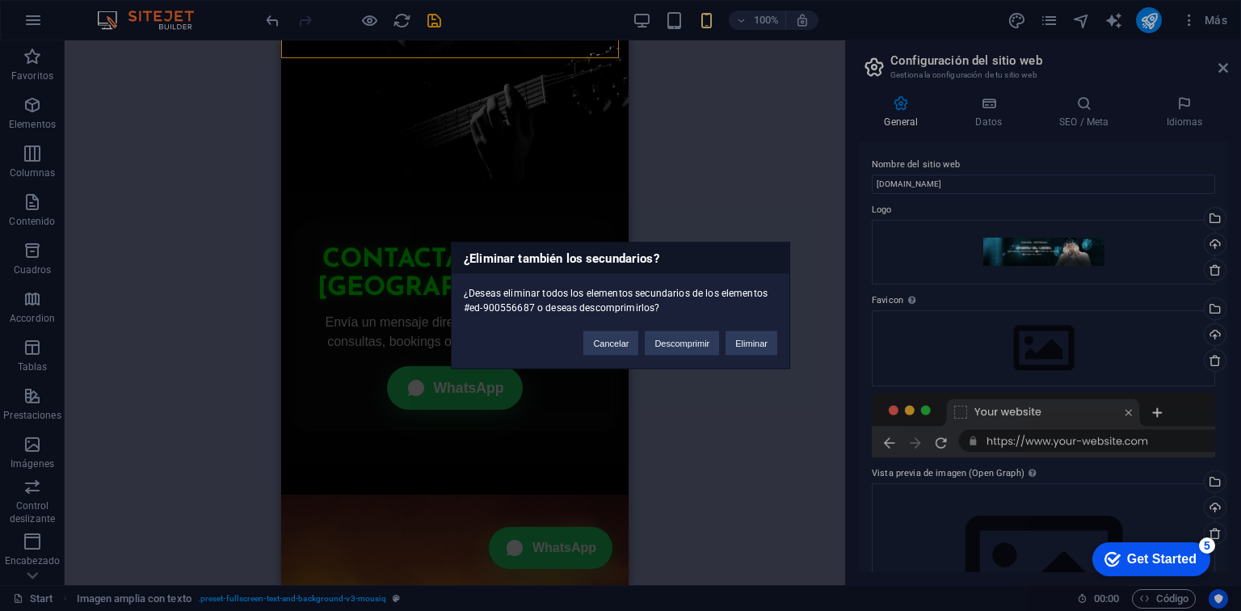
click button "Eliminar" at bounding box center [751, 343] width 52 height 24
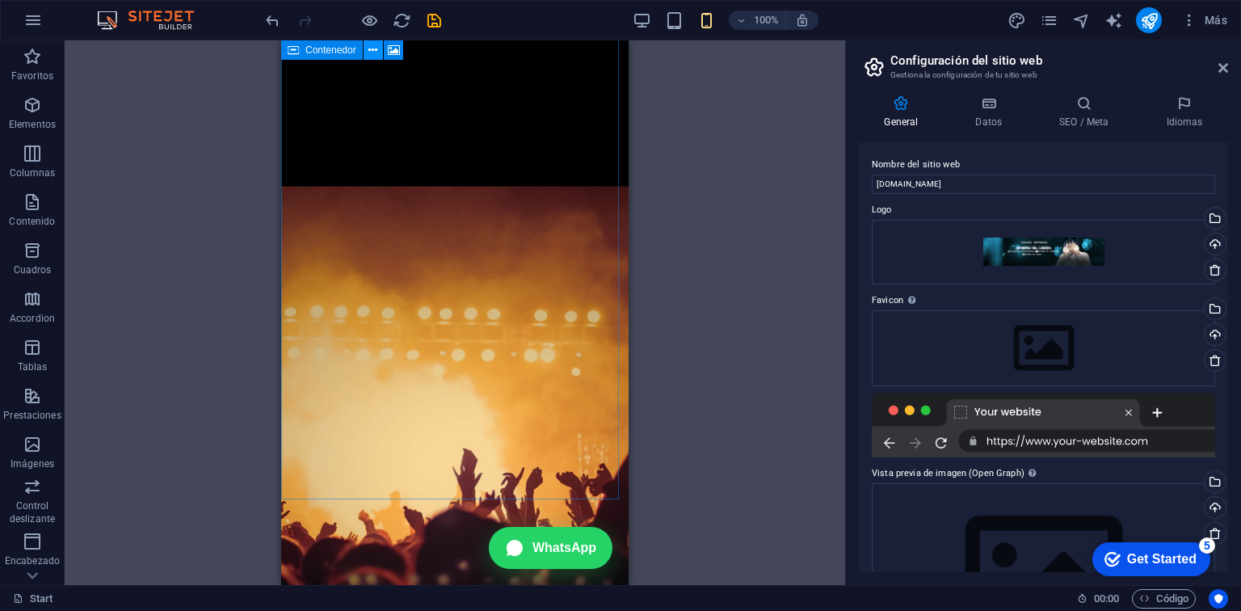
click at [368, 53] on icon at bounding box center [372, 50] width 9 height 17
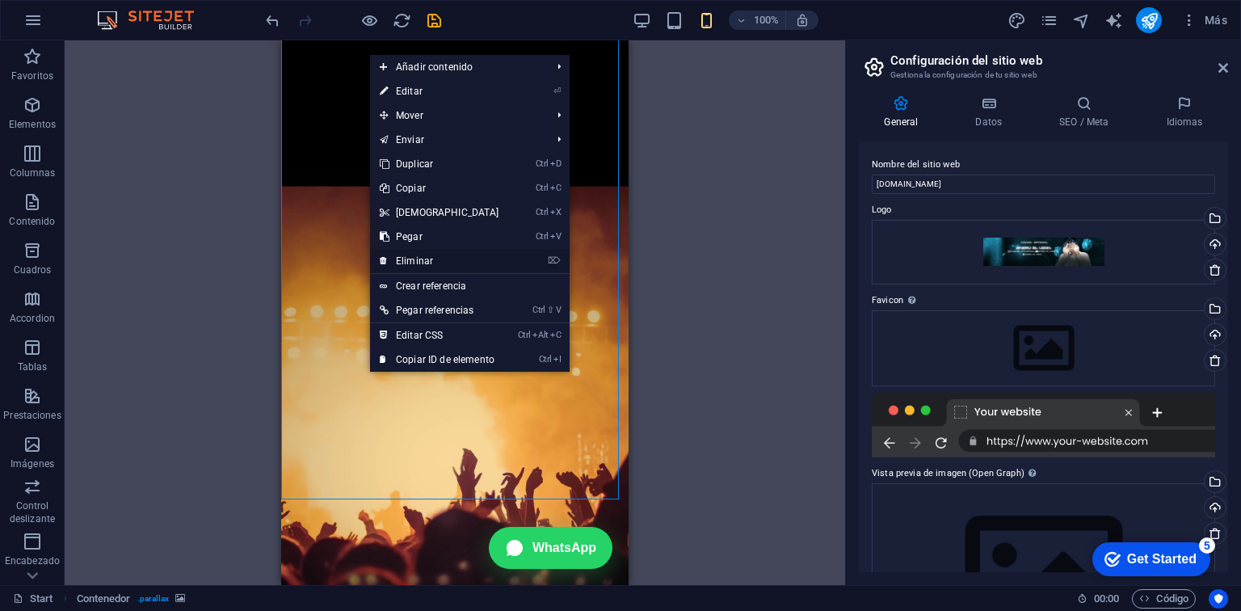
click at [446, 254] on link "⌦ Eliminar" at bounding box center [439, 261] width 139 height 24
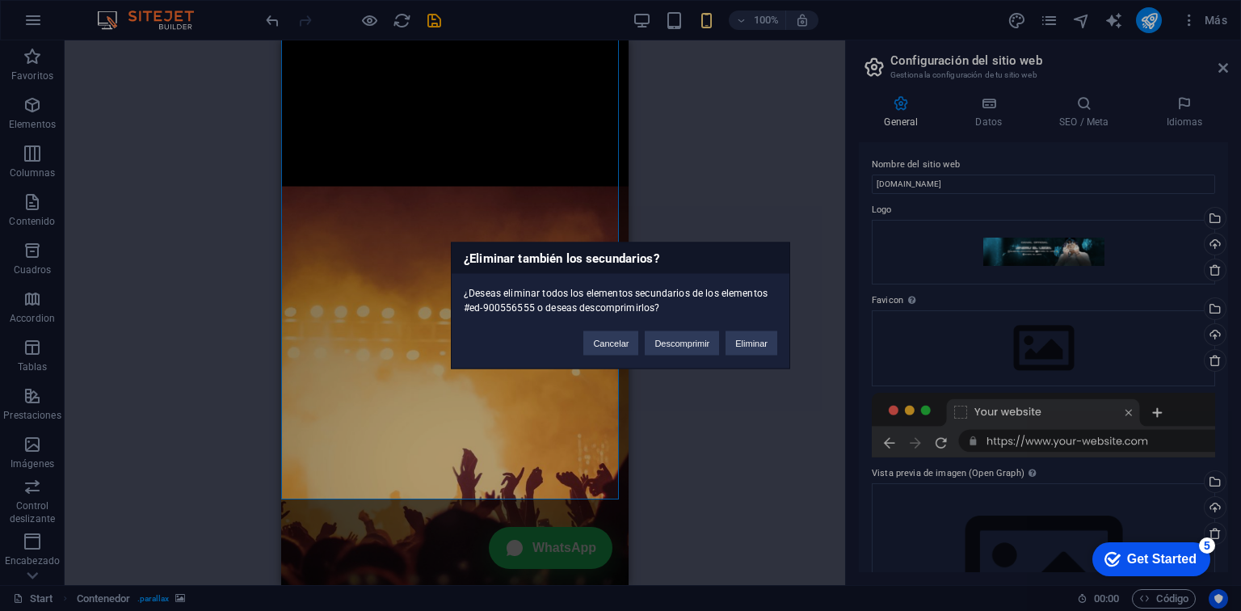
click button "Eliminar" at bounding box center [751, 343] width 52 height 24
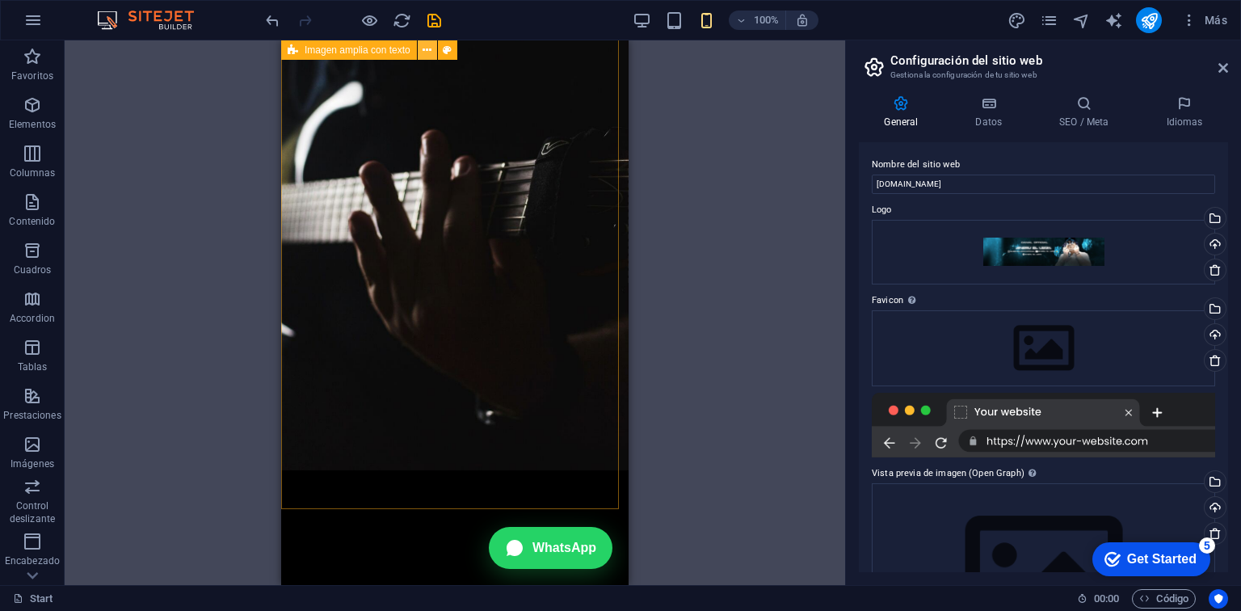
click at [422, 55] on icon at bounding box center [426, 50] width 9 height 17
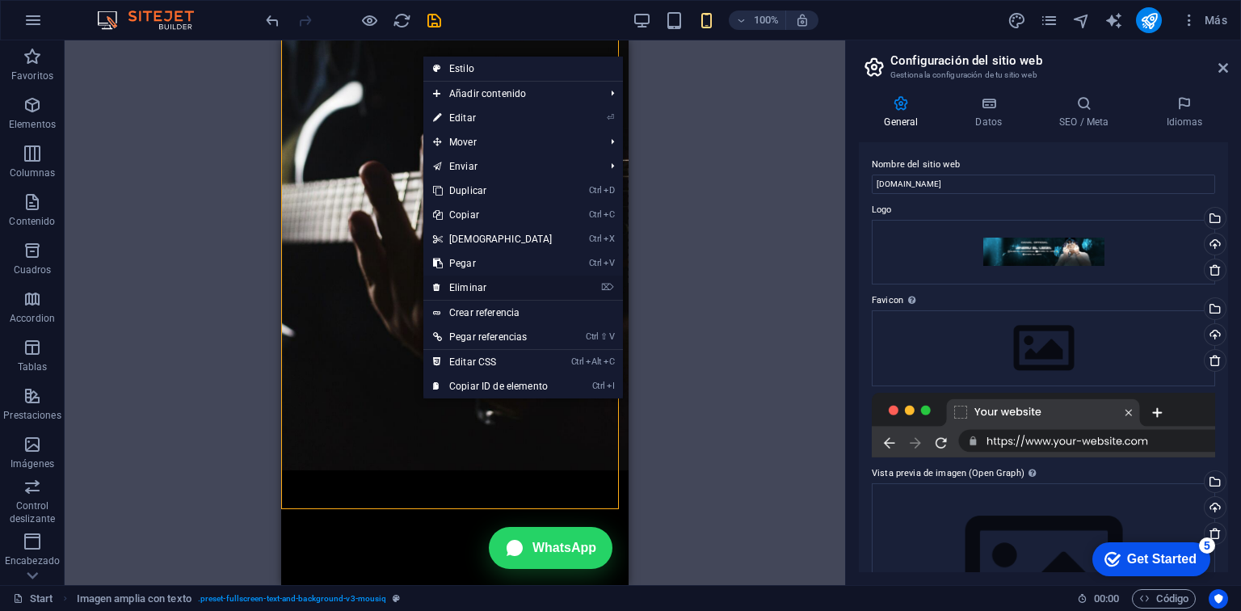
click at [477, 281] on link "⌦ Eliminar" at bounding box center [492, 287] width 139 height 24
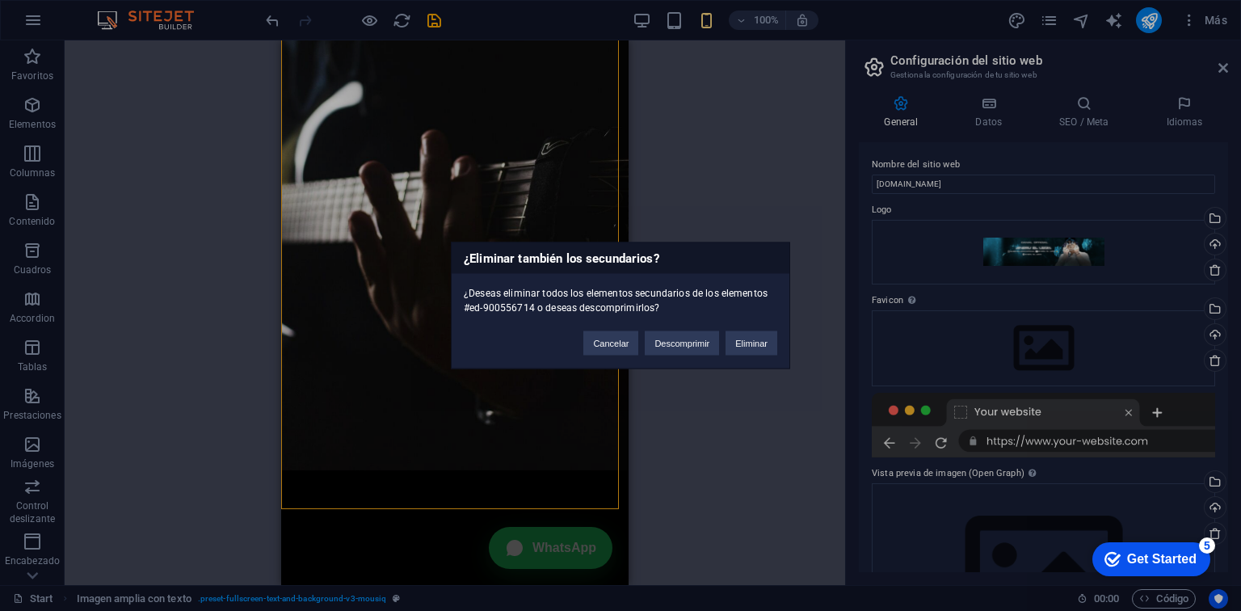
click button "Eliminar" at bounding box center [751, 343] width 52 height 24
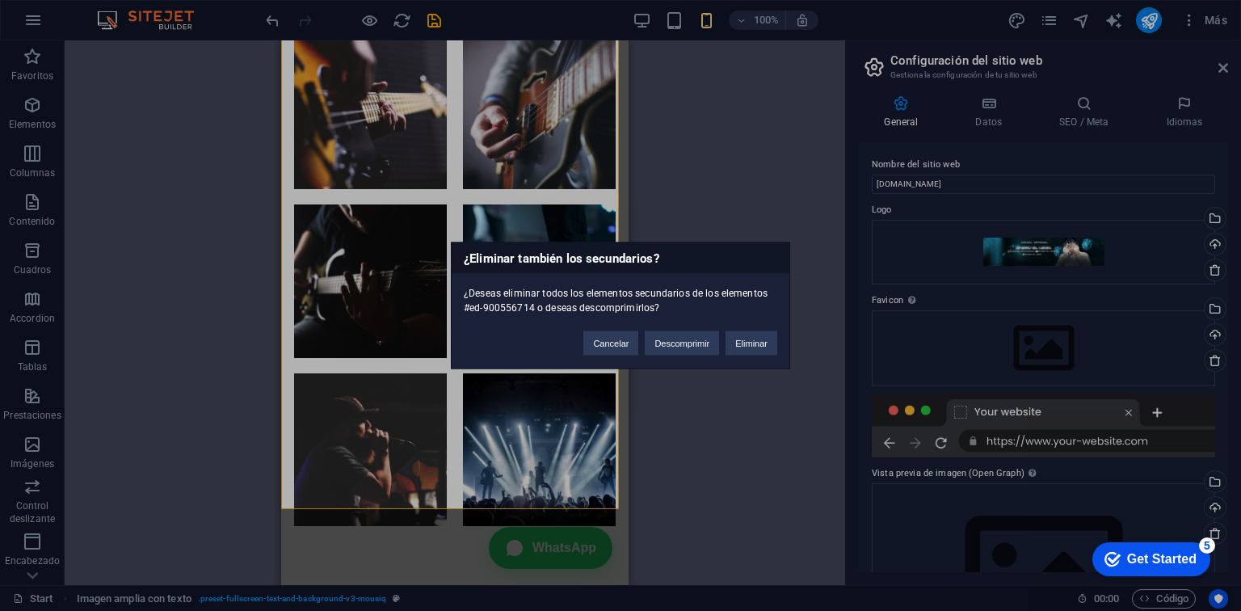
scroll to position [2685, 0]
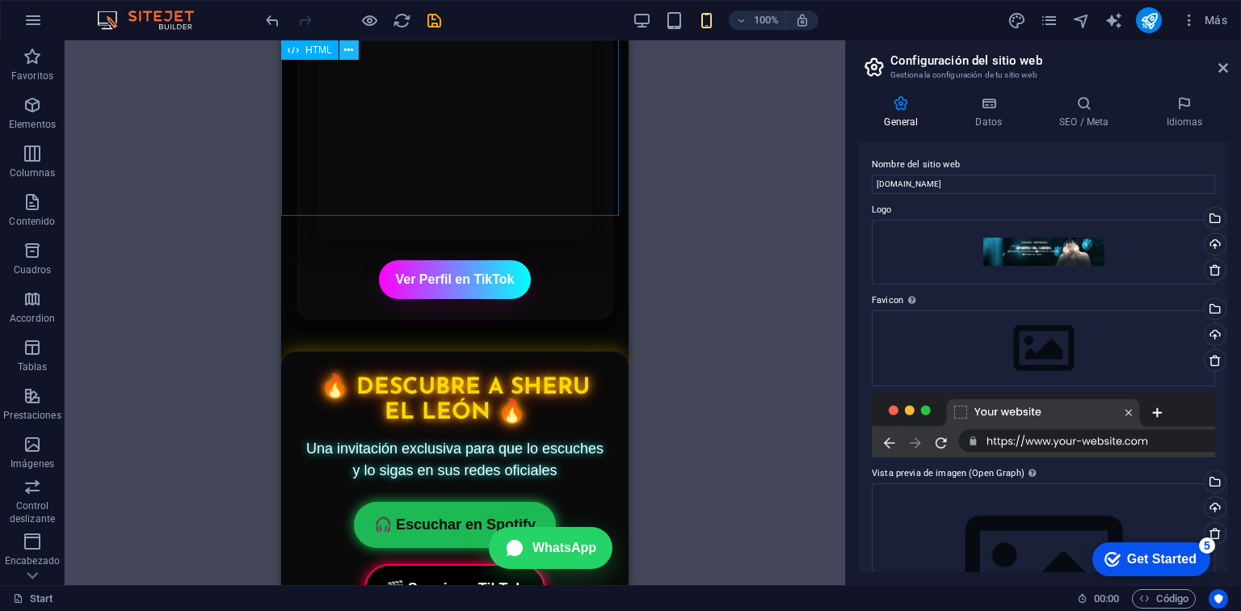
click at [344, 52] on icon at bounding box center [348, 50] width 9 height 17
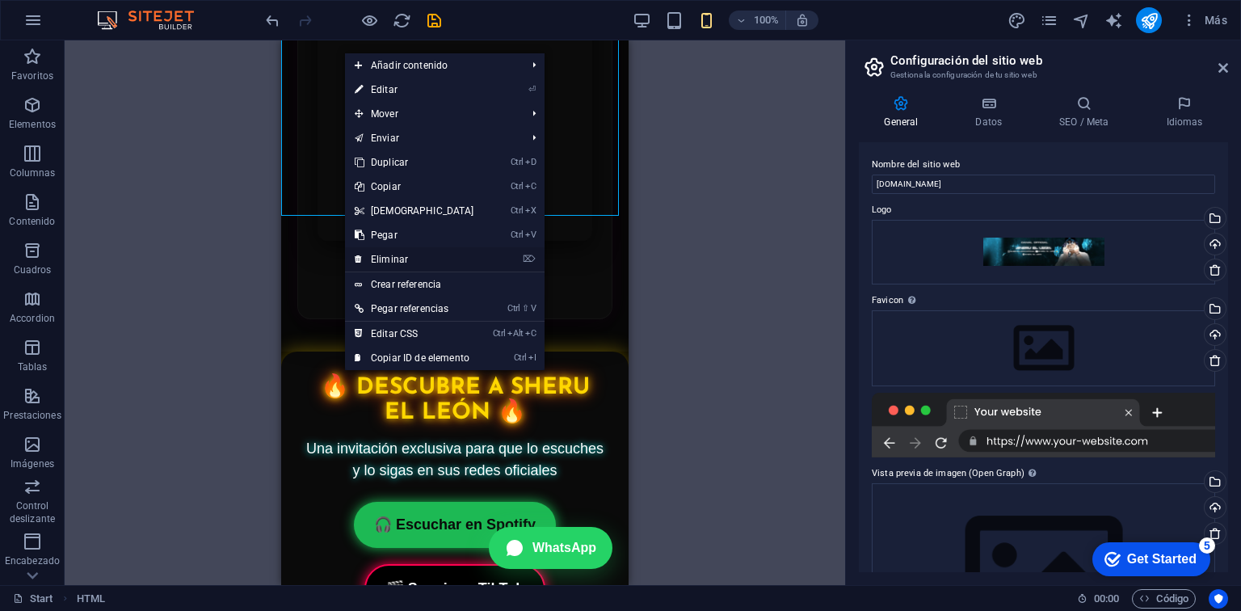
click at [401, 251] on link "⌦ Eliminar" at bounding box center [414, 259] width 139 height 24
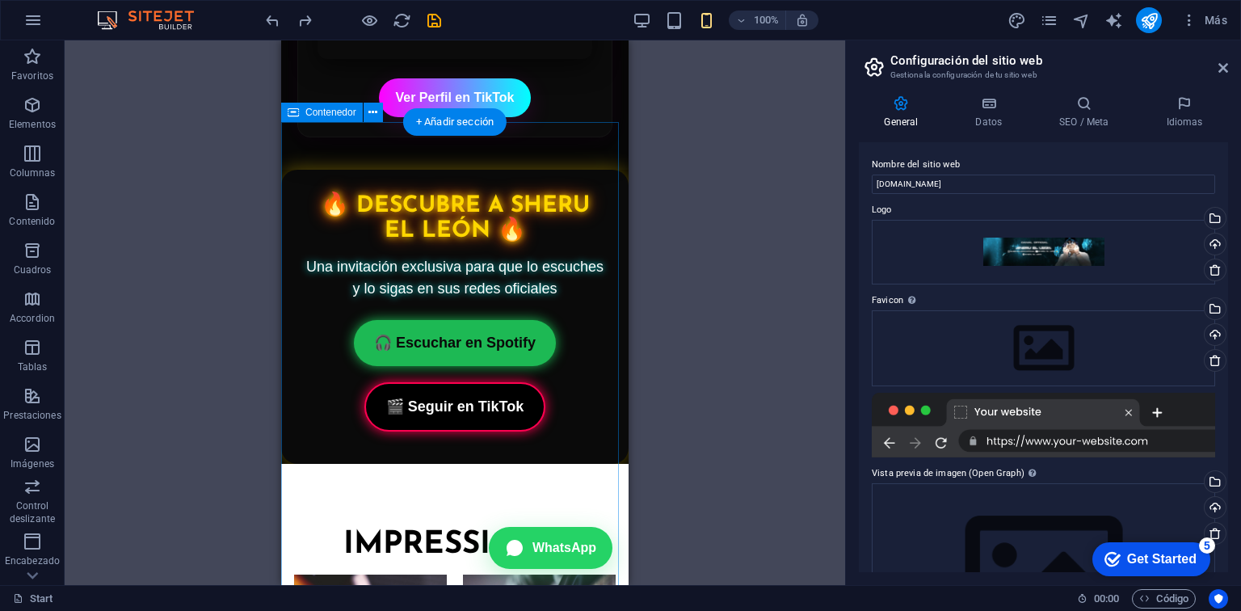
scroll to position [3073, 0]
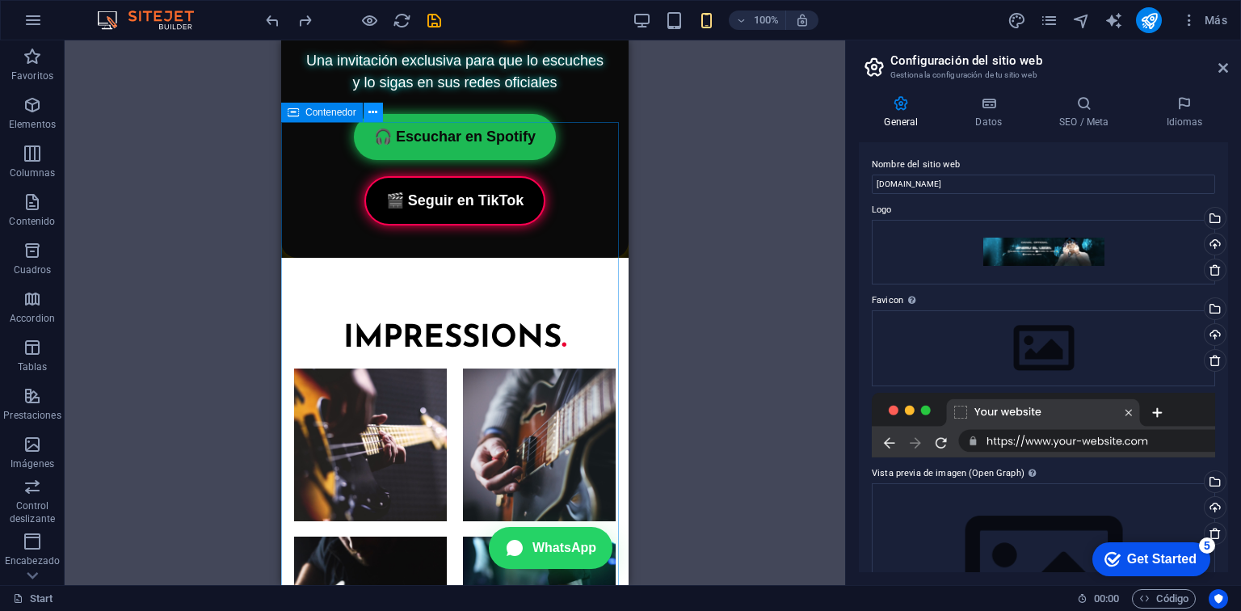
click at [381, 109] on button at bounding box center [373, 112] width 19 height 19
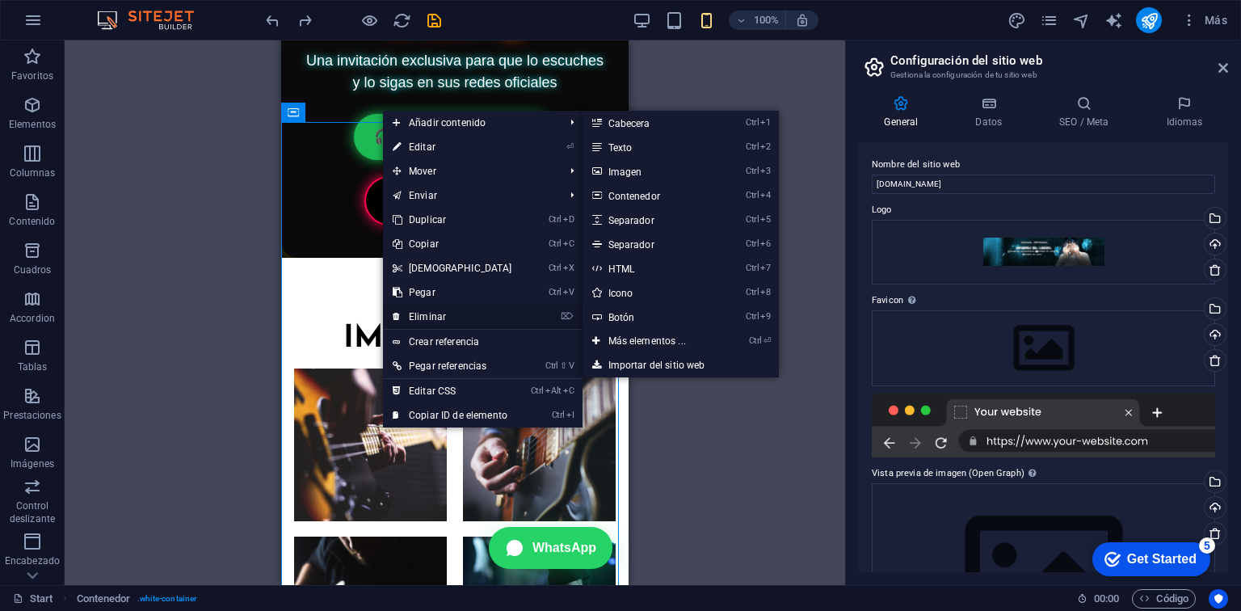
click at [421, 310] on link "⌦ Eliminar" at bounding box center [452, 317] width 139 height 24
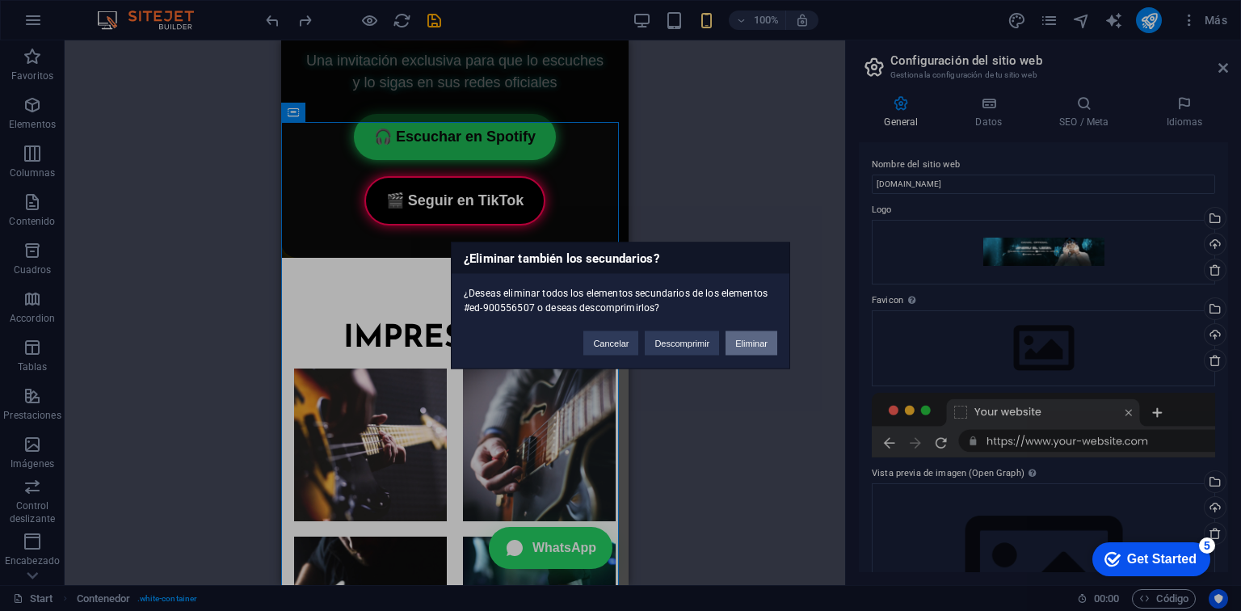
click button "Eliminar" at bounding box center [751, 343] width 52 height 24
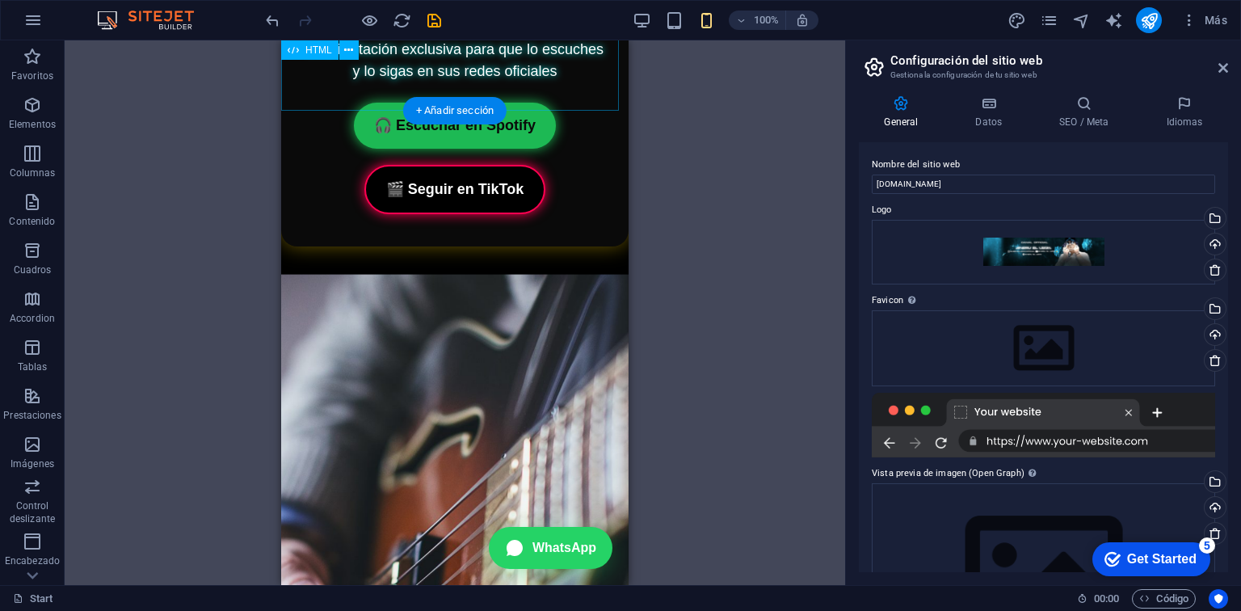
scroll to position [3083, 0]
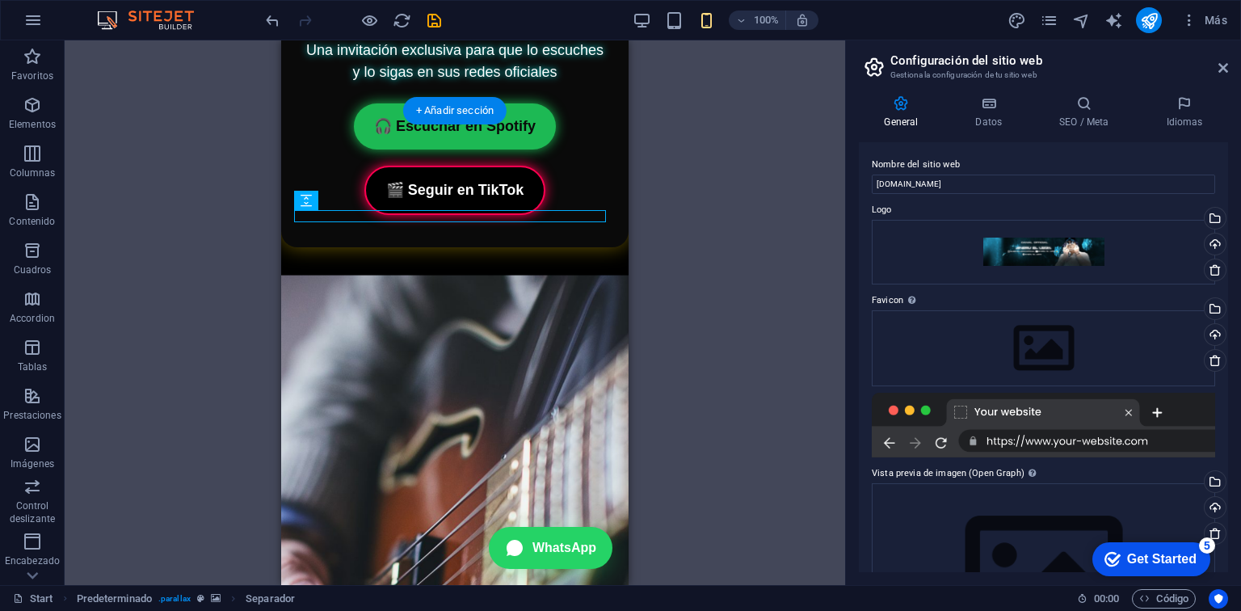
click at [291, 187] on figure at bounding box center [454, 480] width 347 height 587
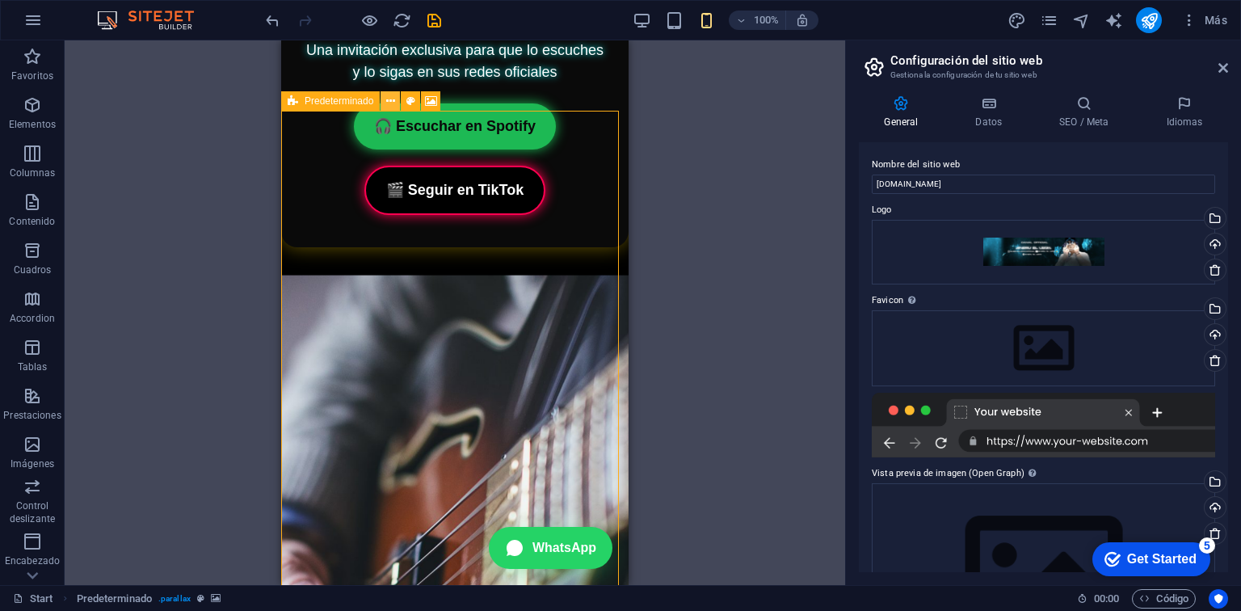
click at [393, 100] on icon at bounding box center [390, 101] width 9 height 17
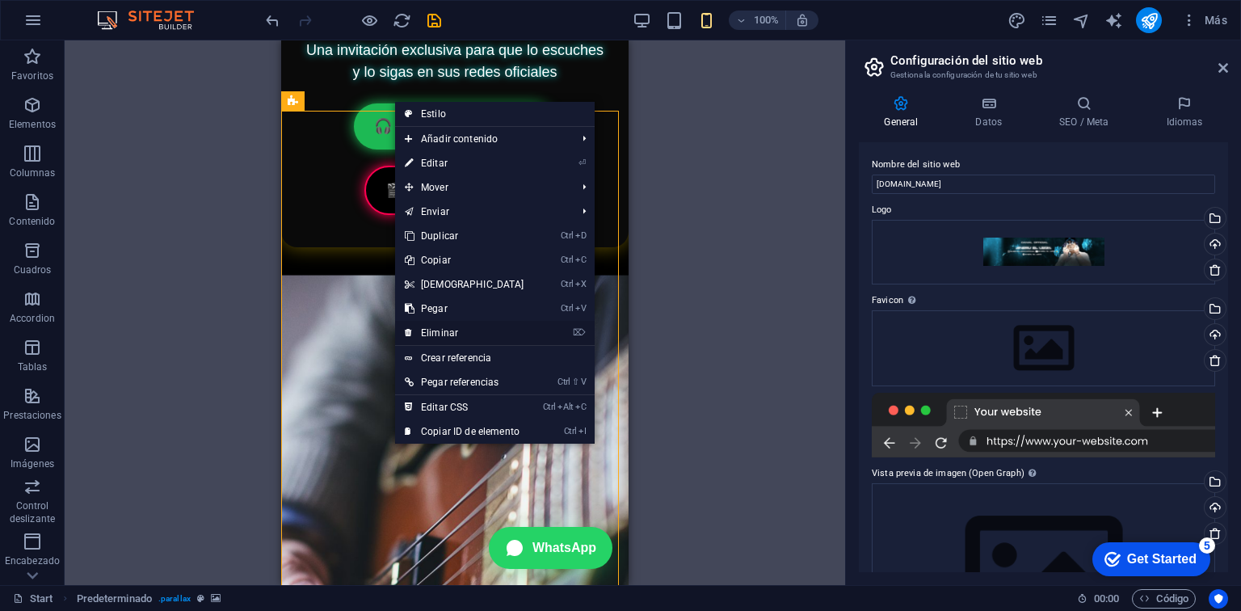
click at [461, 333] on link "⌦ Eliminar" at bounding box center [464, 333] width 139 height 24
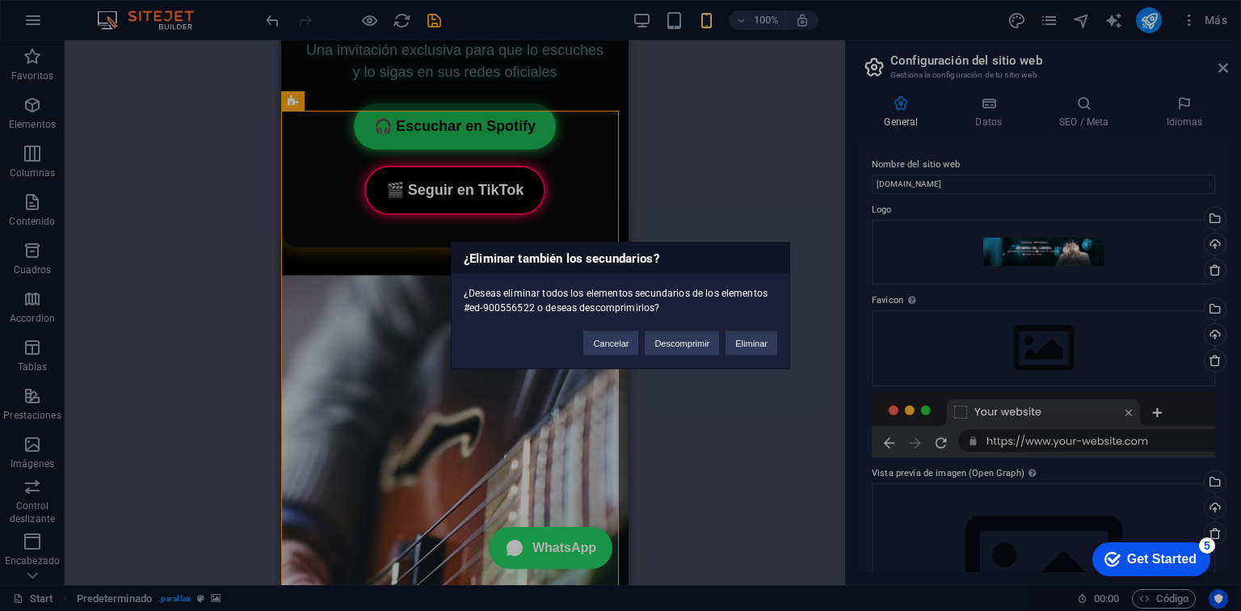
click button "Eliminar" at bounding box center [751, 343] width 52 height 24
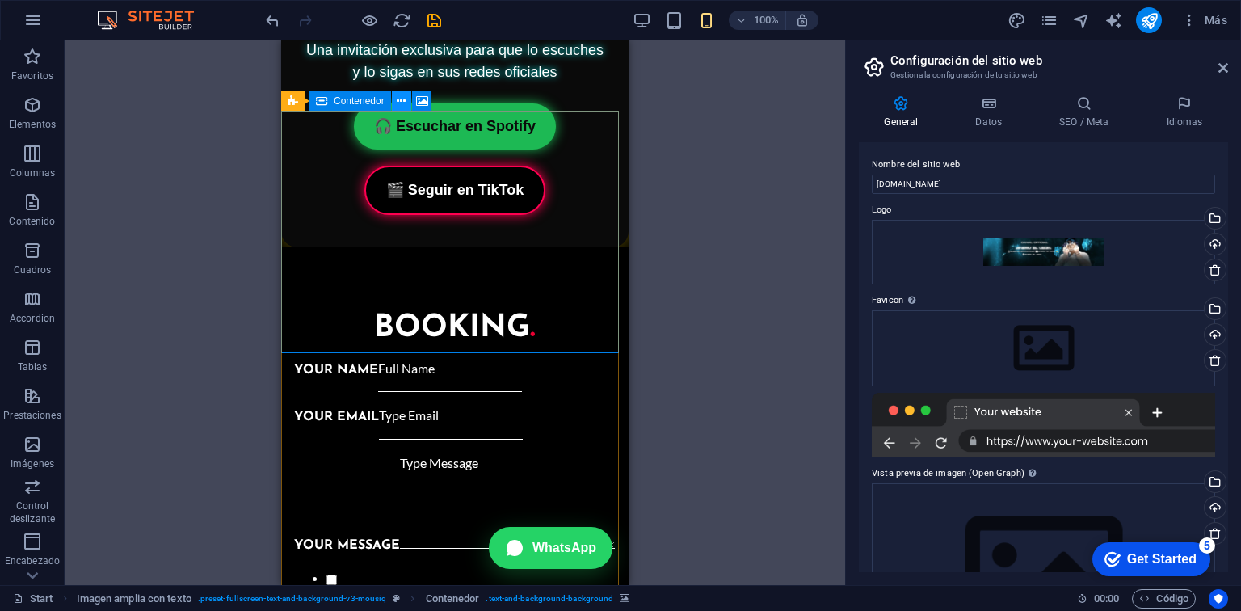
click at [404, 100] on icon at bounding box center [401, 101] width 9 height 17
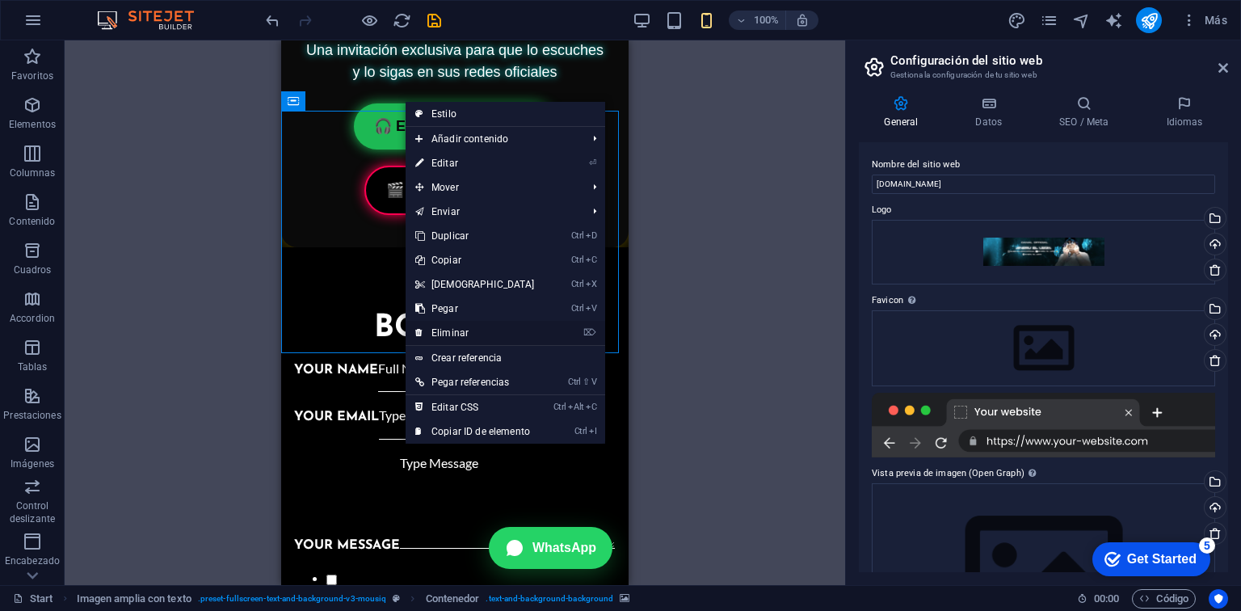
click at [467, 334] on link "⌦ Eliminar" at bounding box center [475, 333] width 139 height 24
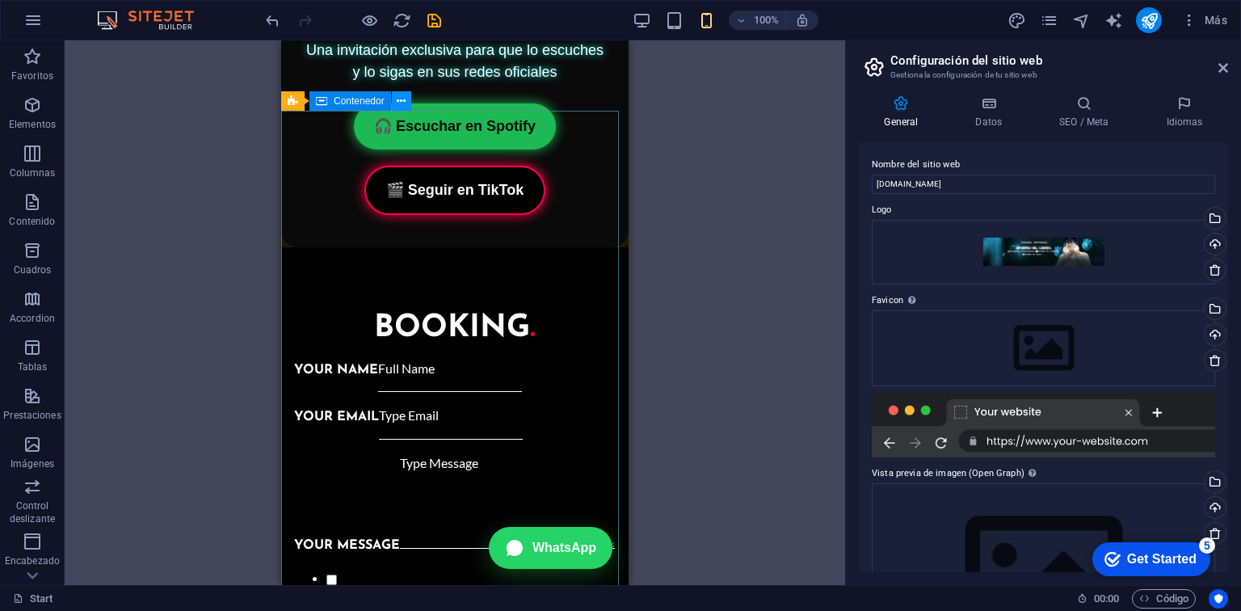
click at [397, 101] on icon at bounding box center [401, 101] width 9 height 17
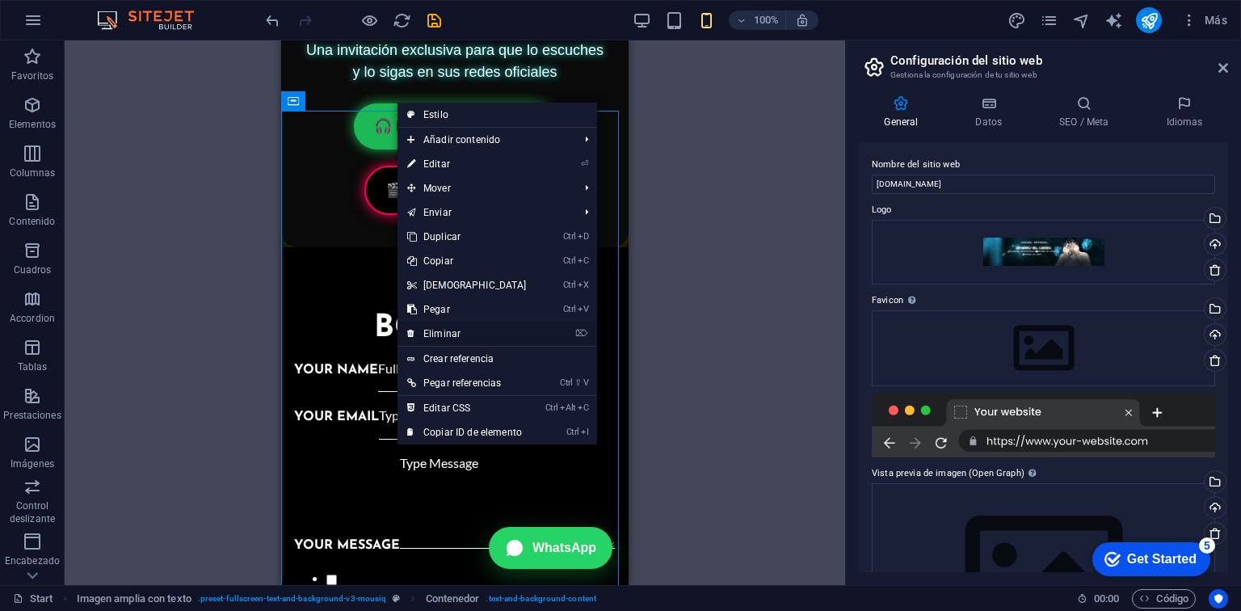
click at [445, 326] on link "⌦ Eliminar" at bounding box center [466, 334] width 139 height 24
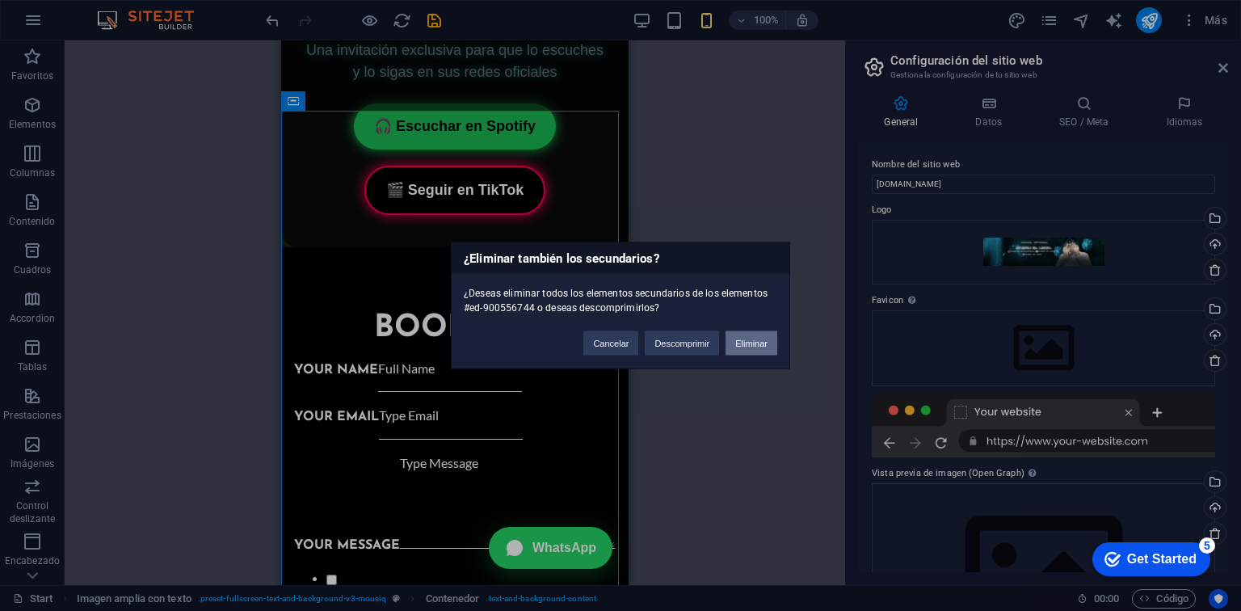
click button "Eliminar" at bounding box center [751, 343] width 52 height 24
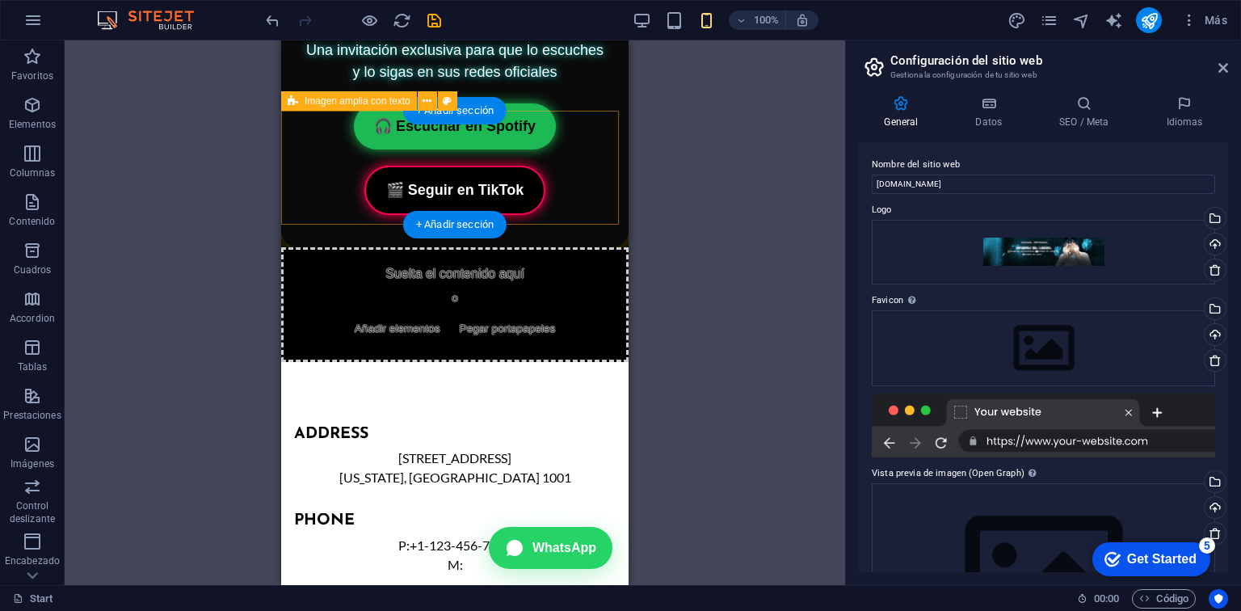
click at [350, 247] on div "Suelta el contenido aquí o Añadir elementos Pegar portapapeles" at bounding box center [454, 304] width 347 height 115
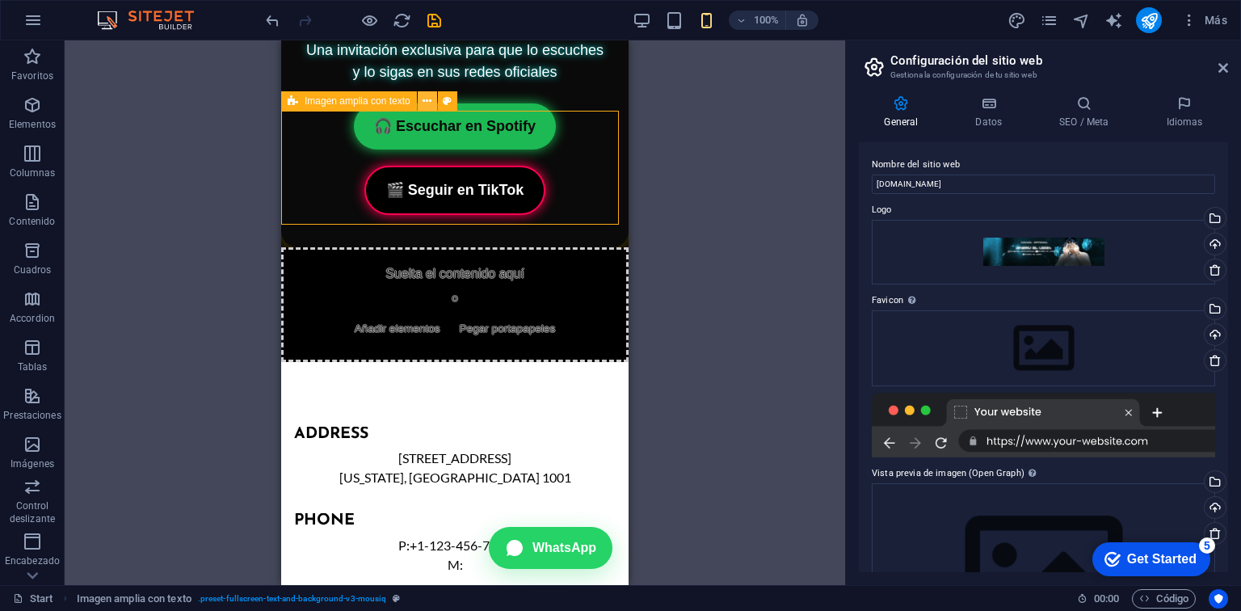
click at [422, 94] on icon at bounding box center [426, 101] width 9 height 17
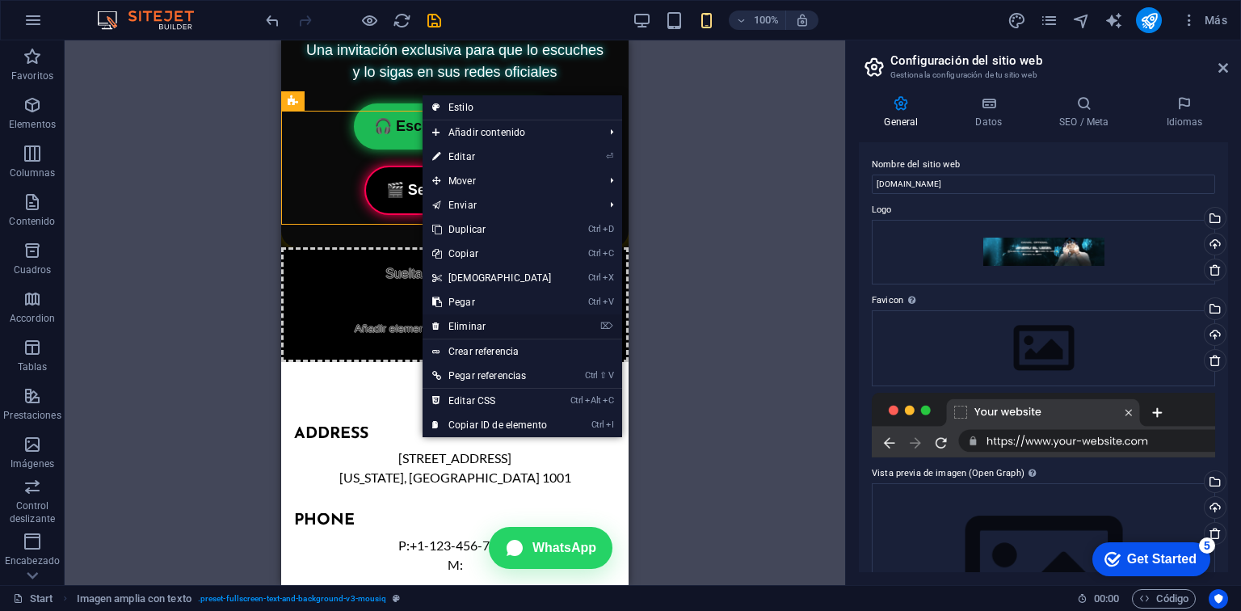
click at [494, 328] on link "⌦ Eliminar" at bounding box center [491, 326] width 139 height 24
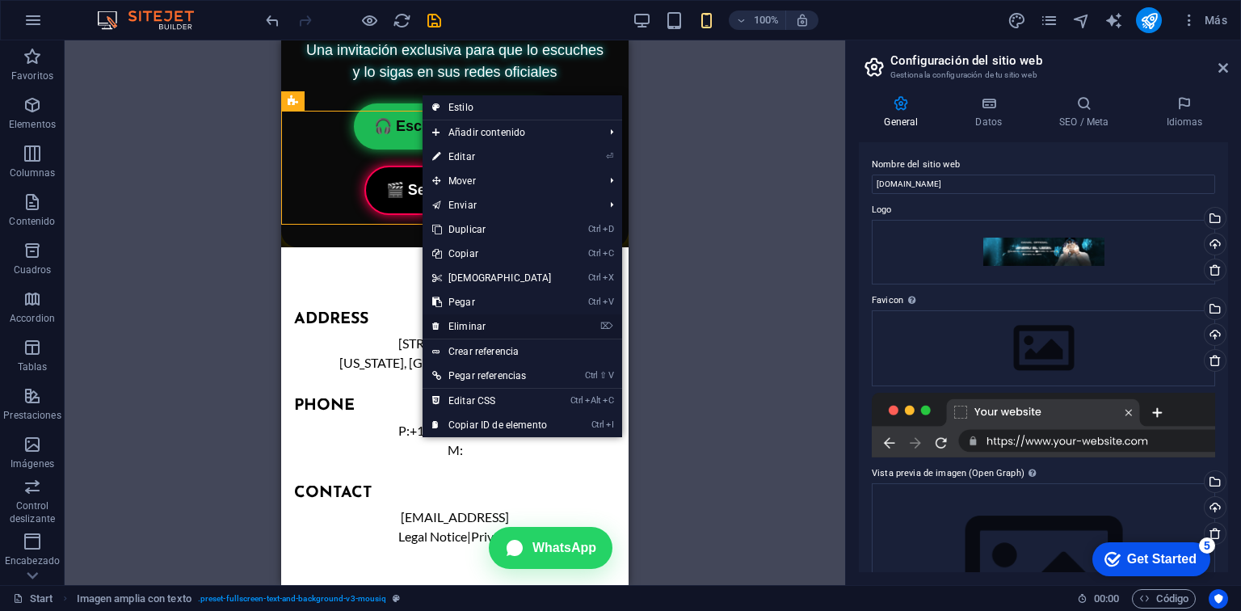
scroll to position [2980, 0]
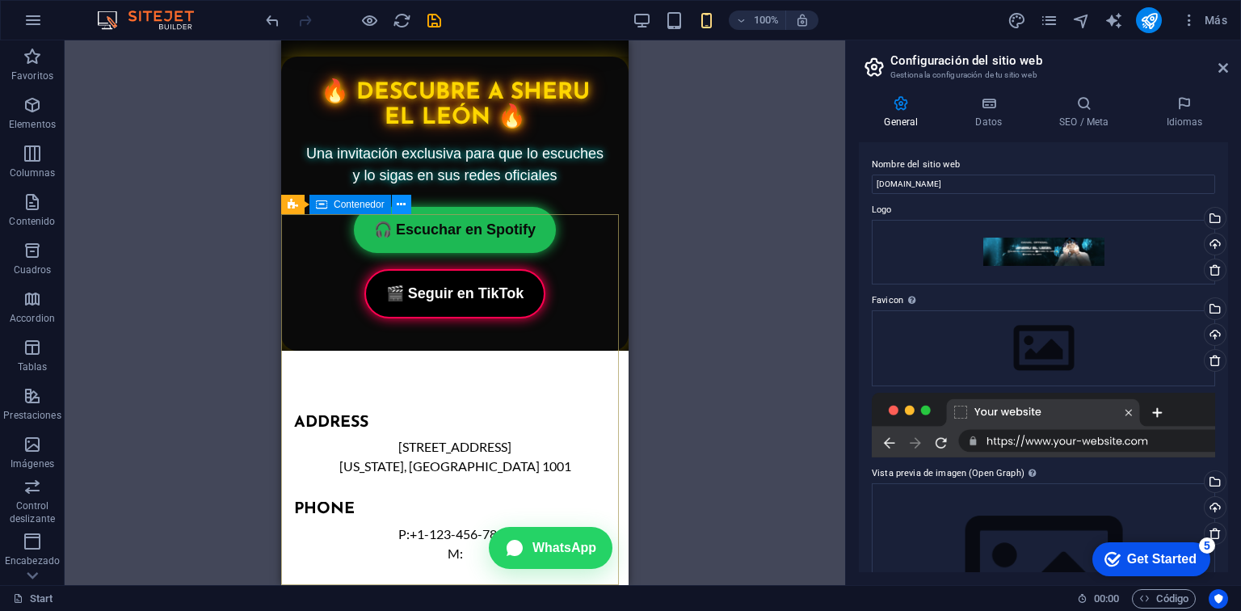
click at [406, 208] on button at bounding box center [401, 204] width 19 height 19
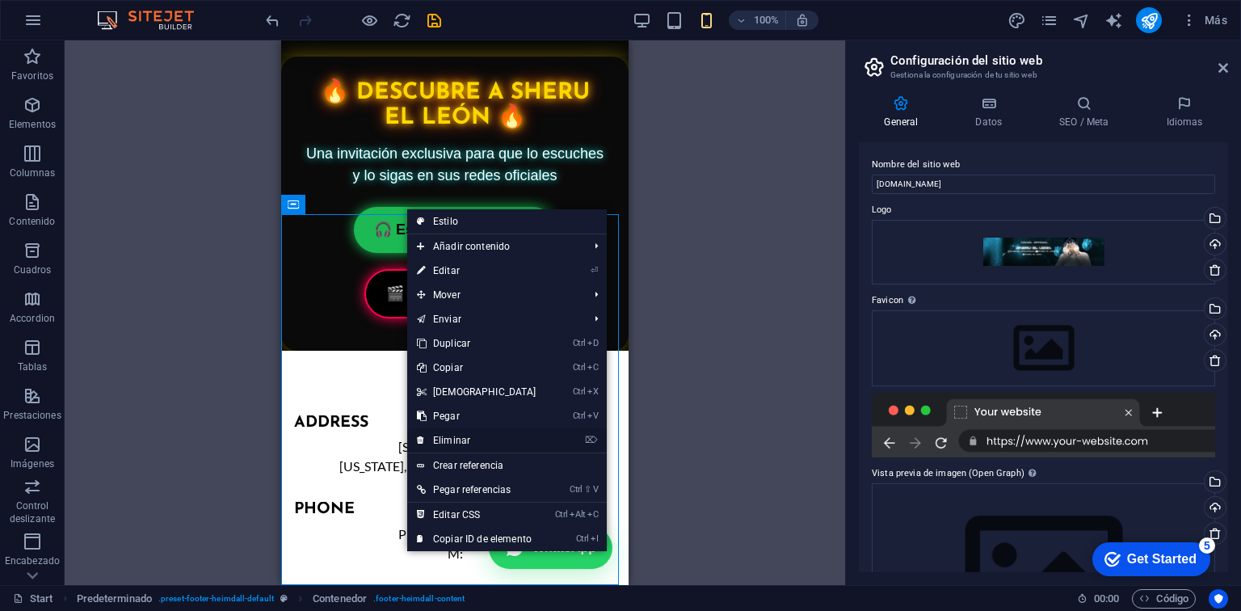
click at [469, 443] on link "⌦ Eliminar" at bounding box center [476, 440] width 139 height 24
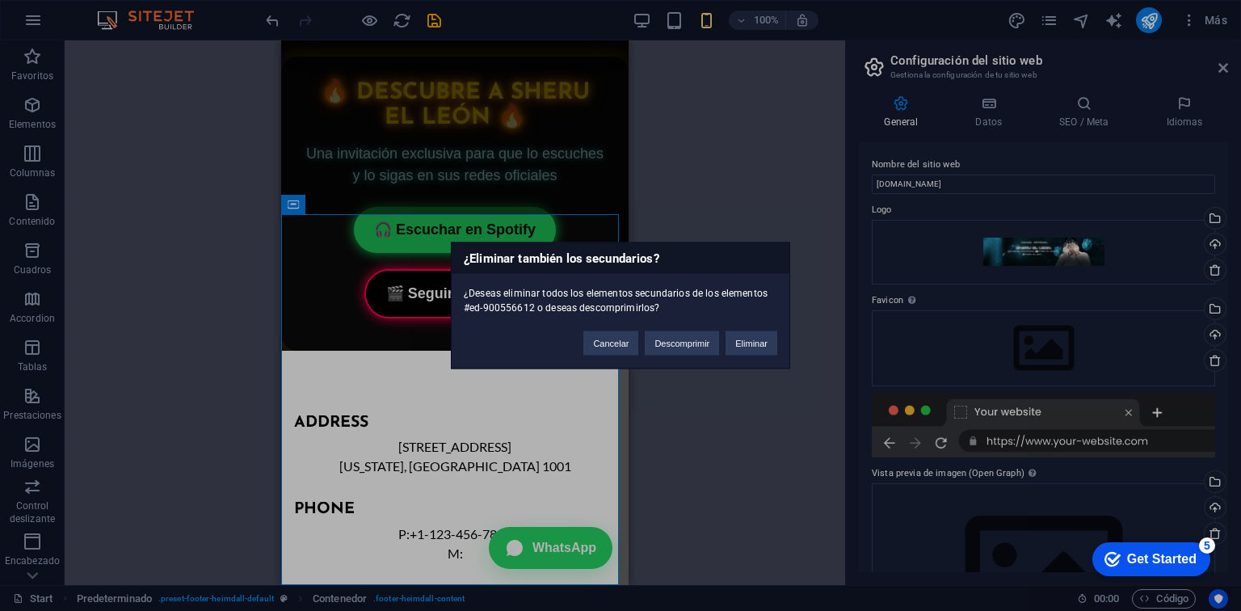
click button "Eliminar" at bounding box center [751, 343] width 52 height 24
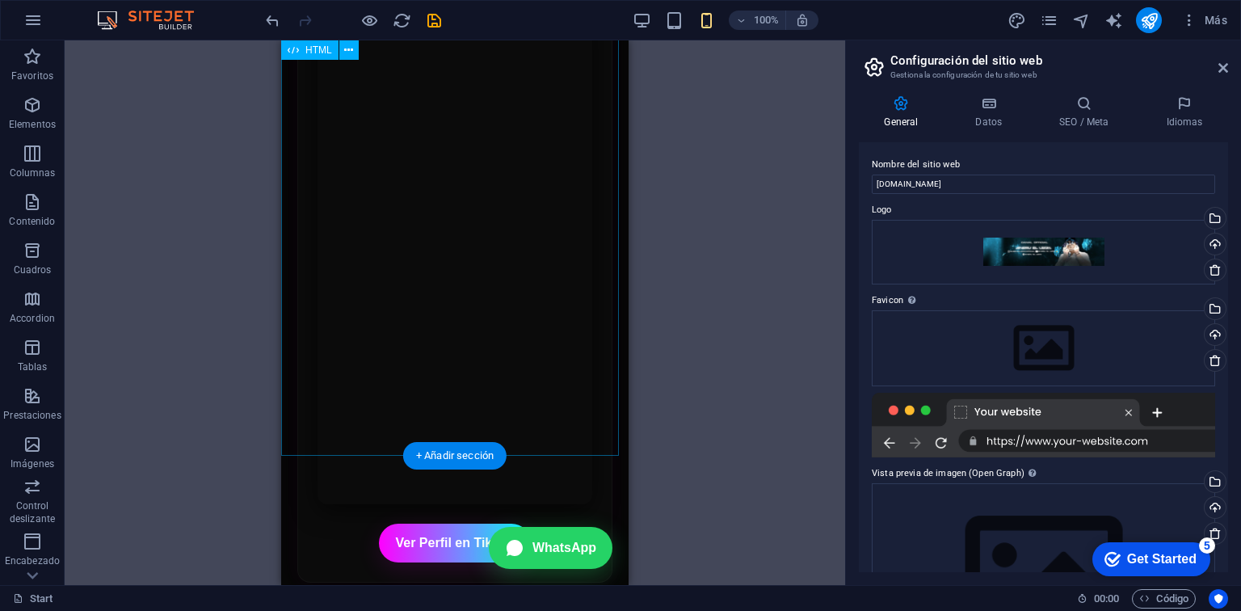
scroll to position [2421, 0]
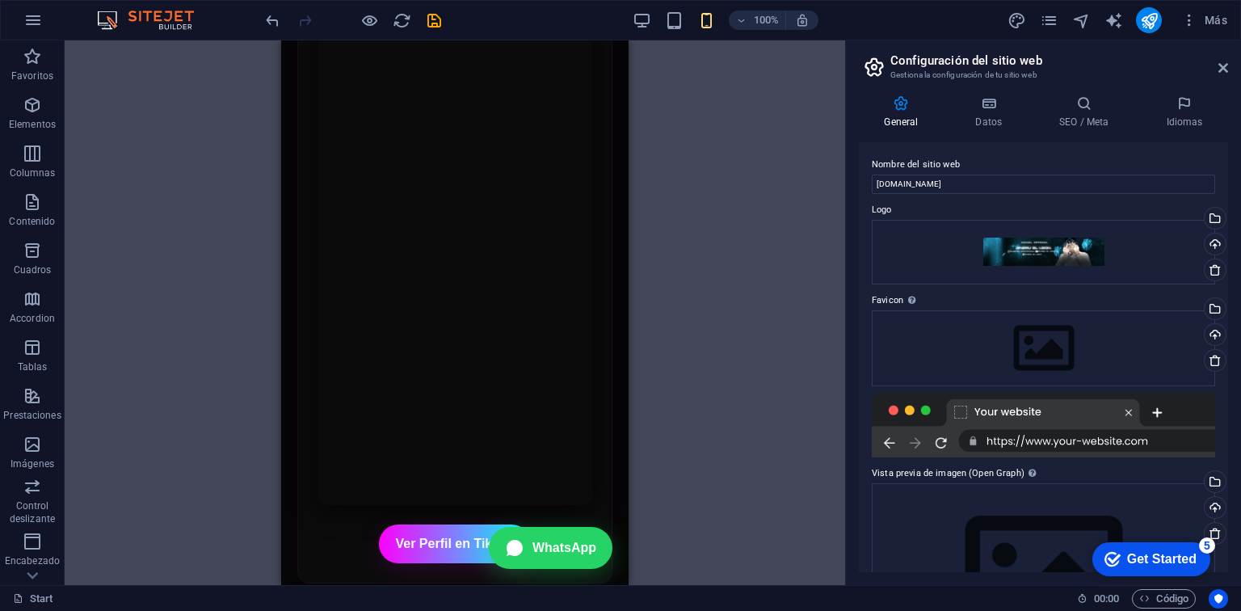
drag, startPoint x: 320, startPoint y: 465, endPoint x: 330, endPoint y: 36, distance: 429.1
click at [330, 40] on section "Favoritos Elementos Columnas Contenido Cuadros Accordion Tablas Prestaciones Im…" at bounding box center [422, 312] width 845 height 544
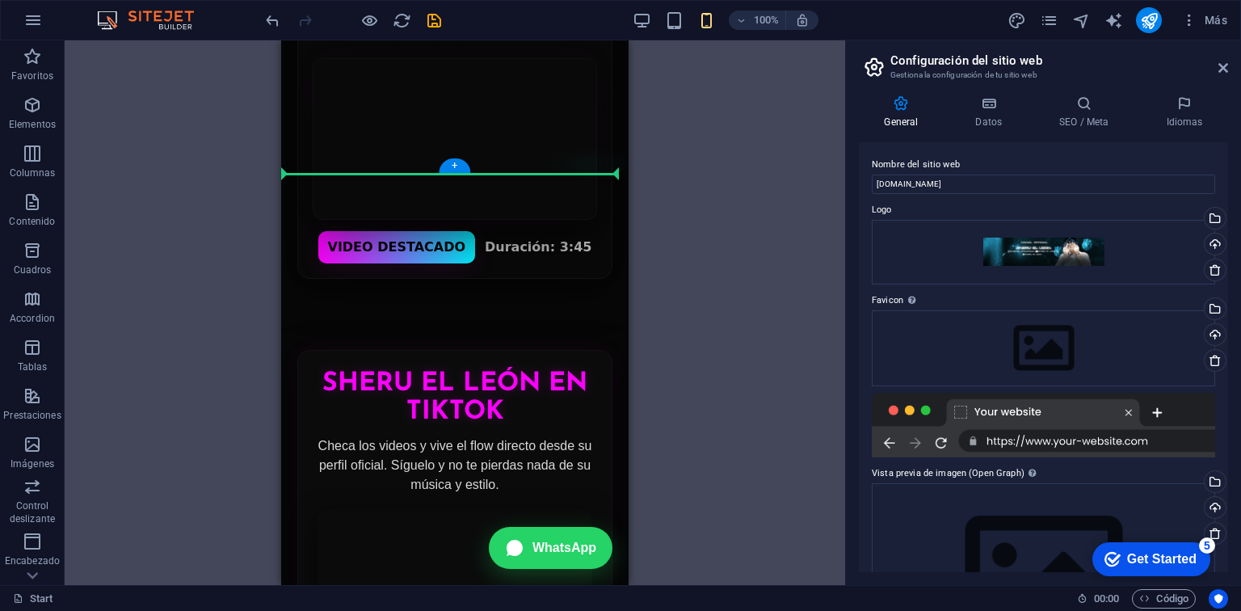
drag, startPoint x: 580, startPoint y: 512, endPoint x: 300, endPoint y: 91, distance: 505.7
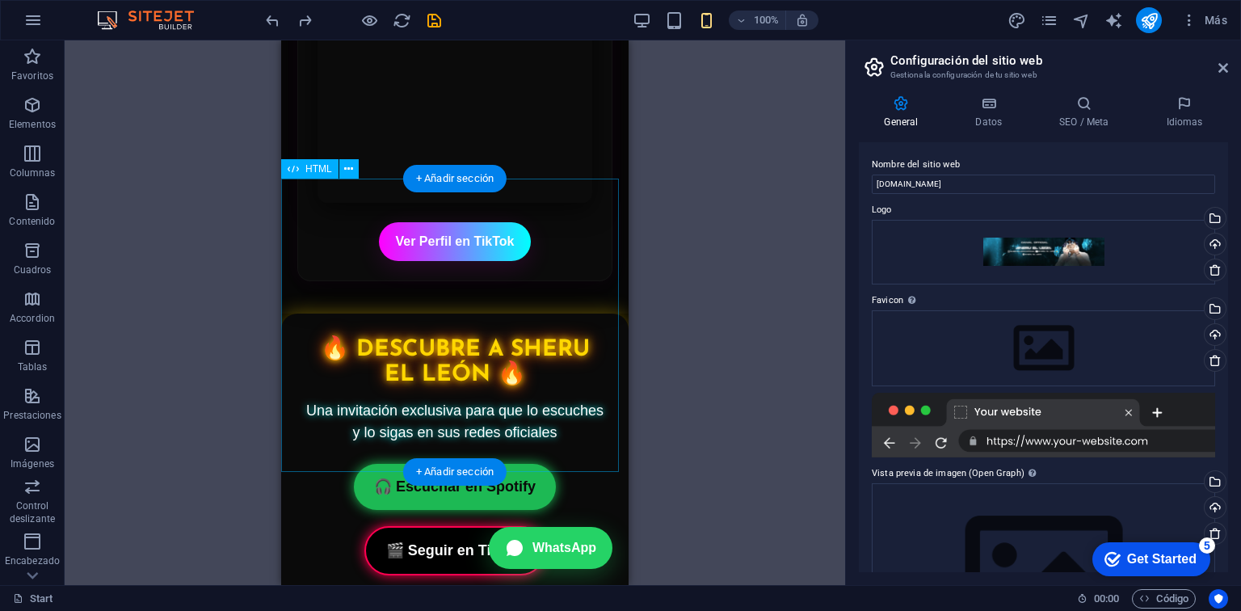
scroll to position [2841, 0]
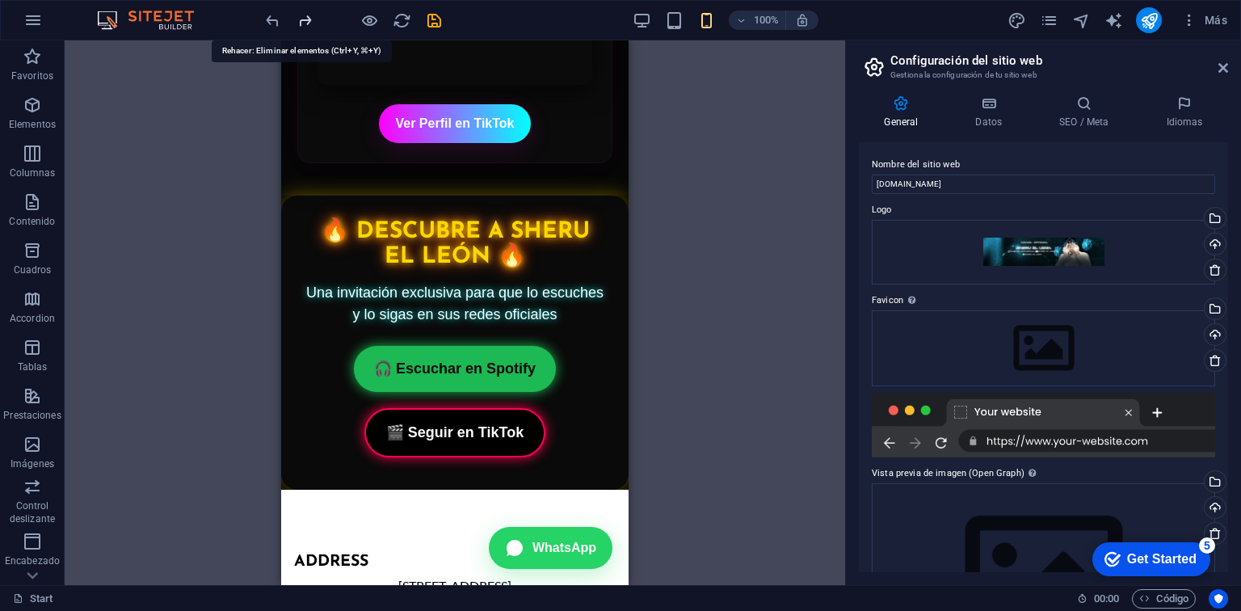
click at [309, 13] on icon "redo" at bounding box center [305, 20] width 19 height 19
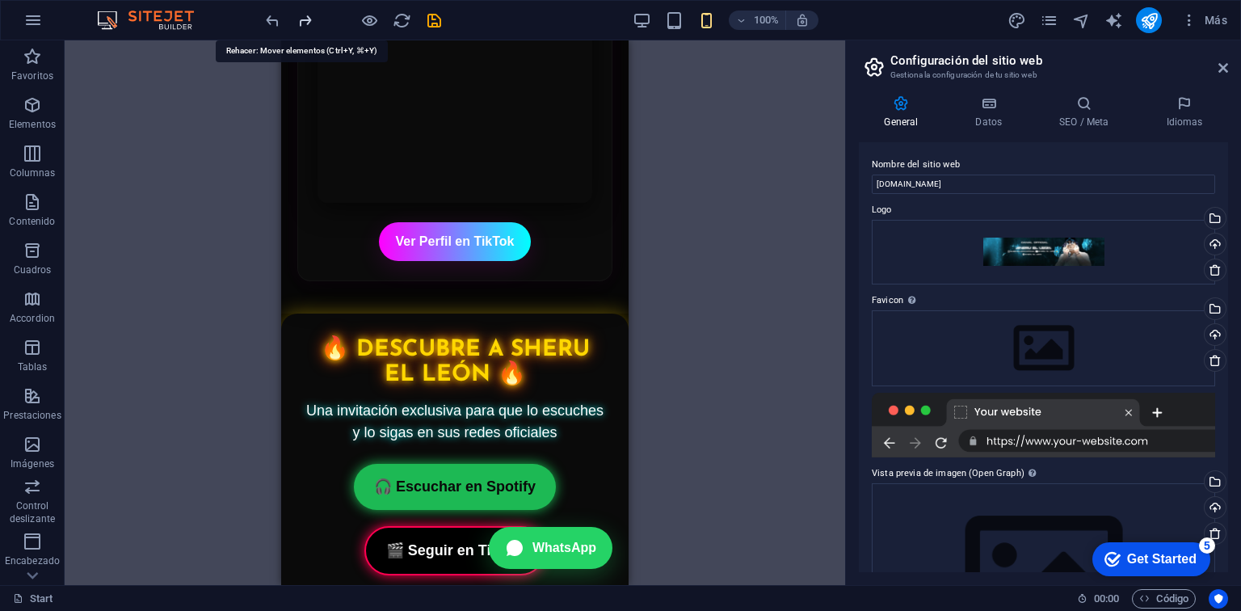
click at [309, 13] on icon "redo" at bounding box center [305, 20] width 19 height 19
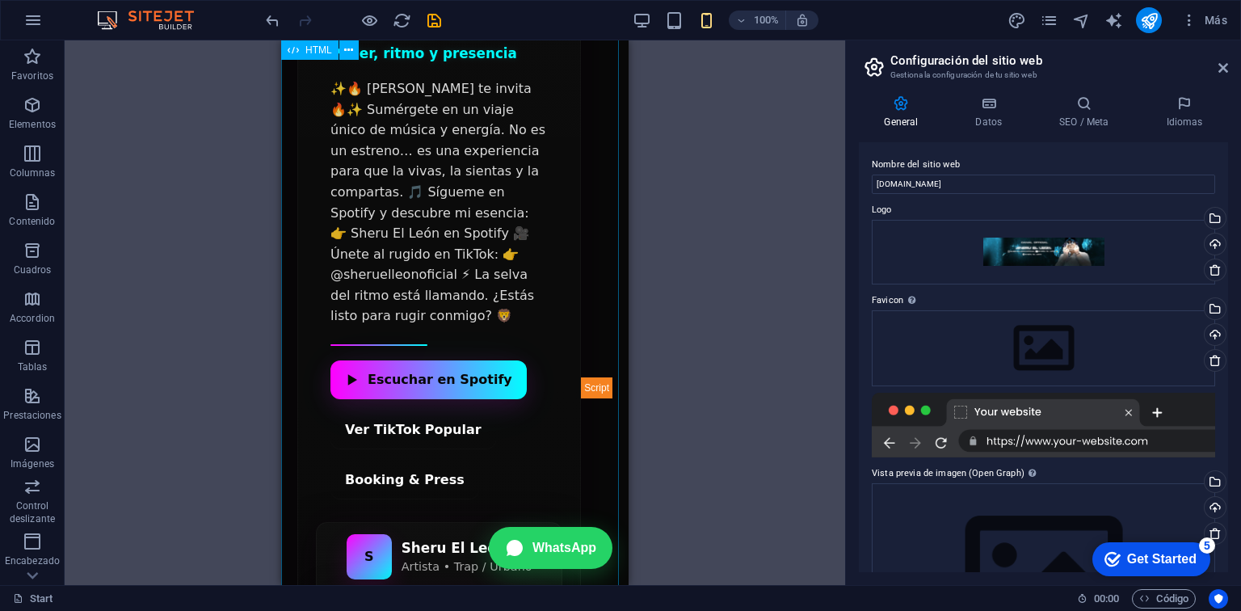
scroll to position [144, 0]
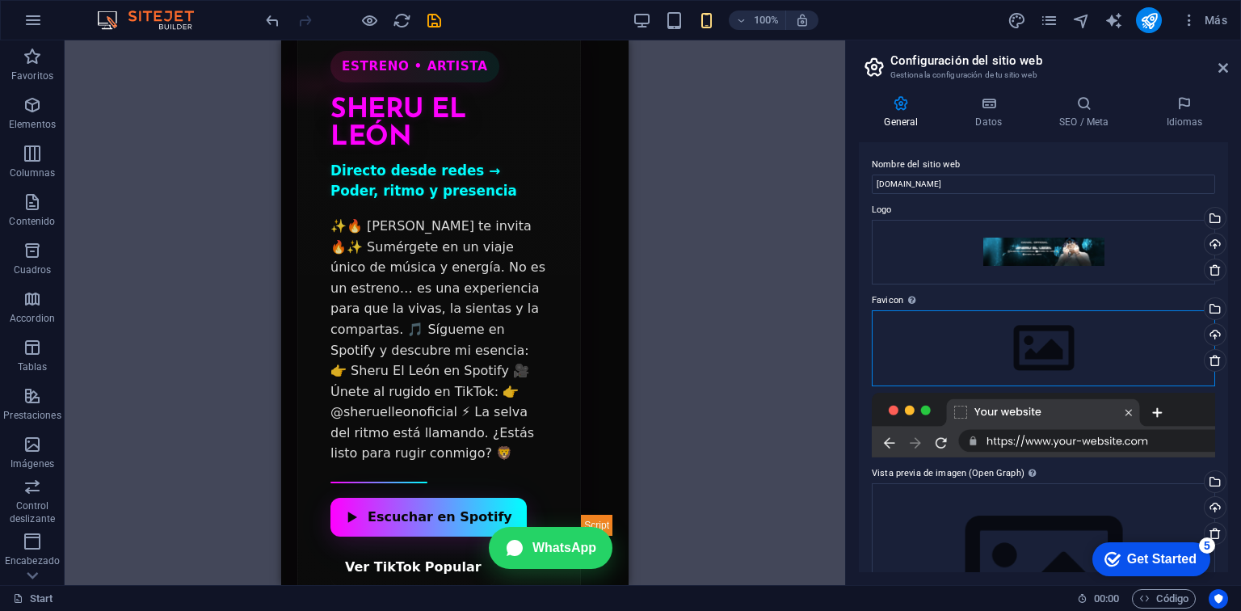
click at [978, 335] on div "Arrastra archivos aquí, haz clic para escoger archivos o selecciona archivos de…" at bounding box center [1043, 348] width 343 height 76
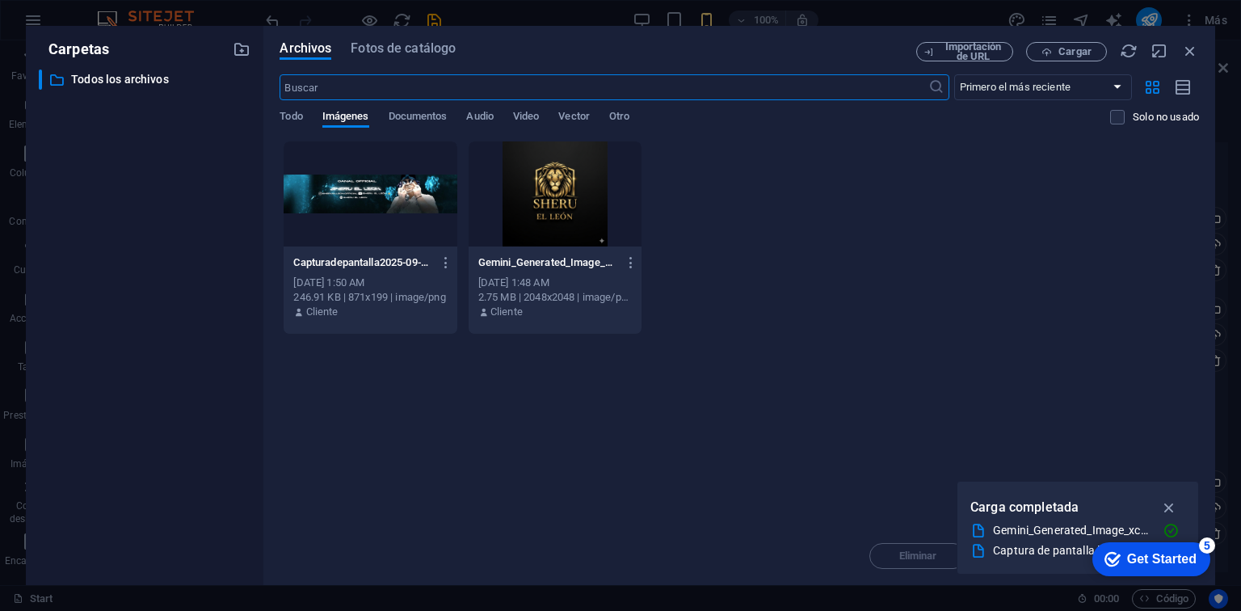
click at [395, 179] on div at bounding box center [370, 193] width 173 height 105
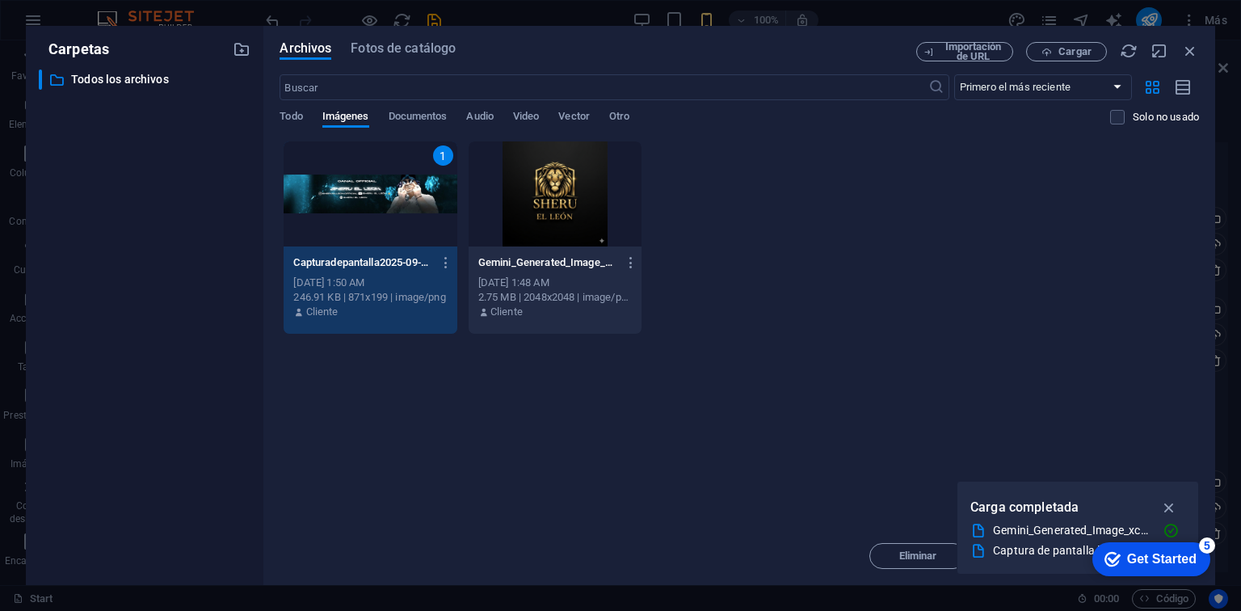
click at [395, 179] on div "1" at bounding box center [370, 193] width 173 height 105
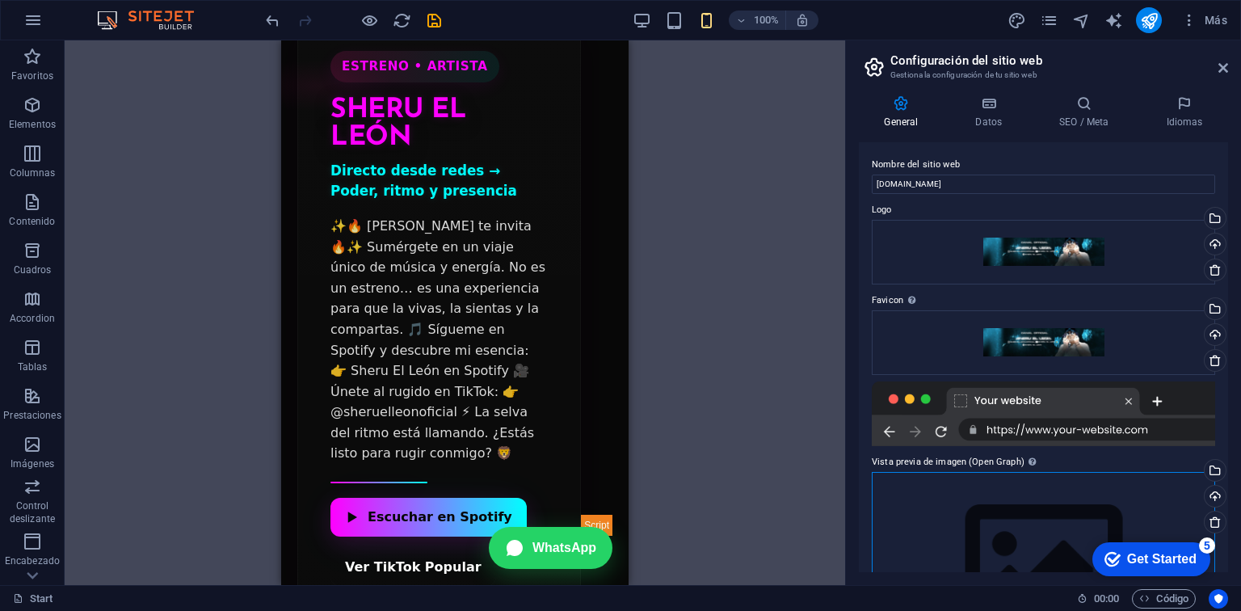
click at [980, 502] on div "Arrastra archivos aquí, haz clic para escoger archivos o selecciona archivos de…" at bounding box center [1043, 564] width 343 height 185
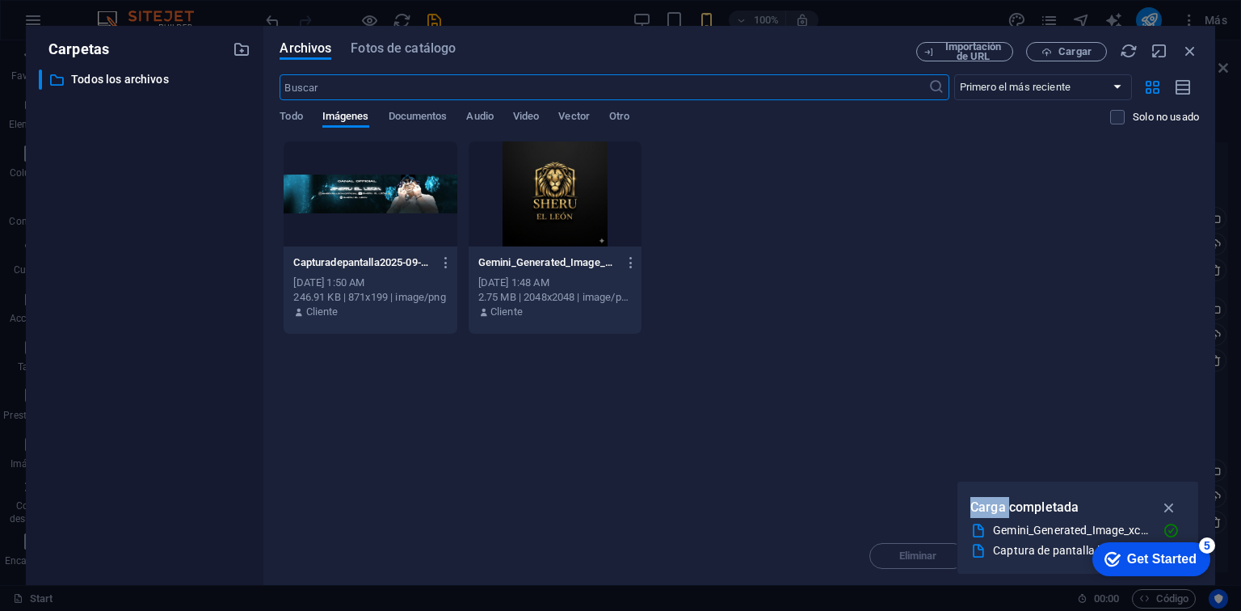
click at [980, 502] on p "Carga completada" at bounding box center [1024, 507] width 108 height 21
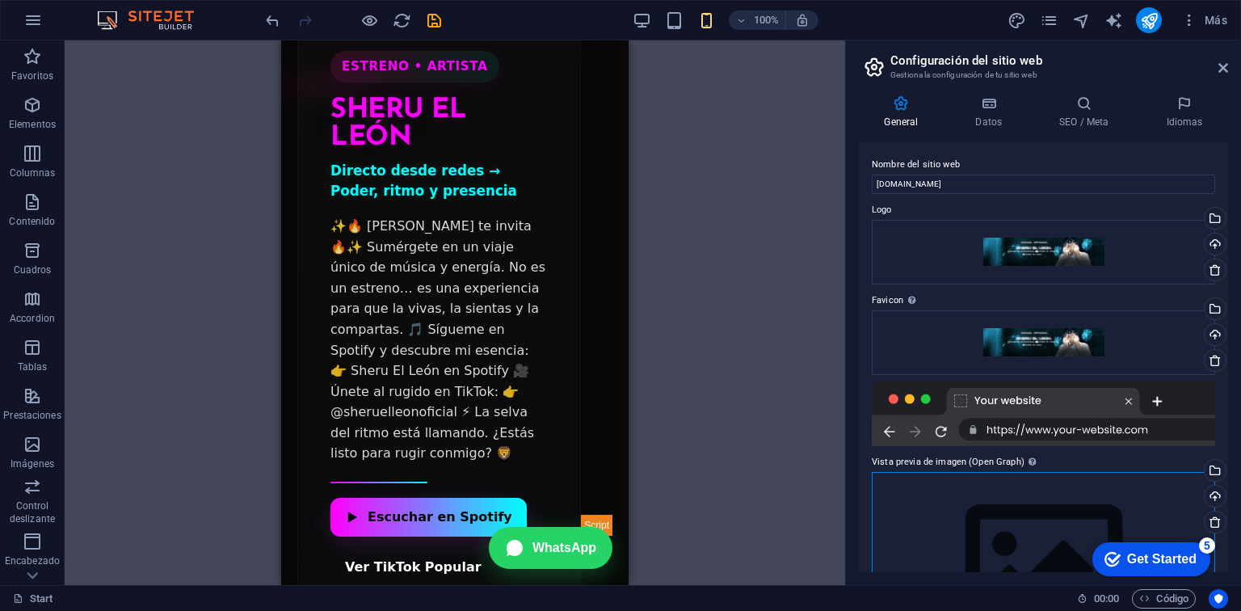
click at [998, 482] on div "Arrastra archivos aquí, haz clic para escoger archivos o selecciona archivos de…" at bounding box center [1043, 564] width 343 height 185
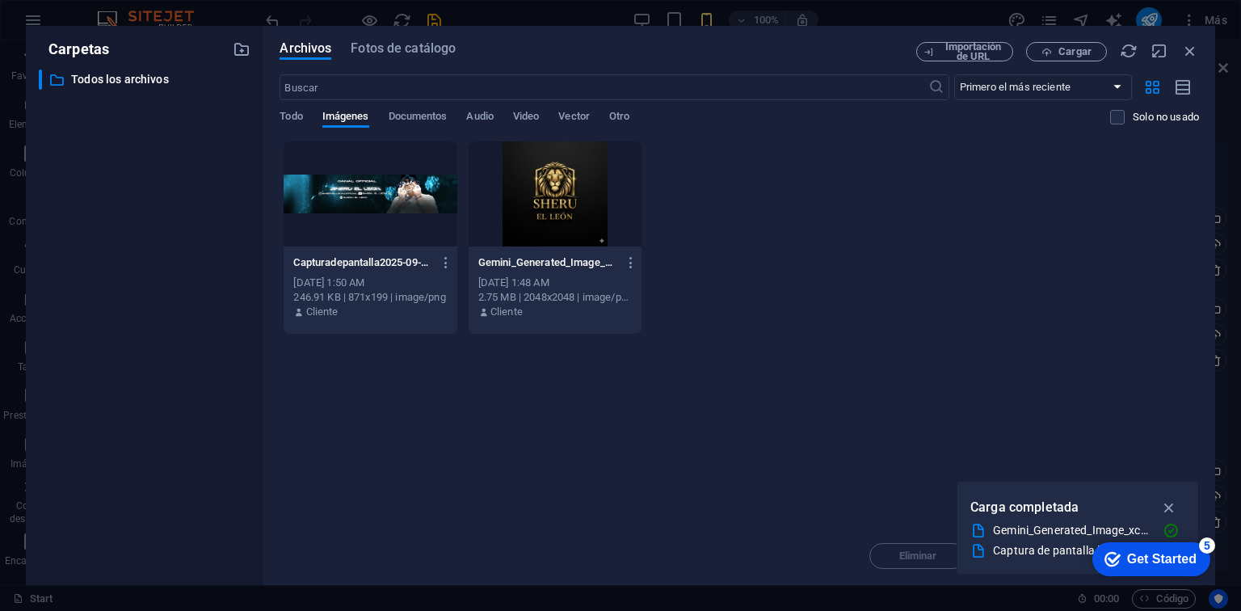
click at [455, 209] on div at bounding box center [370, 193] width 173 height 105
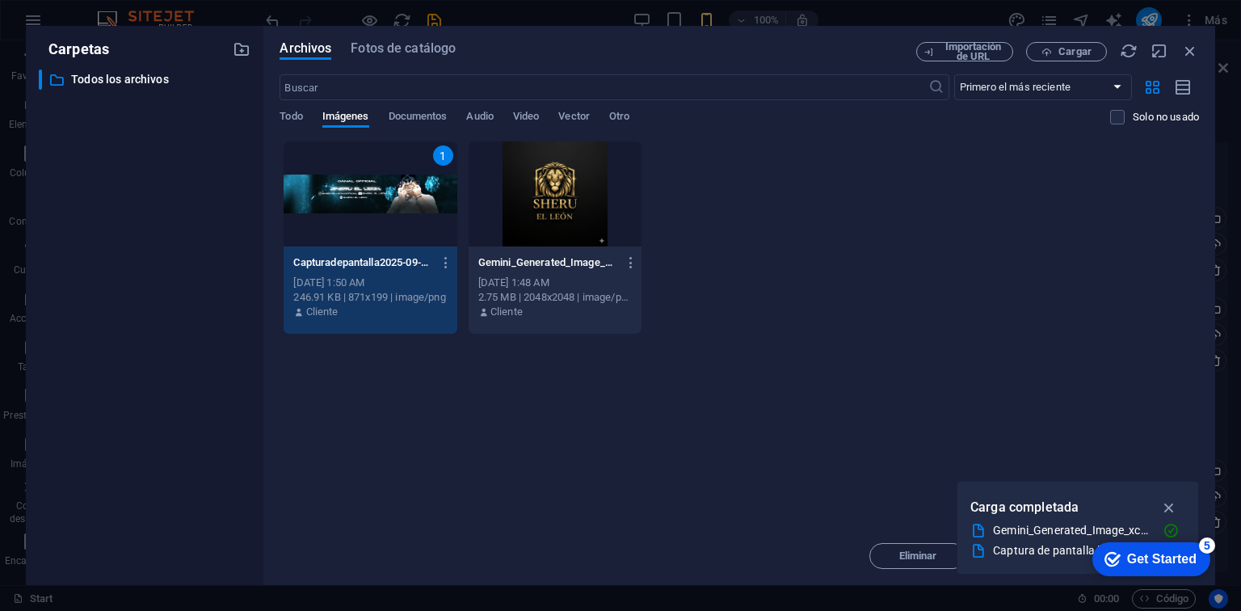
click at [455, 209] on div "1" at bounding box center [370, 193] width 173 height 105
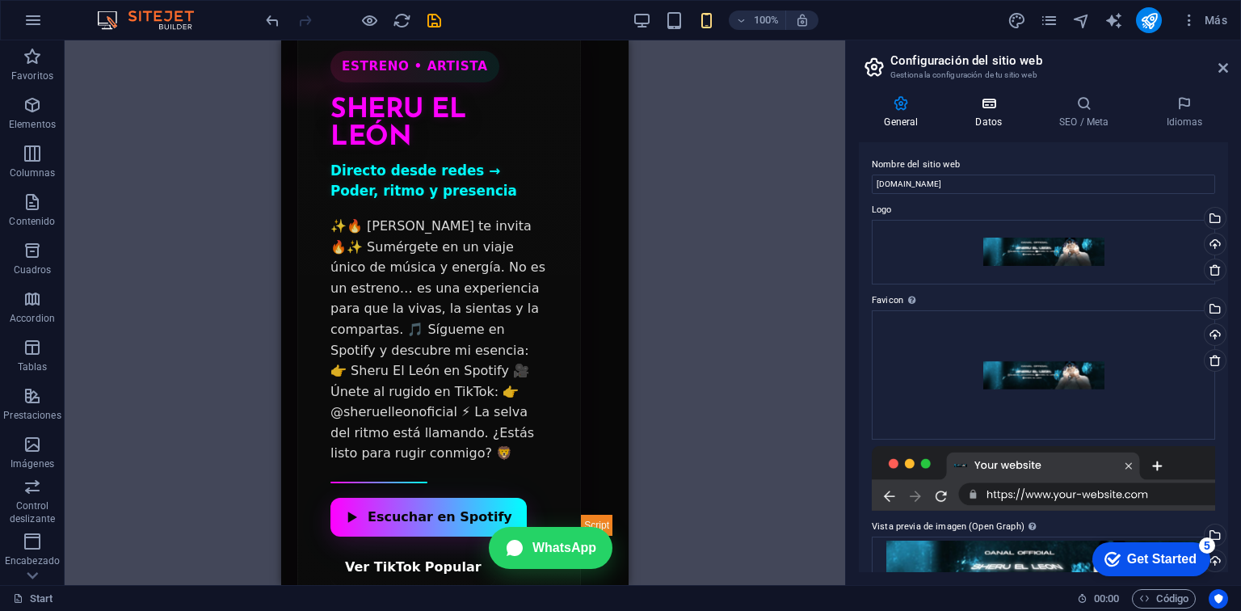
click at [982, 113] on h4 "Datos" at bounding box center [992, 112] width 84 height 34
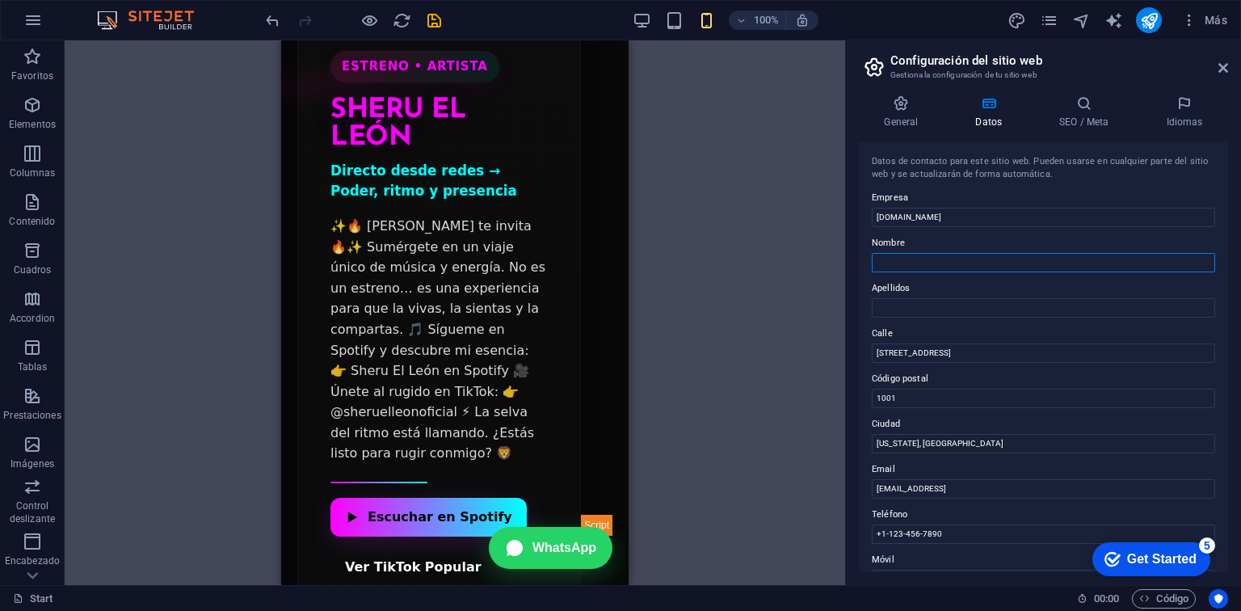
click at [902, 262] on input "Nombre" at bounding box center [1043, 262] width 343 height 19
click at [1068, 110] on icon at bounding box center [1084, 103] width 100 height 16
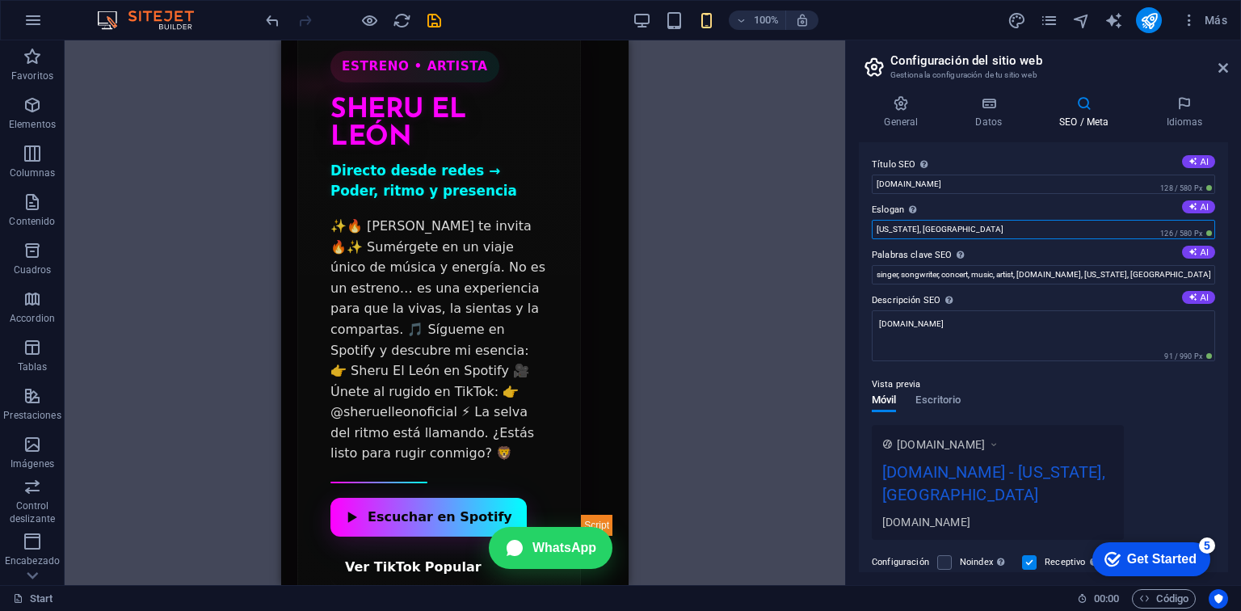
drag, startPoint x: 940, startPoint y: 232, endPoint x: 849, endPoint y: 229, distance: 91.3
click at [849, 229] on div "General Datos SEO / Meta Idiomas Nombre del sitio web [DOMAIN_NAME] Logo Arrast…" at bounding box center [1043, 333] width 395 height 502
click at [927, 225] on input "[GEOGRAPHIC_DATA]" at bounding box center [1043, 229] width 343 height 19
click at [882, 229] on input "[GEOGRAPHIC_DATA]" at bounding box center [1043, 229] width 343 height 19
type input "[GEOGRAPHIC_DATA]"
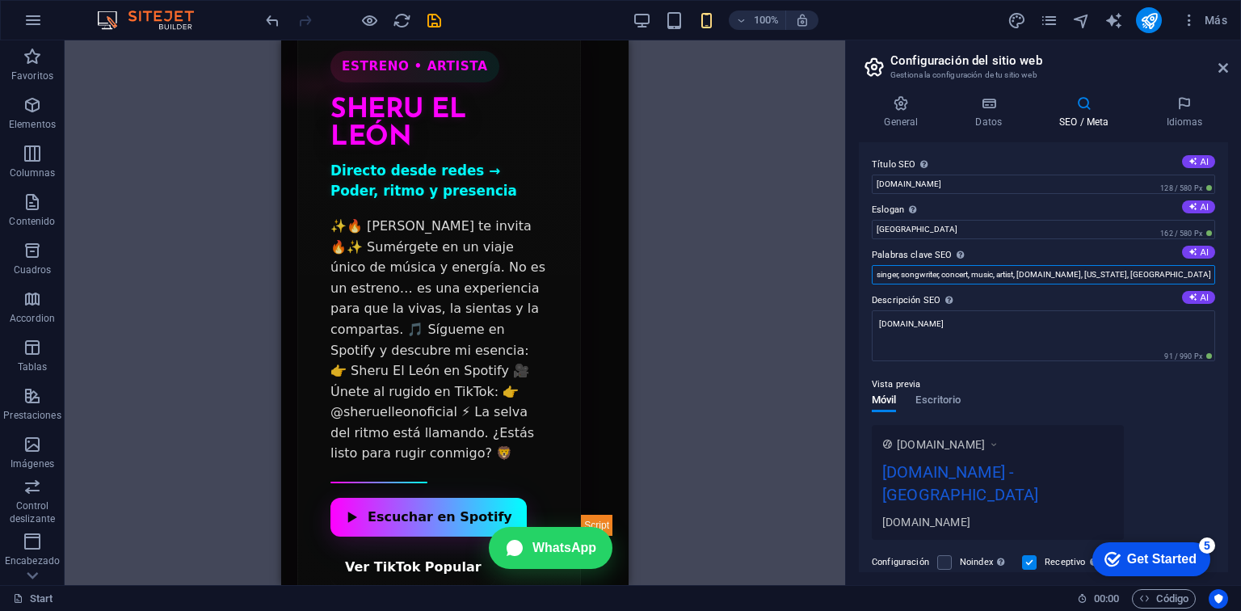
click at [988, 274] on input "singer, songwriter, concert, music, artist, [DOMAIN_NAME], [US_STATE], [GEOGRAP…" at bounding box center [1043, 274] width 343 height 19
paste input "Palabras clave principales (short-tail) [PERSON_NAME] Las Cadenas Son [PERSON_N…"
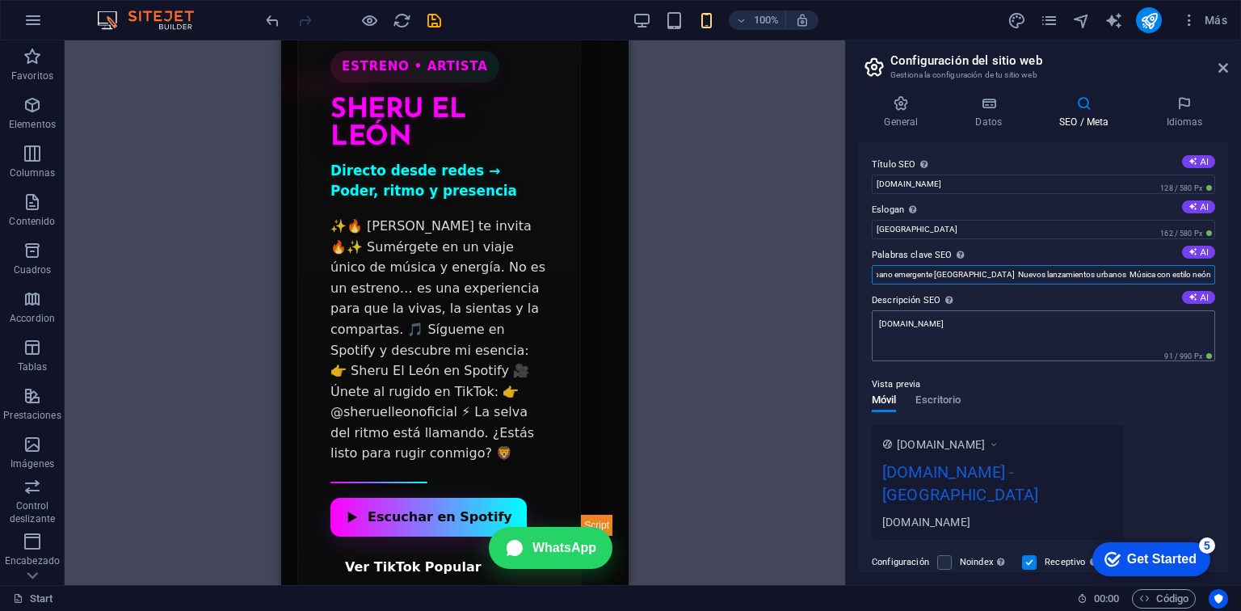
type input "Palabras clave principales (short-tail) [PERSON_NAME] Las Cadenas Son [PERSON_N…"
click at [900, 327] on textarea "[DOMAIN_NAME]" at bounding box center [1043, 335] width 343 height 51
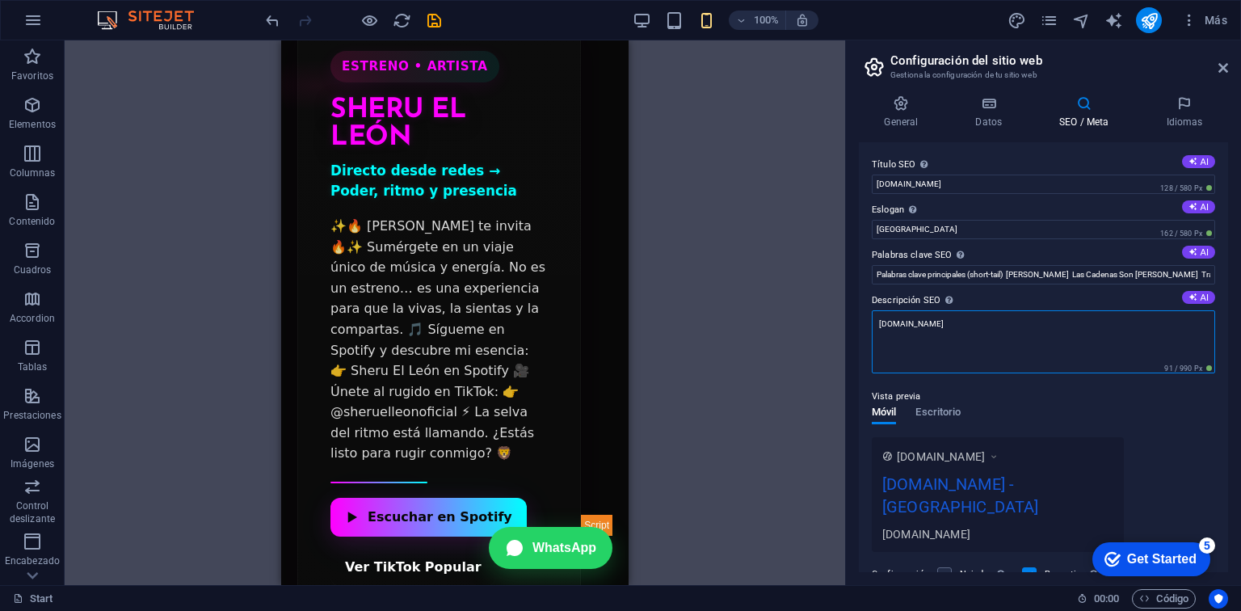
click at [900, 327] on textarea "[DOMAIN_NAME]" at bounding box center [1043, 341] width 343 height 63
paste textarea "Loremipsumd SIT ametcons: Adipi El Sedd ei tem in utl etdolore magnaal eni admi…"
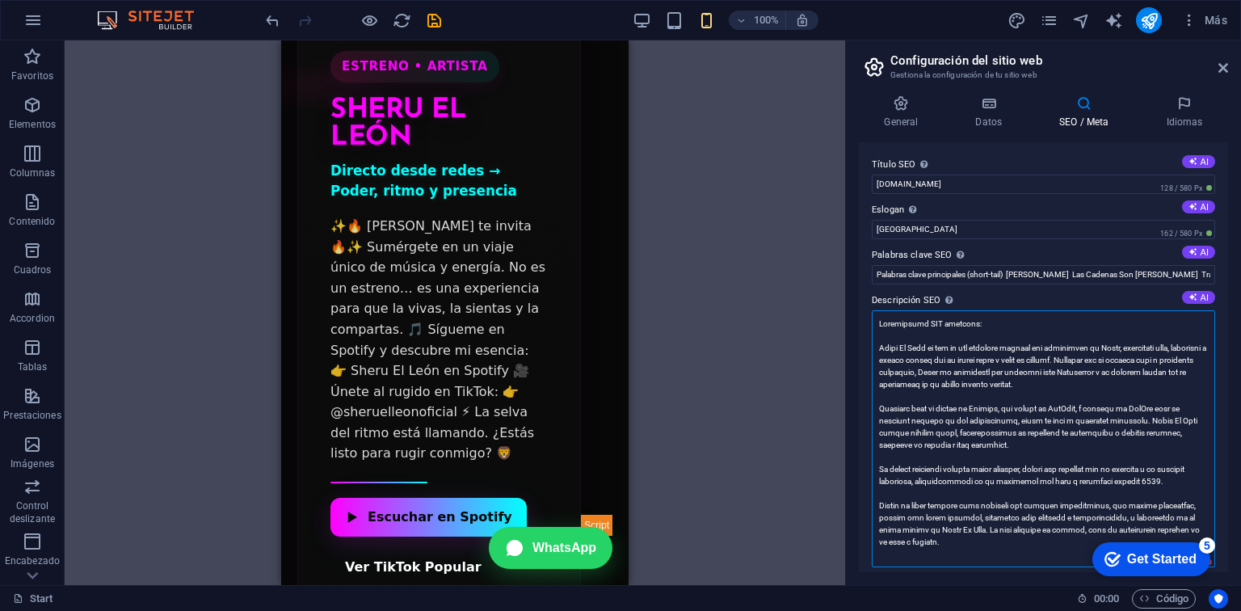
drag, startPoint x: 996, startPoint y: 330, endPoint x: 828, endPoint y: 310, distance: 169.1
click at [828, 310] on div "Start Favoritos Elementos Columnas Contenido Cuadros Accordion Tablas Prestacio…" at bounding box center [620, 312] width 1241 height 544
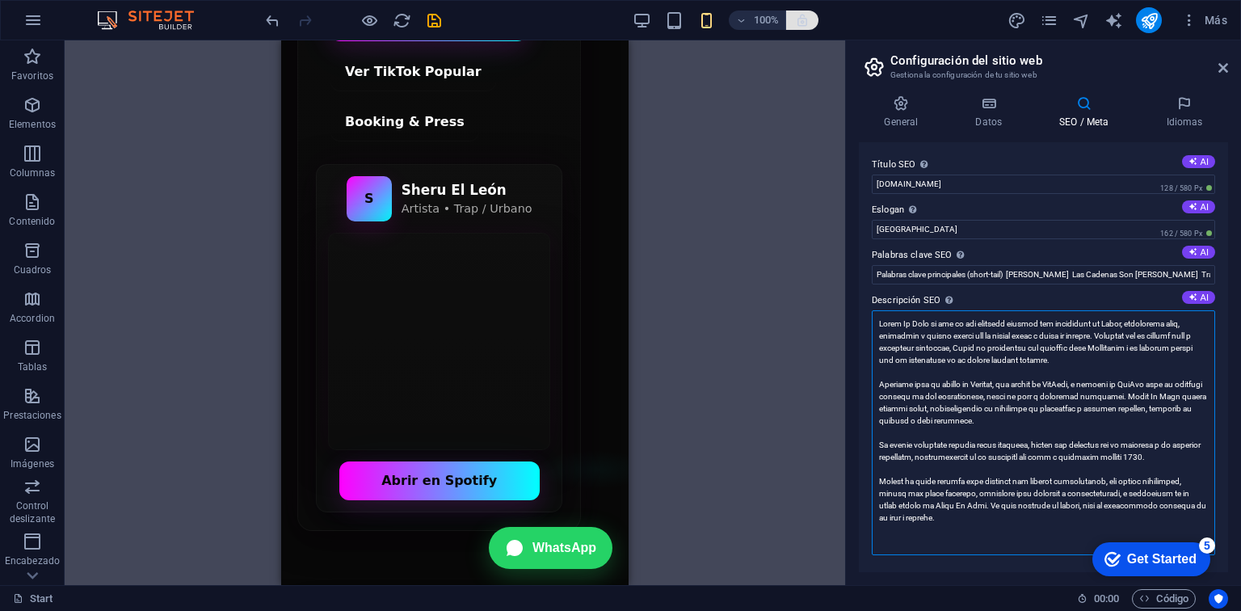
type textarea "Lorem Ip Dolo si ame co adi elitsedd eiusmod tem incididunt ut Labor, etdolorem…"
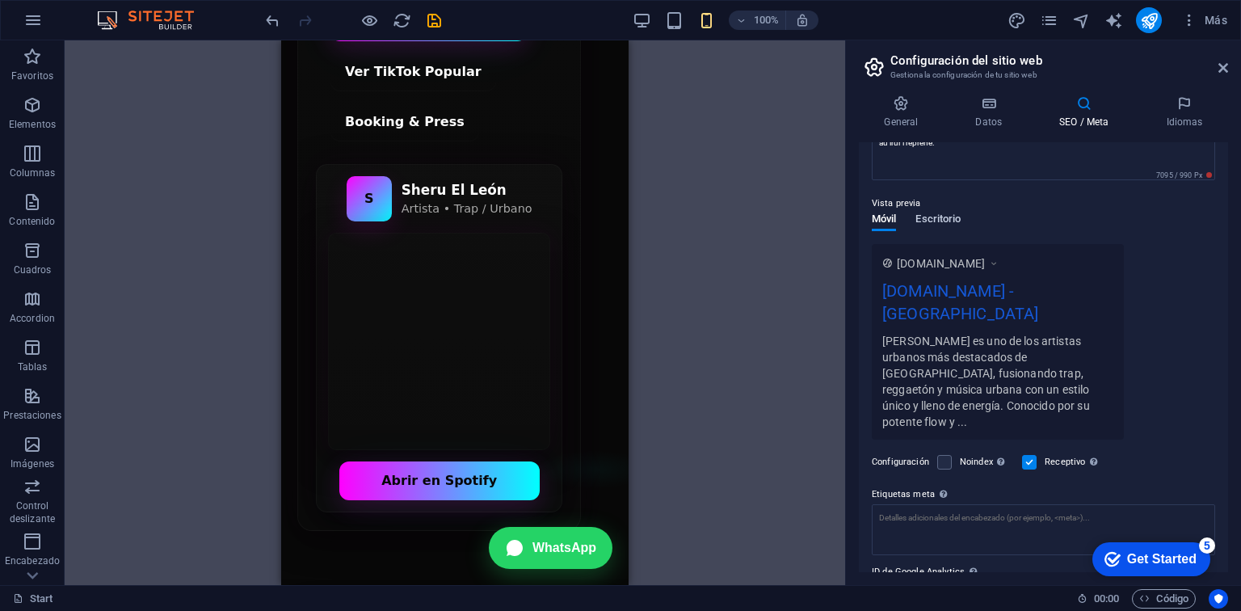
scroll to position [250, 0]
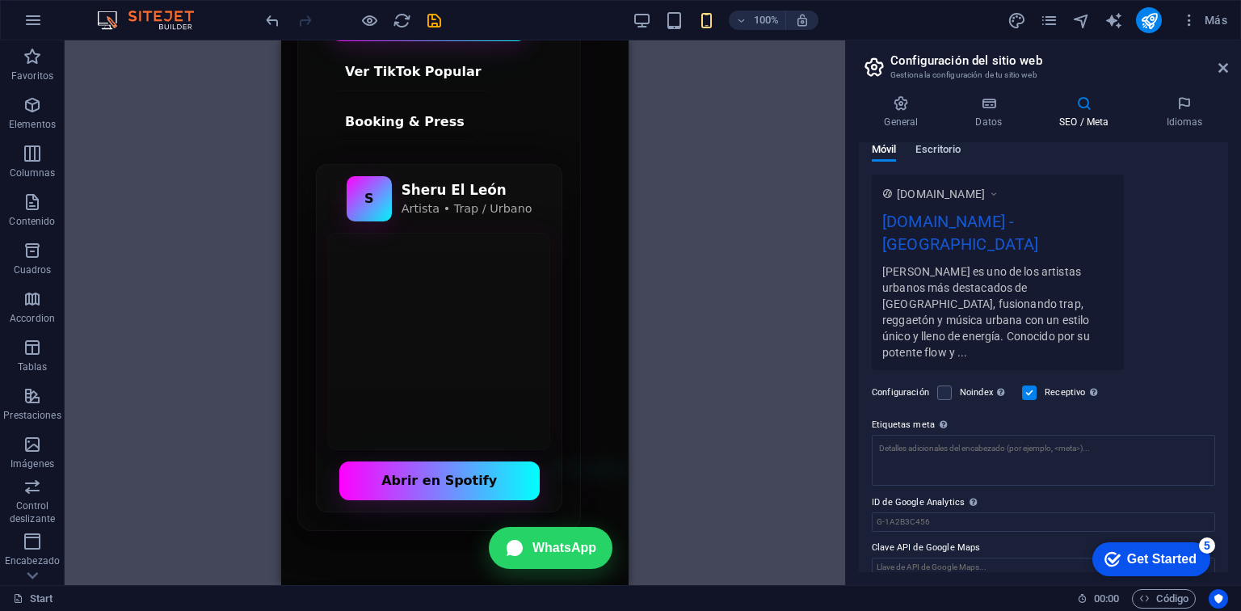
click at [943, 214] on div "Vista previa Móvil Escritorio [DOMAIN_NAME] [DOMAIN_NAME] - [GEOGRAPHIC_DATA] S…" at bounding box center [1043, 240] width 343 height 259
click at [923, 158] on span "Escritorio" at bounding box center [937, 151] width 45 height 23
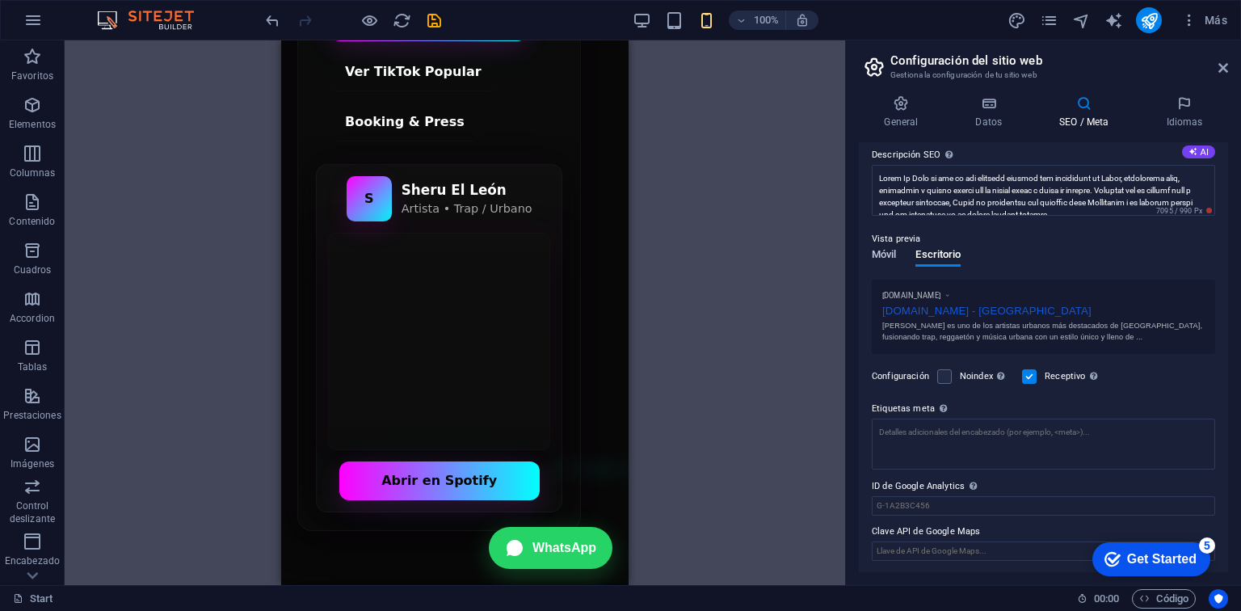
click at [889, 251] on span "Móvil" at bounding box center [884, 256] width 24 height 23
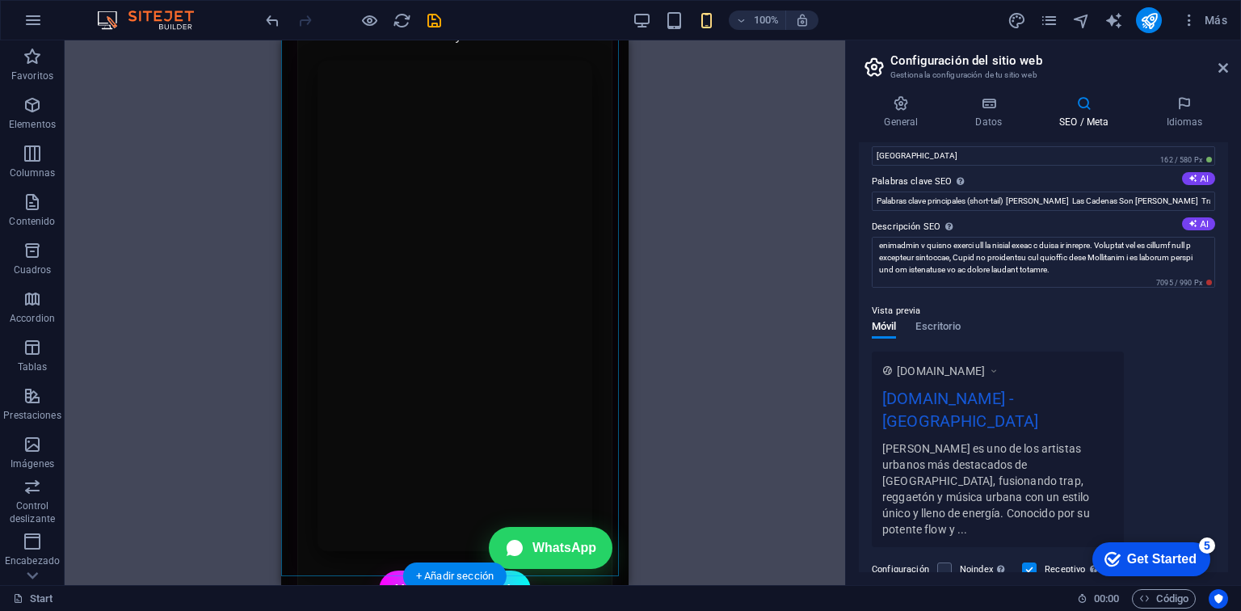
scroll to position [2723, 0]
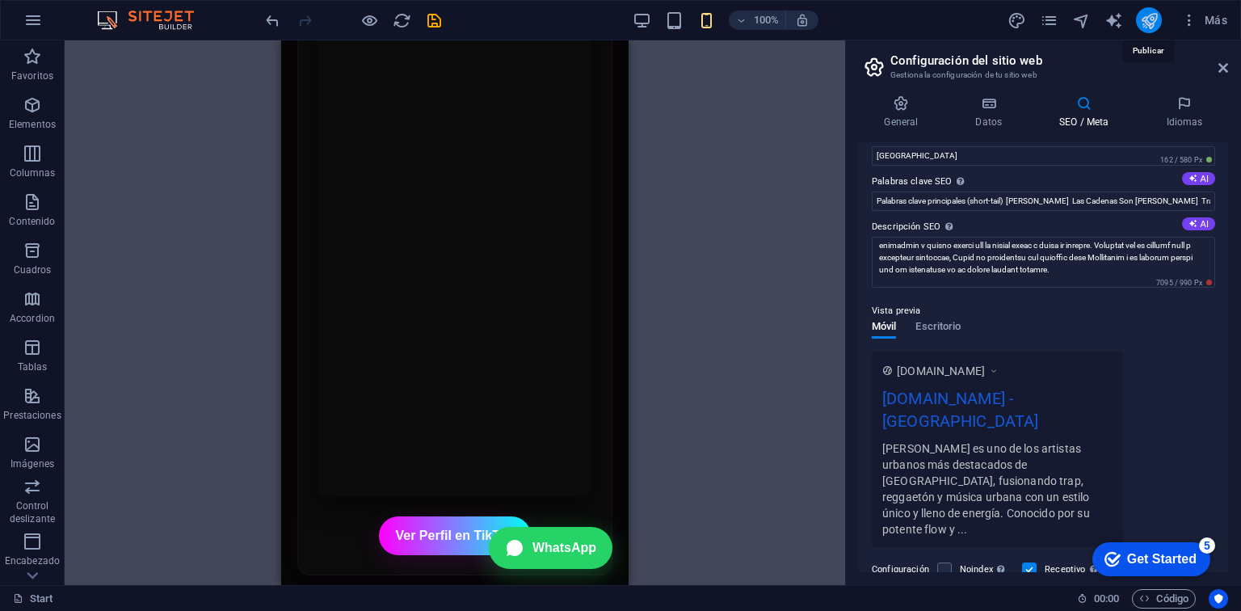
click at [1150, 23] on icon "publish" at bounding box center [1149, 20] width 19 height 19
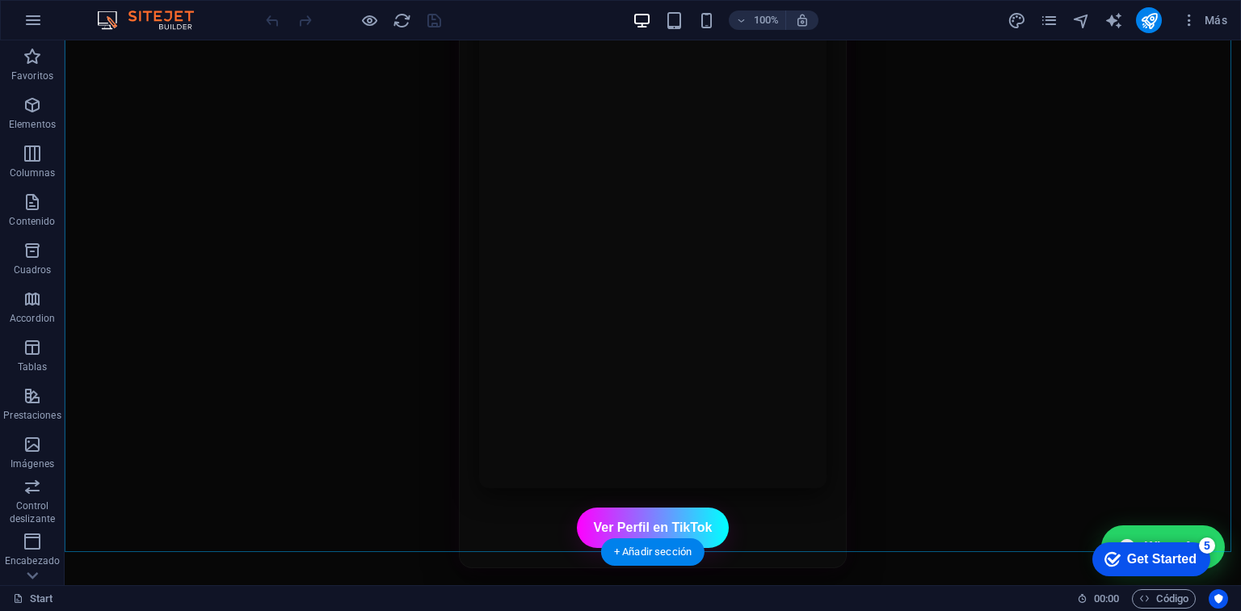
scroll to position [1944, 0]
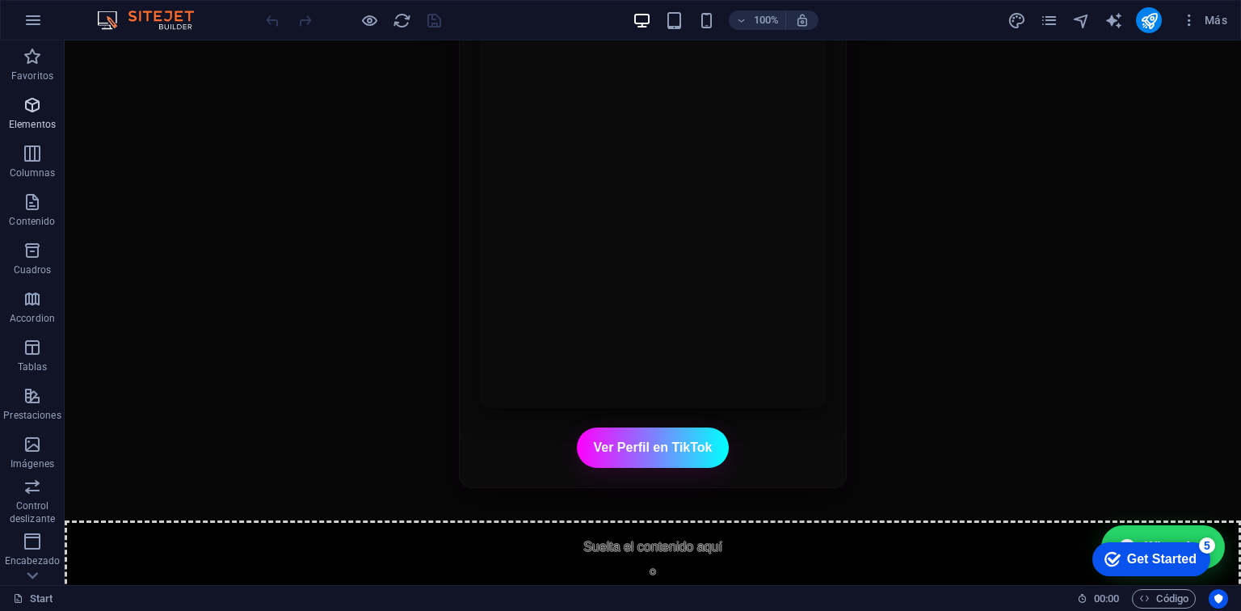
click at [45, 126] on p "Elementos" at bounding box center [32, 124] width 47 height 13
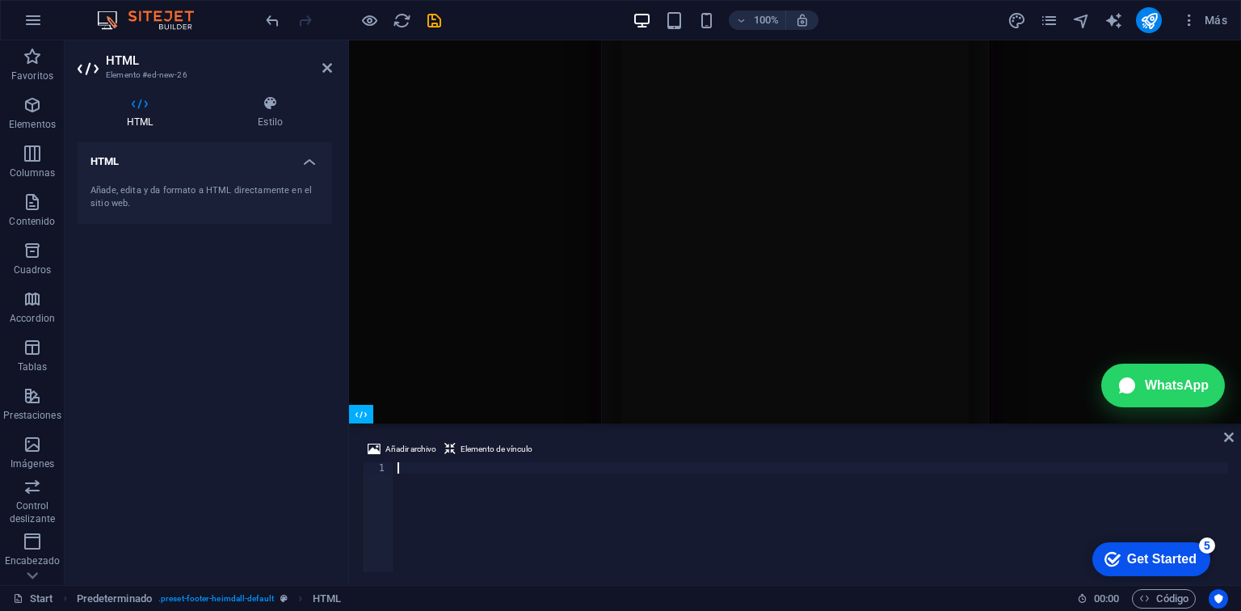
scroll to position [1927, 0]
click at [412, 469] on div at bounding box center [811, 528] width 834 height 132
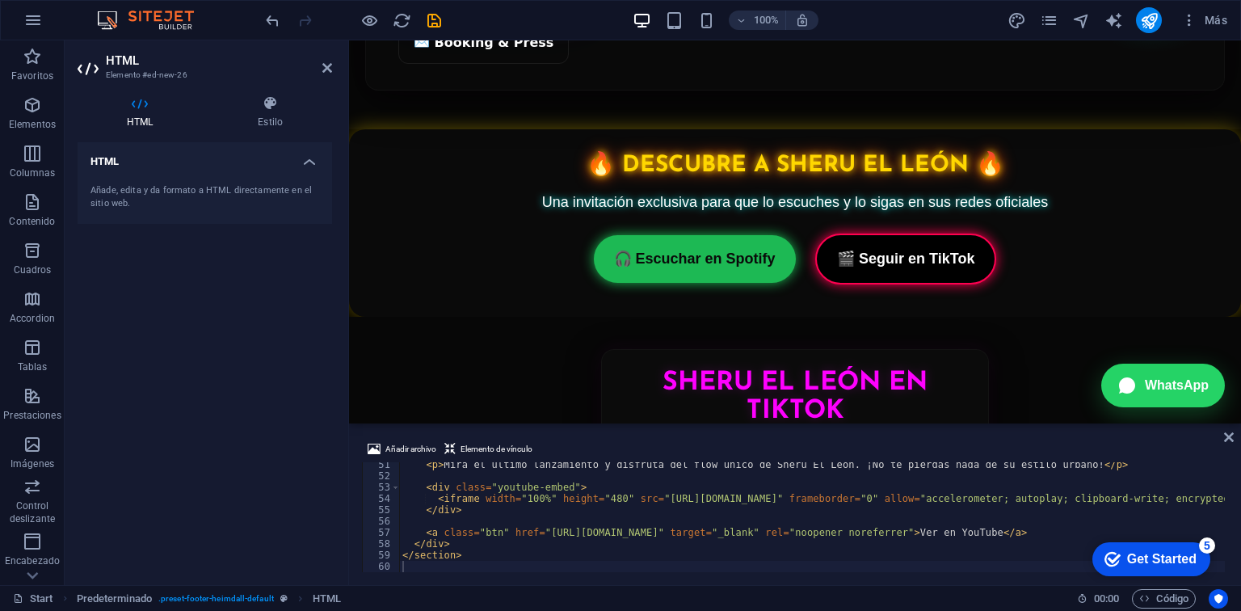
scroll to position [1234, 0]
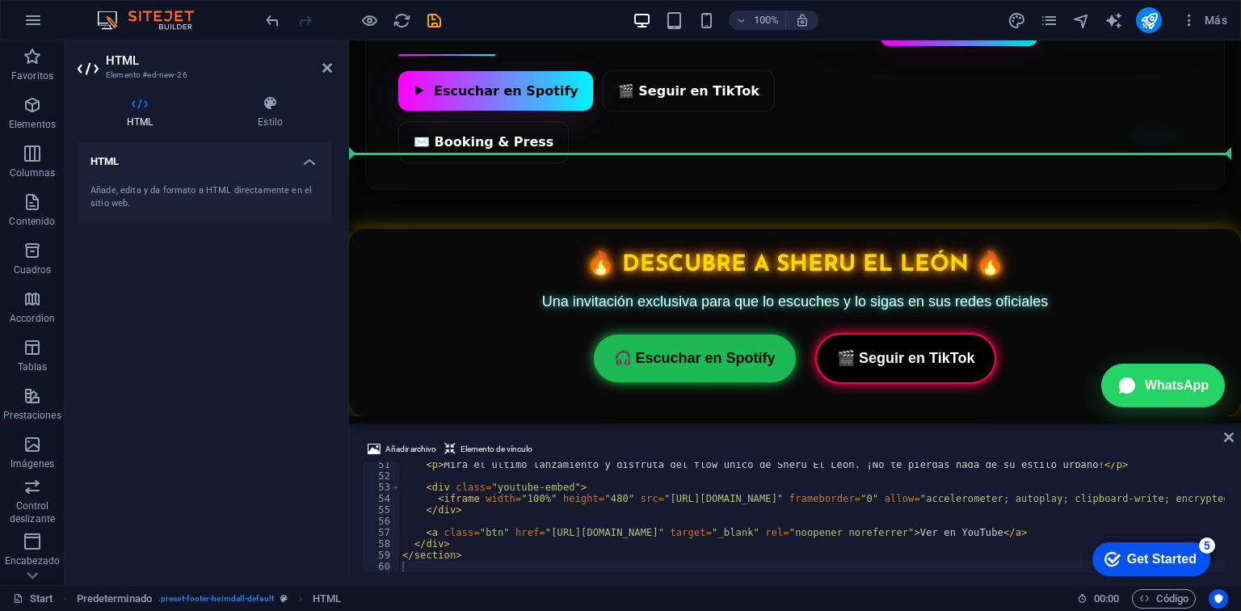
drag, startPoint x: 755, startPoint y: 292, endPoint x: 418, endPoint y: 174, distance: 356.9
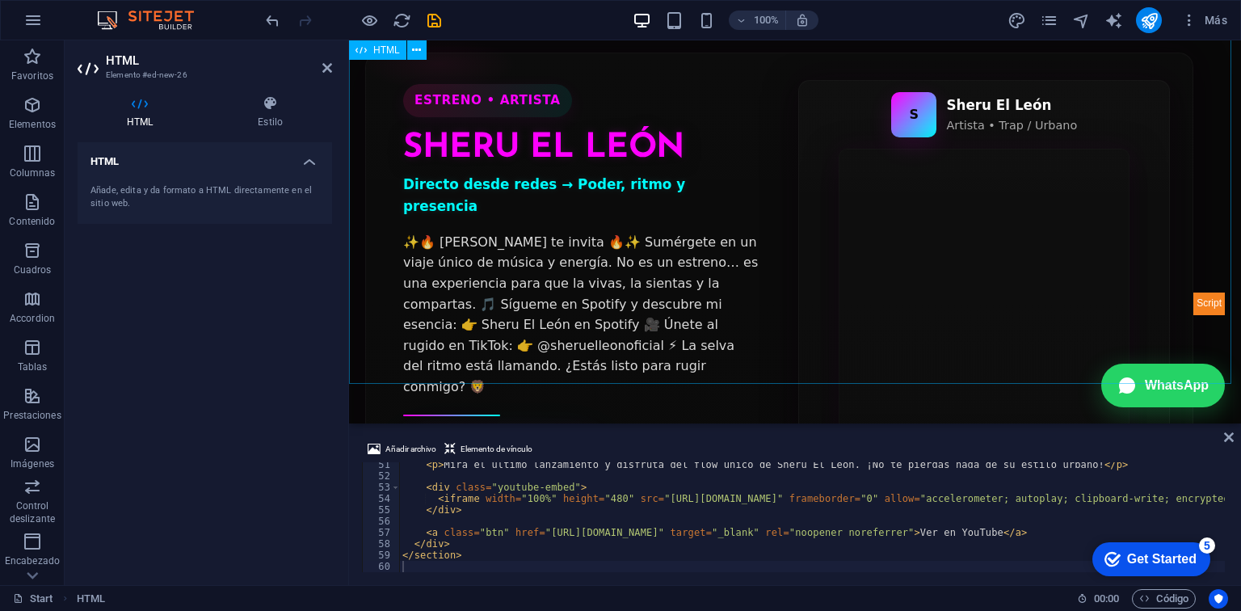
scroll to position [0, 0]
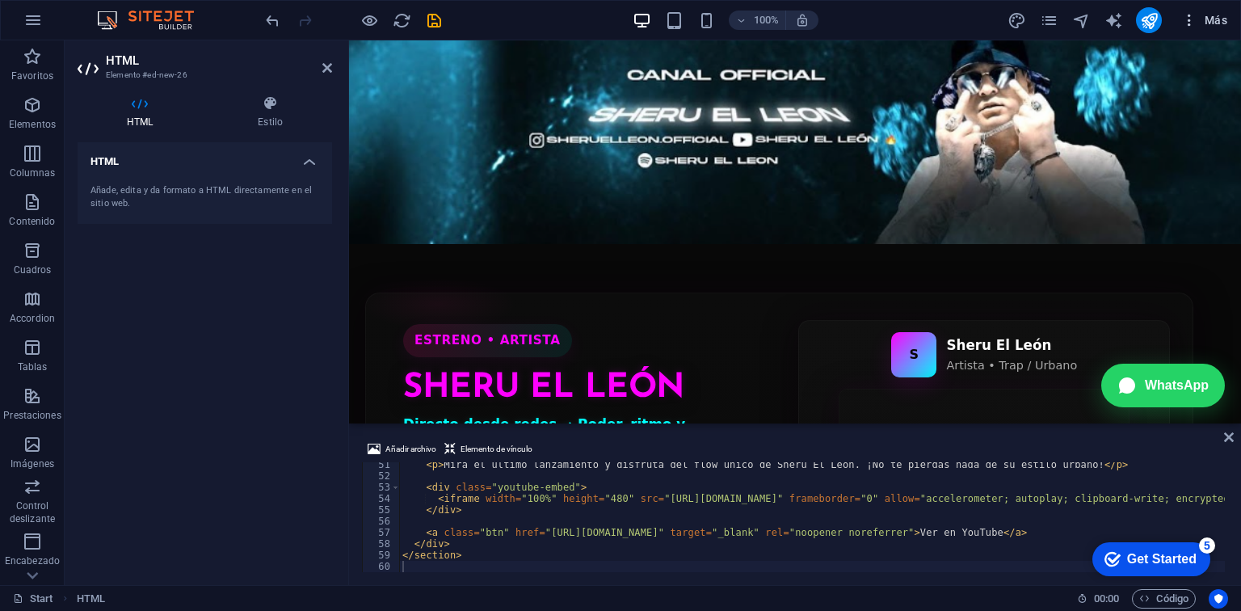
click at [1194, 15] on icon "button" at bounding box center [1189, 20] width 16 height 16
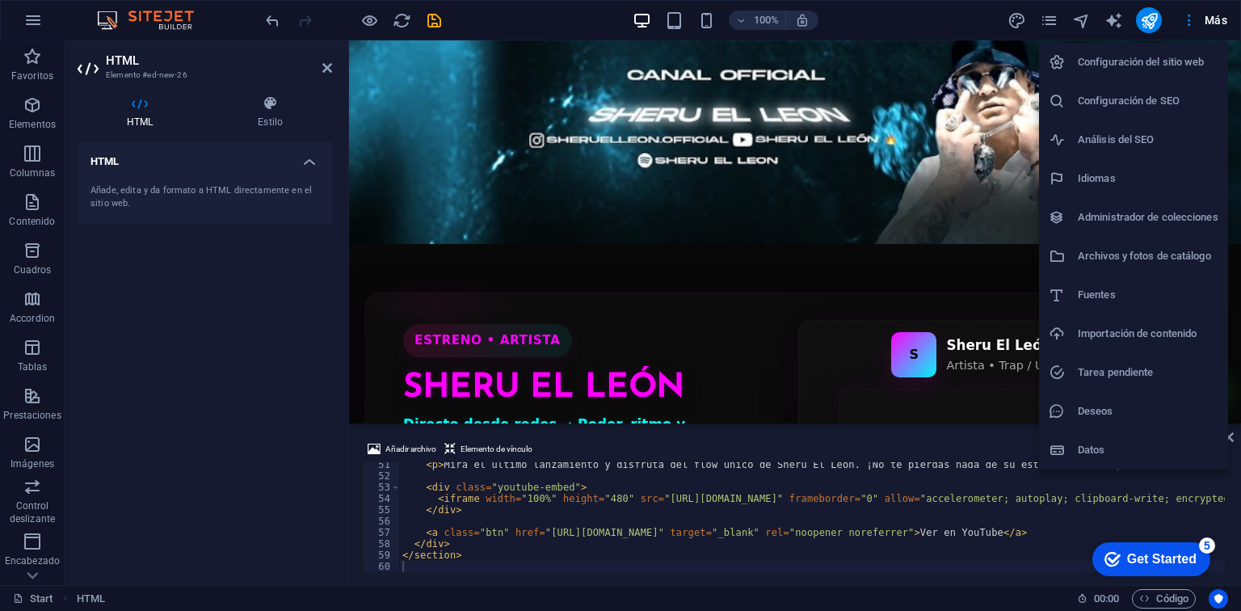
click at [1131, 109] on h6 "Configuración de SEO" at bounding box center [1148, 100] width 141 height 19
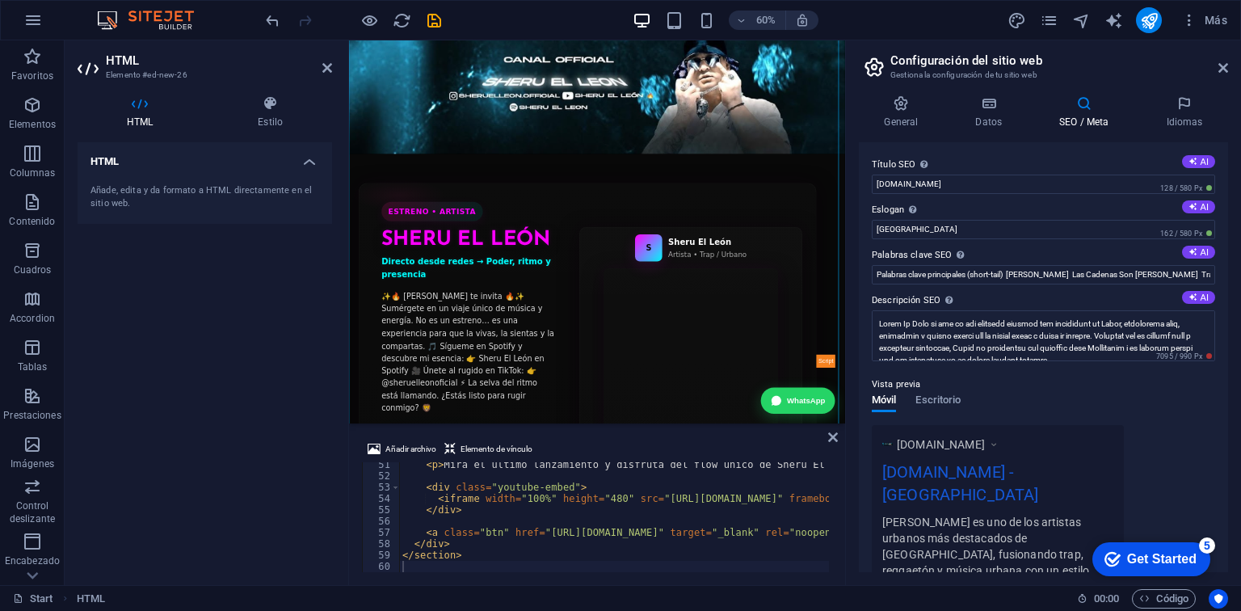
scroll to position [1456, 0]
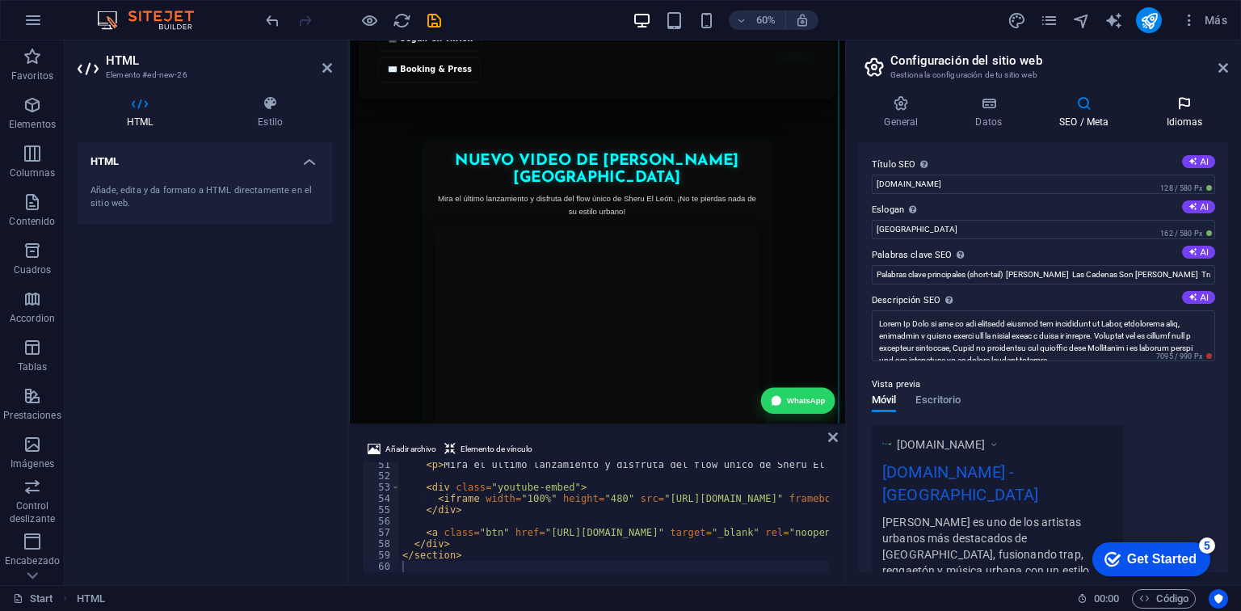
click at [1179, 100] on icon at bounding box center [1184, 103] width 87 height 16
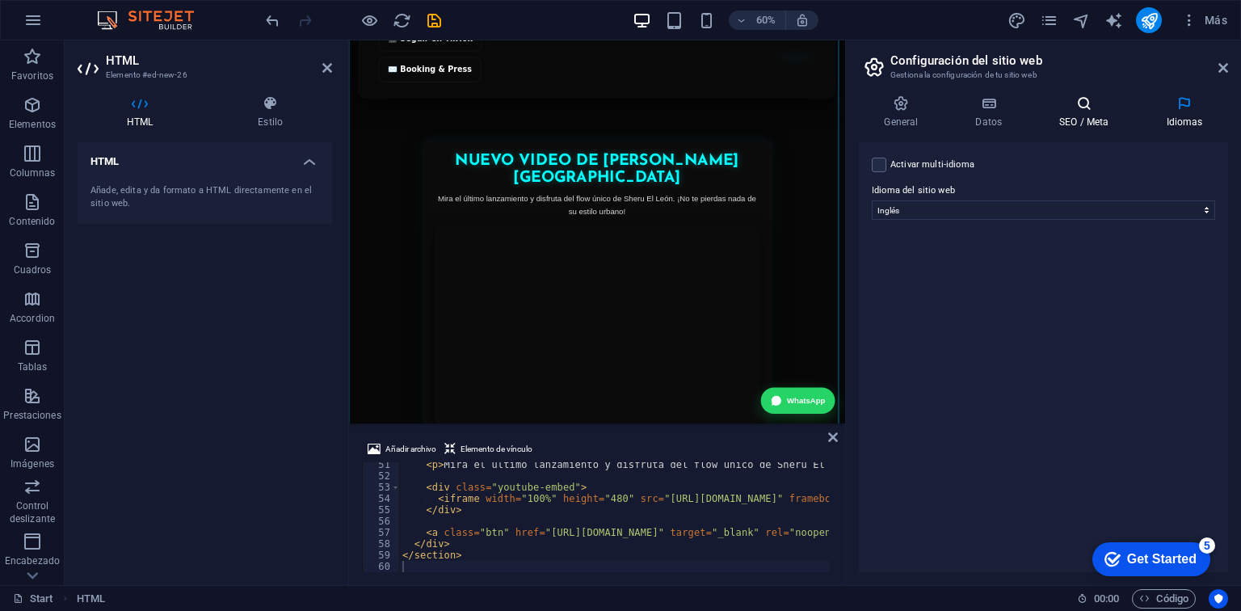
click at [1127, 108] on icon at bounding box center [1084, 103] width 100 height 16
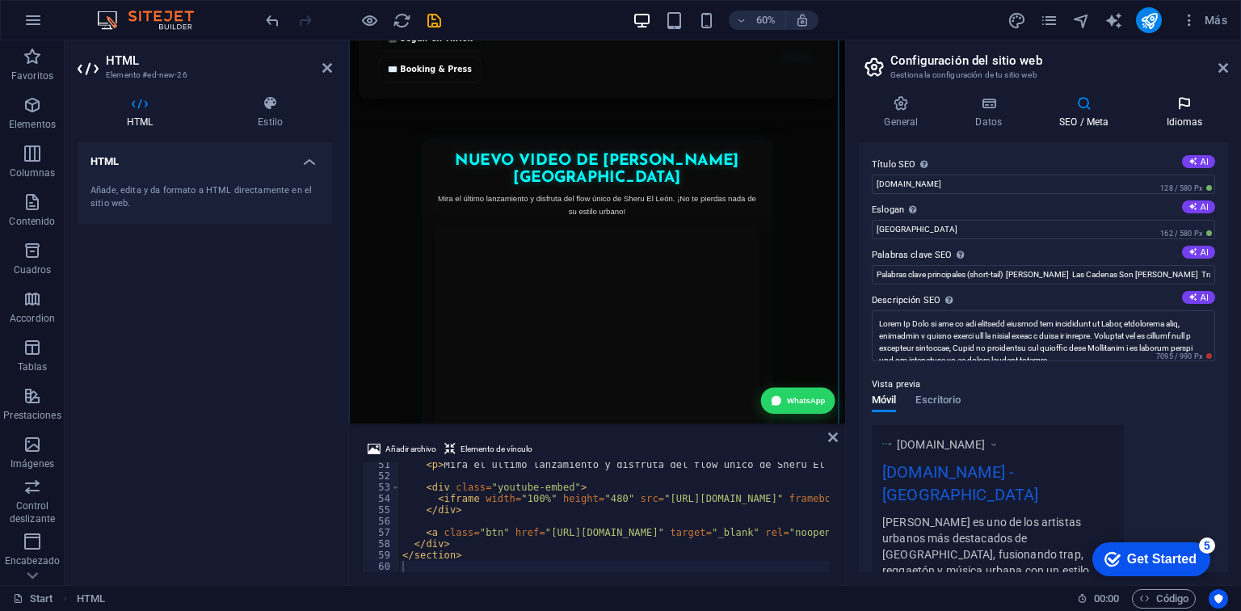
click at [1157, 105] on icon at bounding box center [1184, 103] width 87 height 16
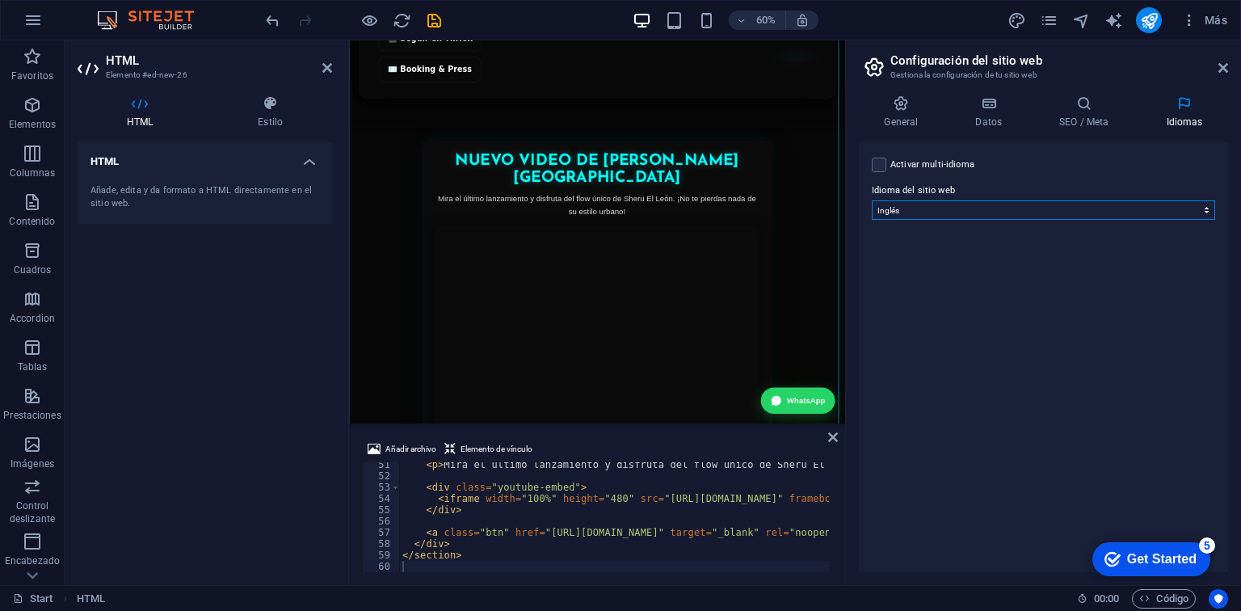
click at [956, 214] on select "Abkhazian Afar Afrikaans Akan Albanés Alemán Amharic Árabe Aragonese Armenian A…" at bounding box center [1043, 209] width 343 height 19
click at [872, 200] on select "Abkhazian Afar Afrikaans Akan Albanés Alemán Amharic Árabe Aragonese Armenian A…" at bounding box center [1043, 209] width 343 height 19
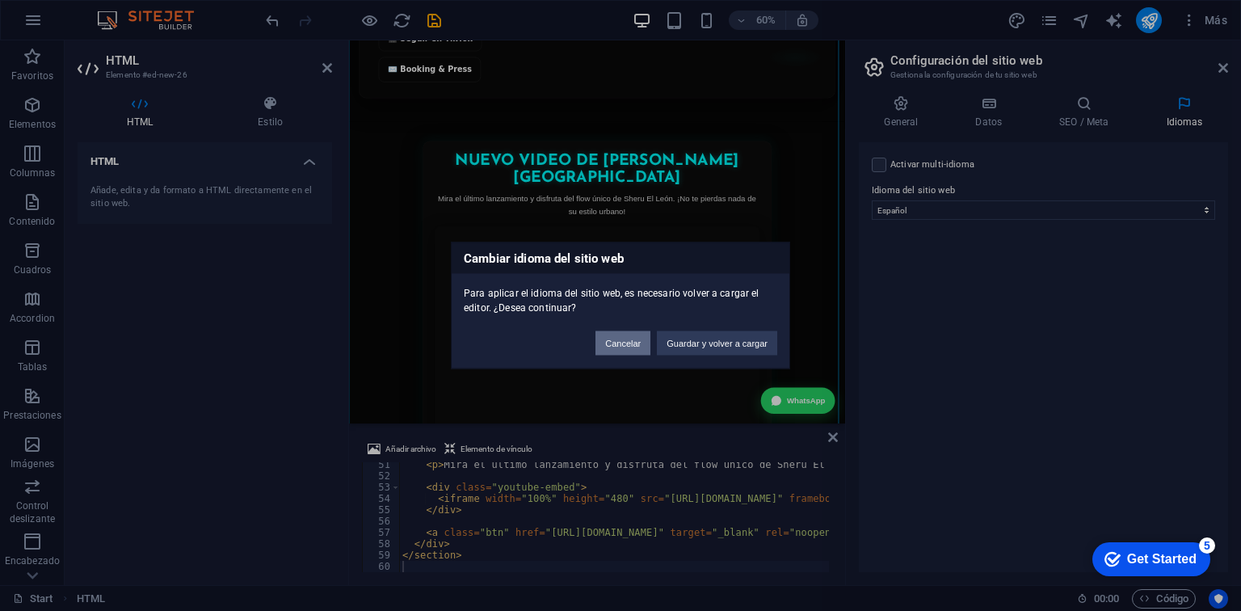
click at [630, 339] on button "Cancelar" at bounding box center [622, 343] width 55 height 24
select select "73"
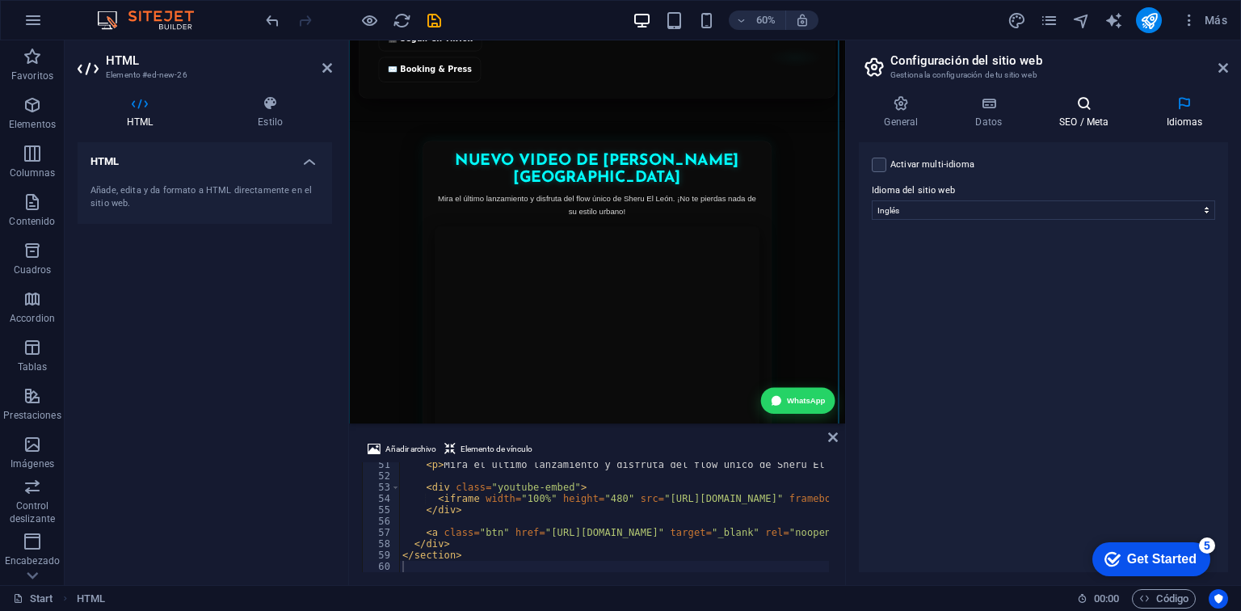
click at [1097, 106] on icon at bounding box center [1084, 103] width 100 height 16
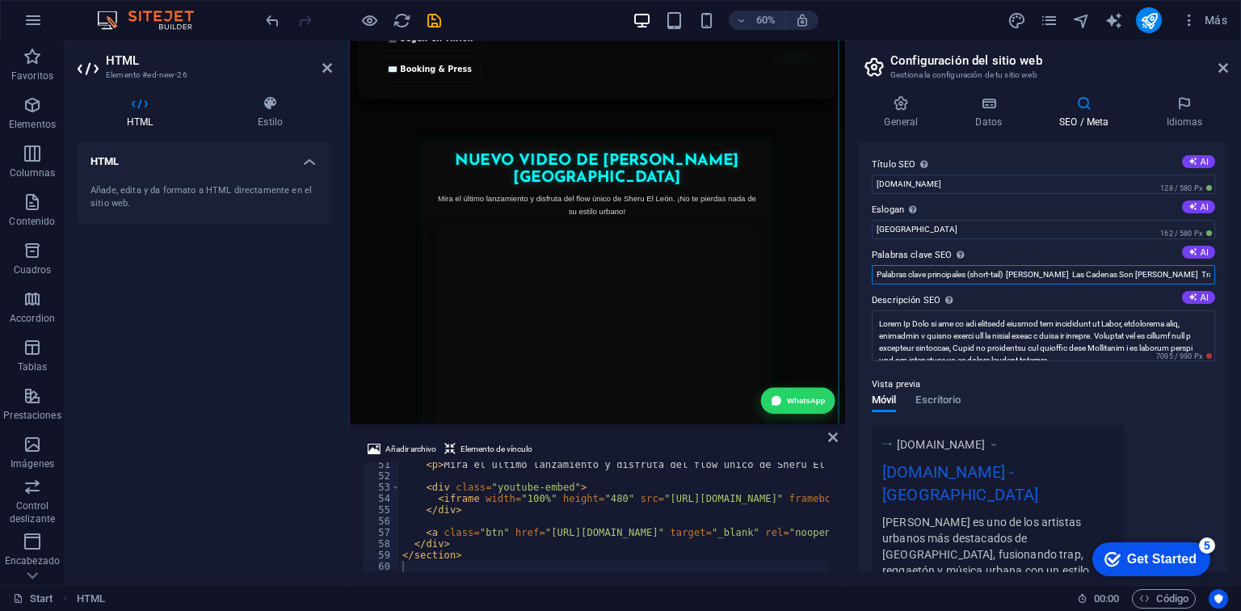
drag, startPoint x: 1015, startPoint y: 274, endPoint x: 868, endPoint y: 281, distance: 146.4
click at [868, 281] on div "Título SEO El título de tu sitio web. Elige algo que destaque en los resultados…" at bounding box center [1043, 357] width 369 height 430
type input "Sheru El León Marcianeke Las Cadenas Son de Plata Trap chileno Reggaetón Chile …"
click at [970, 287] on div "Título SEO El título de tu sitio web. Elige algo que destaque en los resultados…" at bounding box center [1043, 357] width 369 height 430
drag, startPoint x: 1291, startPoint y: 265, endPoint x: 1151, endPoint y: 353, distance: 165.2
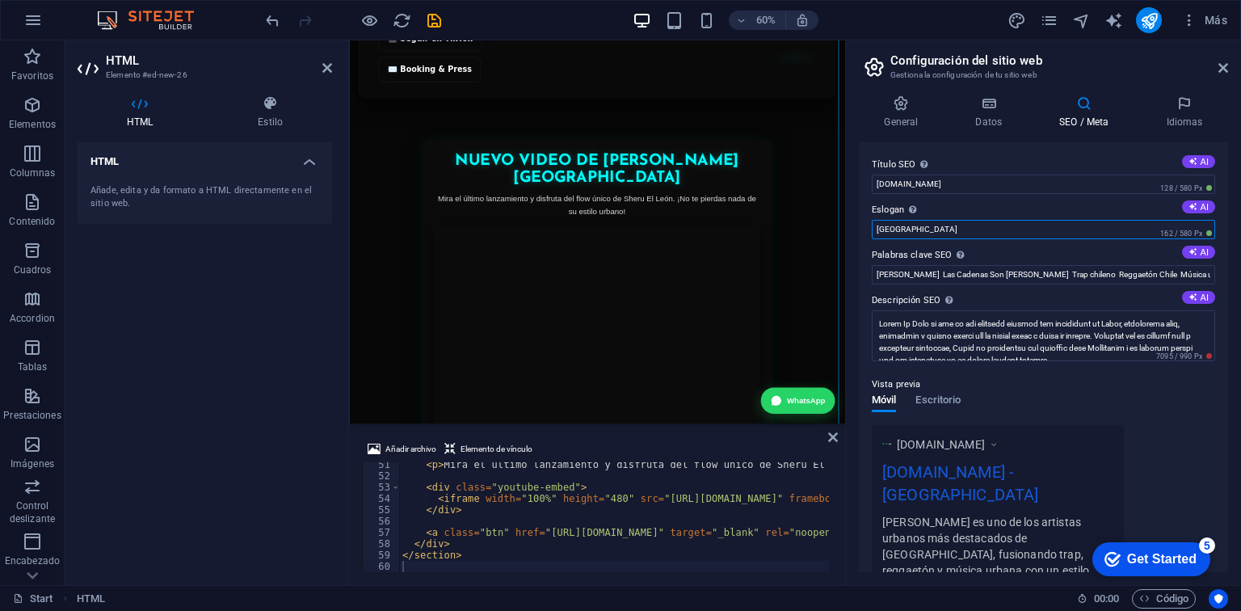
drag, startPoint x: 960, startPoint y: 230, endPoint x: 879, endPoint y: 226, distance: 80.9
click at [879, 226] on input "[GEOGRAPHIC_DATA]" at bounding box center [1043, 229] width 343 height 19
click at [876, 226] on input "[GEOGRAPHIC_DATA]" at bounding box center [1043, 229] width 343 height 19
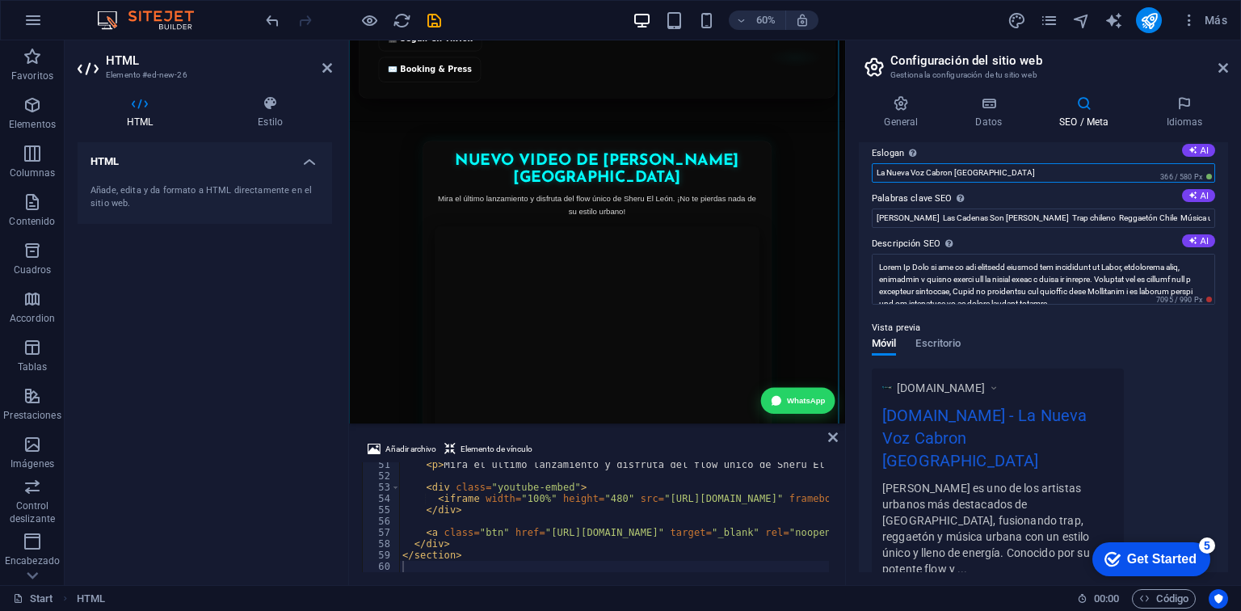
scroll to position [250, 0]
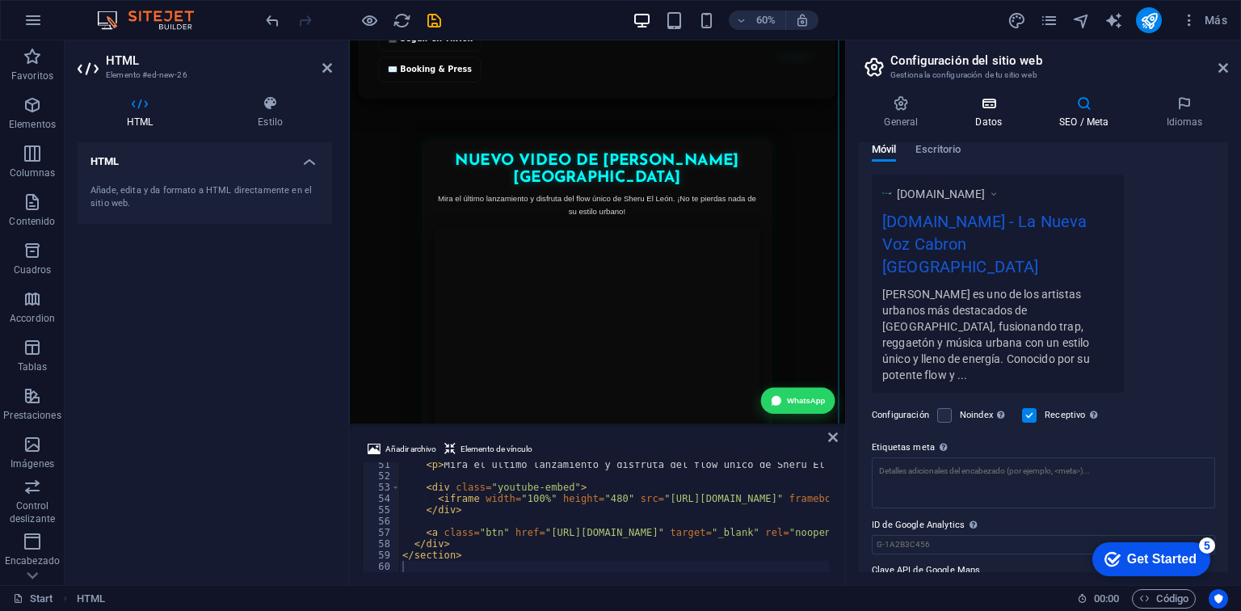
type input "La Nueva Voz Cabron Santiago de Chile"
click at [1002, 117] on h4 "Datos" at bounding box center [992, 112] width 84 height 34
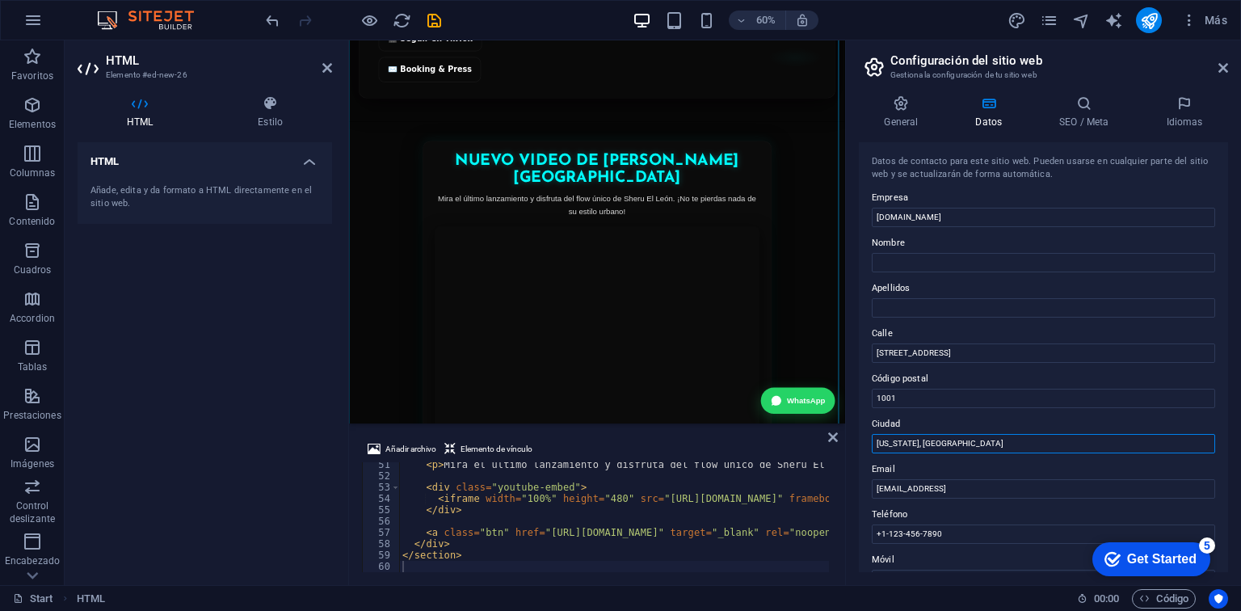
drag, startPoint x: 936, startPoint y: 442, endPoint x: 818, endPoint y: 434, distance: 119.0
click at [818, 434] on div "Start Favoritos Elementos Columnas Contenido Cuadros Accordion Tablas Prestacio…" at bounding box center [620, 312] width 1241 height 544
type input "santiago"
type input "Marco"
type input "Castro"
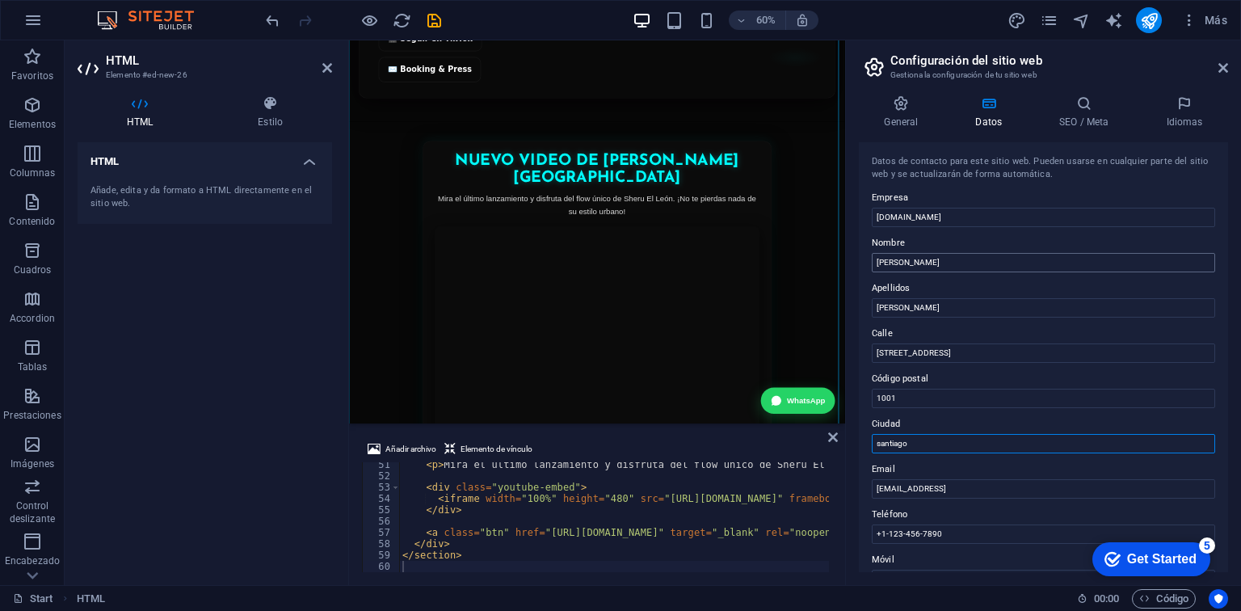
type input "santiago"
drag, startPoint x: 930, startPoint y: 271, endPoint x: 855, endPoint y: 271, distance: 74.3
click at [855, 271] on div "General Datos SEO / Meta Idiomas Nombre del sitio web sheruelleon.cl Logo Arras…" at bounding box center [1043, 333] width 395 height 502
type input "eduardo"
type input "guzman"
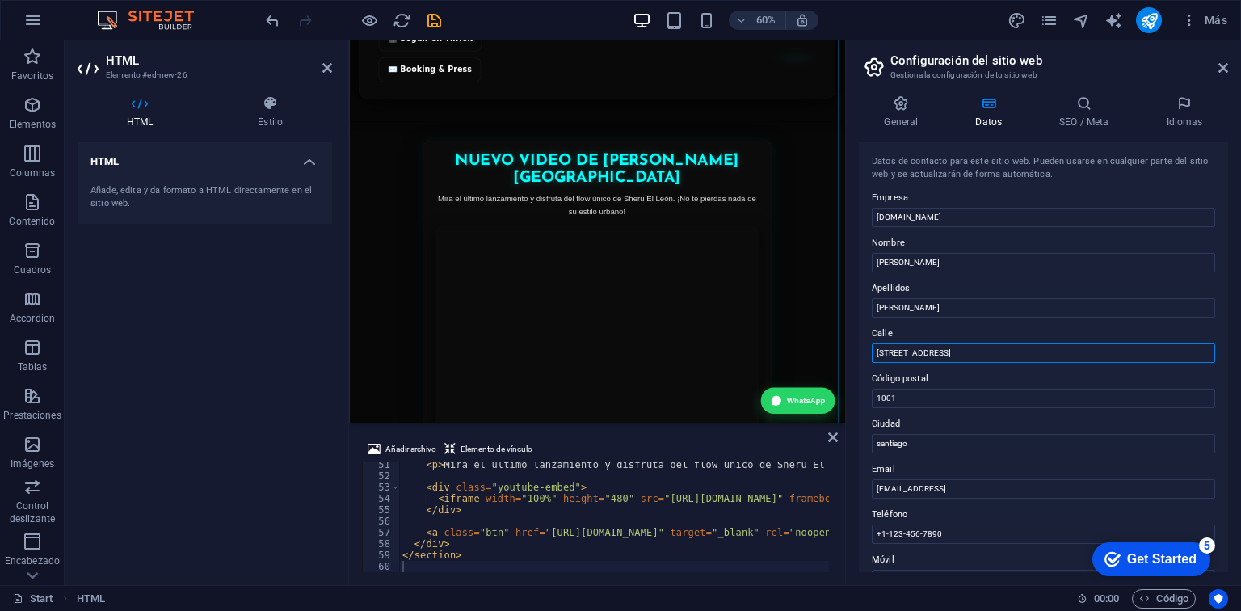
drag, startPoint x: 1289, startPoint y: 398, endPoint x: 1143, endPoint y: 523, distance: 192.5
type input "7"
drag, startPoint x: 970, startPoint y: 404, endPoint x: 911, endPoint y: 404, distance: 59.0
click at [911, 404] on input "1001" at bounding box center [1043, 398] width 343 height 19
type input "1"
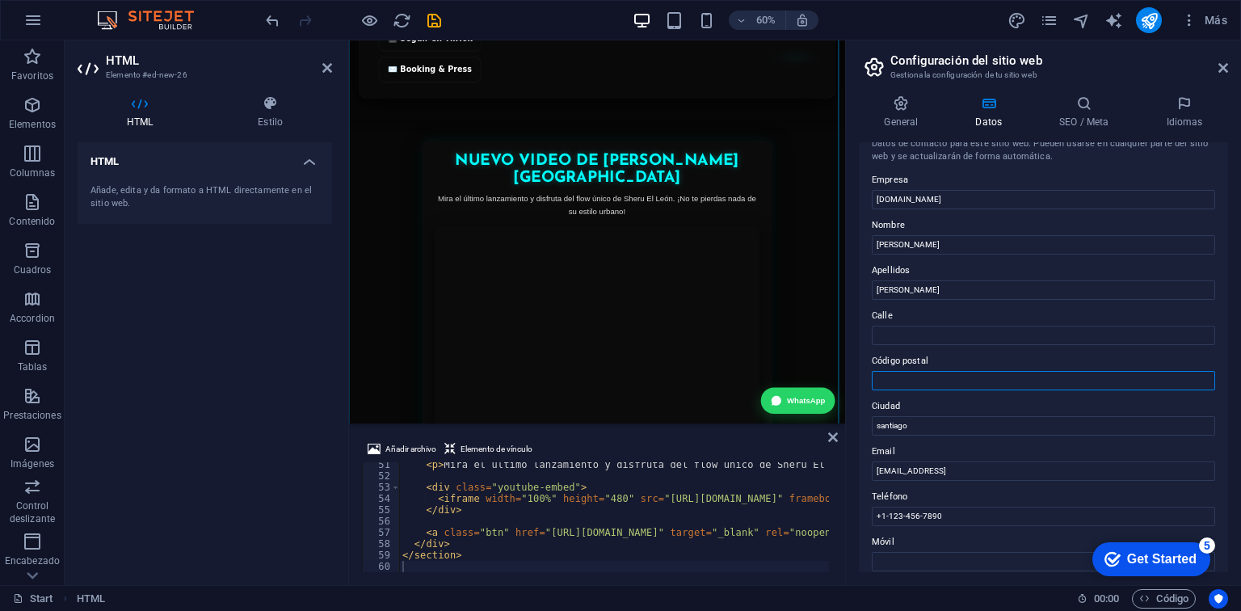
scroll to position [0, 0]
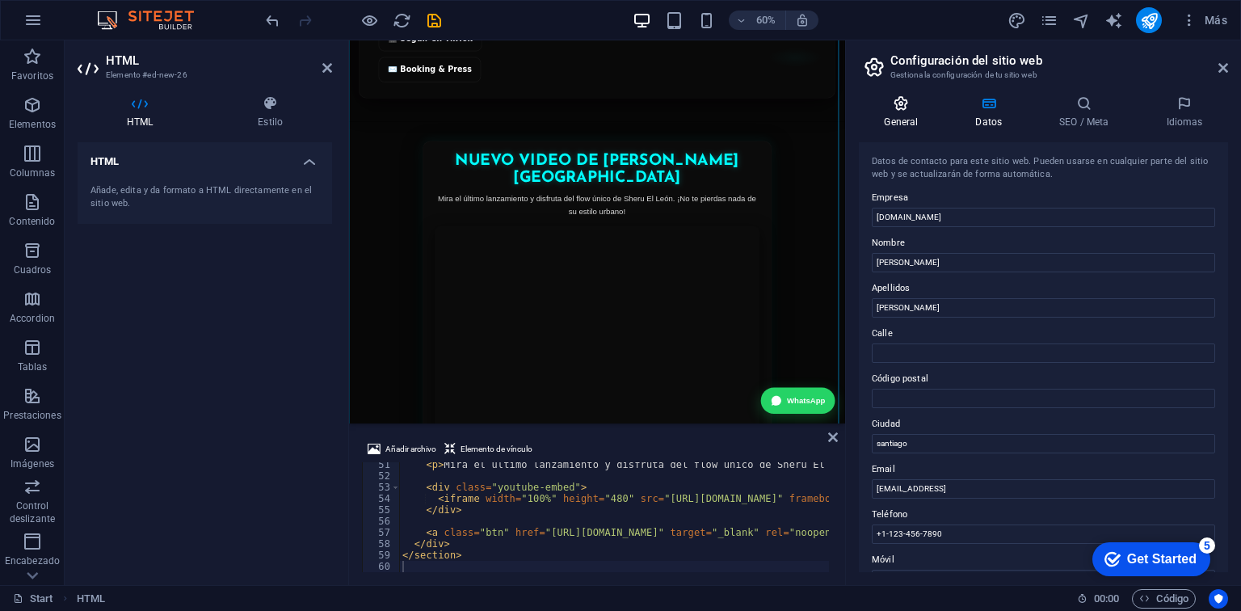
click at [893, 110] on icon at bounding box center [901, 103] width 85 height 16
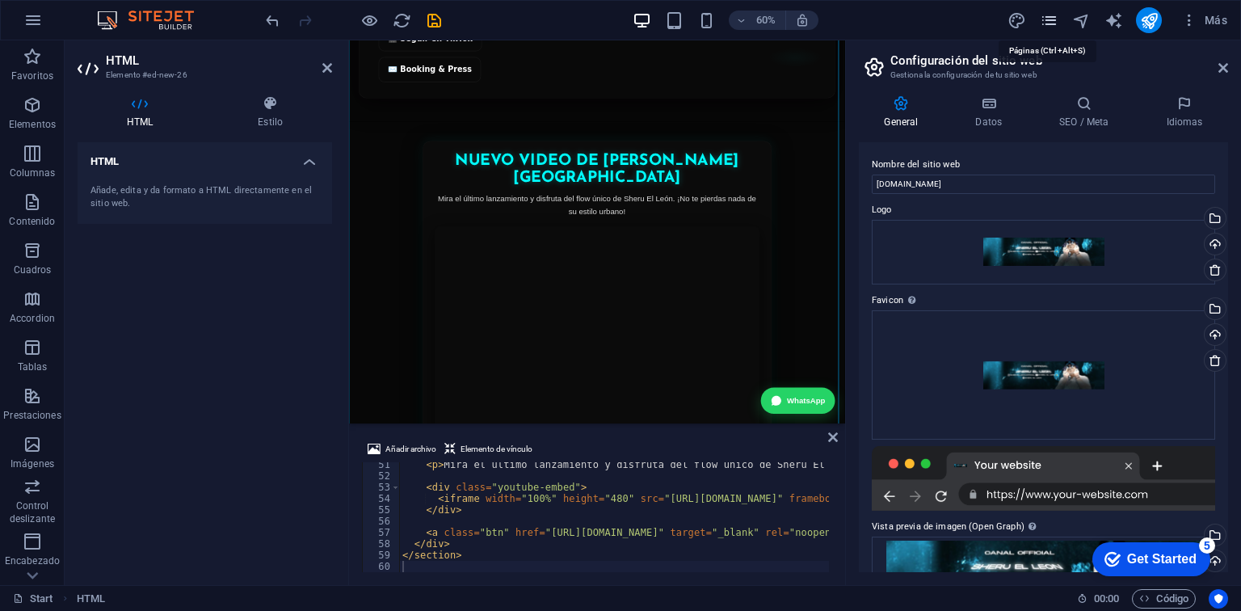
click at [1044, 21] on icon "pages" at bounding box center [1049, 20] width 19 height 19
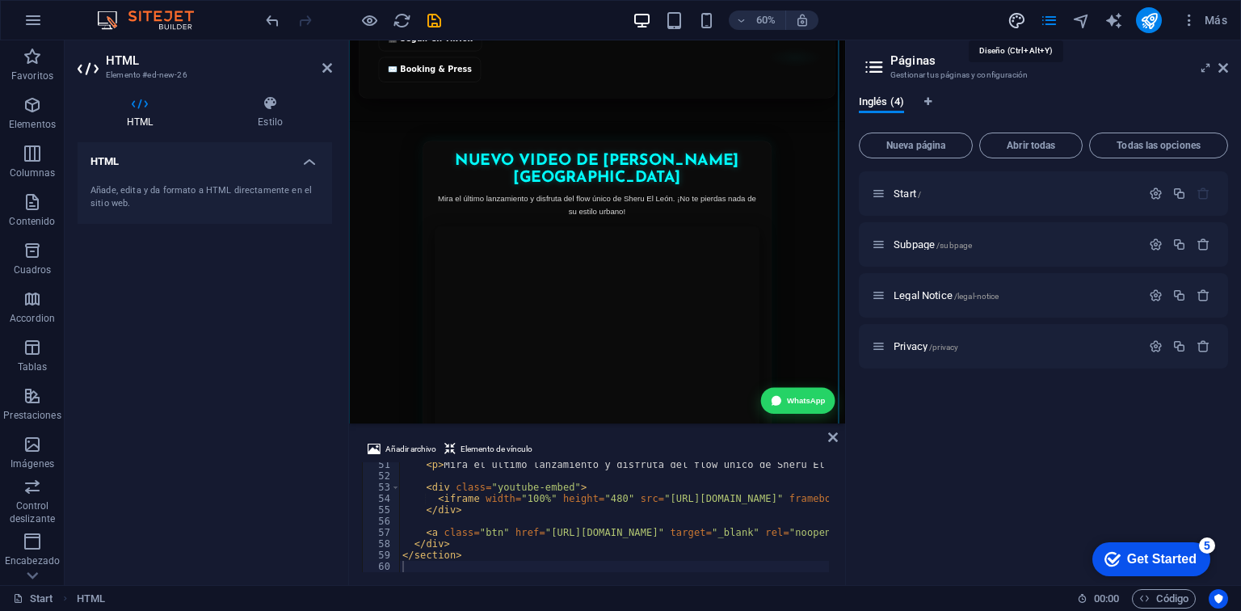
click at [1023, 21] on icon "design" at bounding box center [1016, 20] width 19 height 19
select select "px"
select select "400"
select select "px"
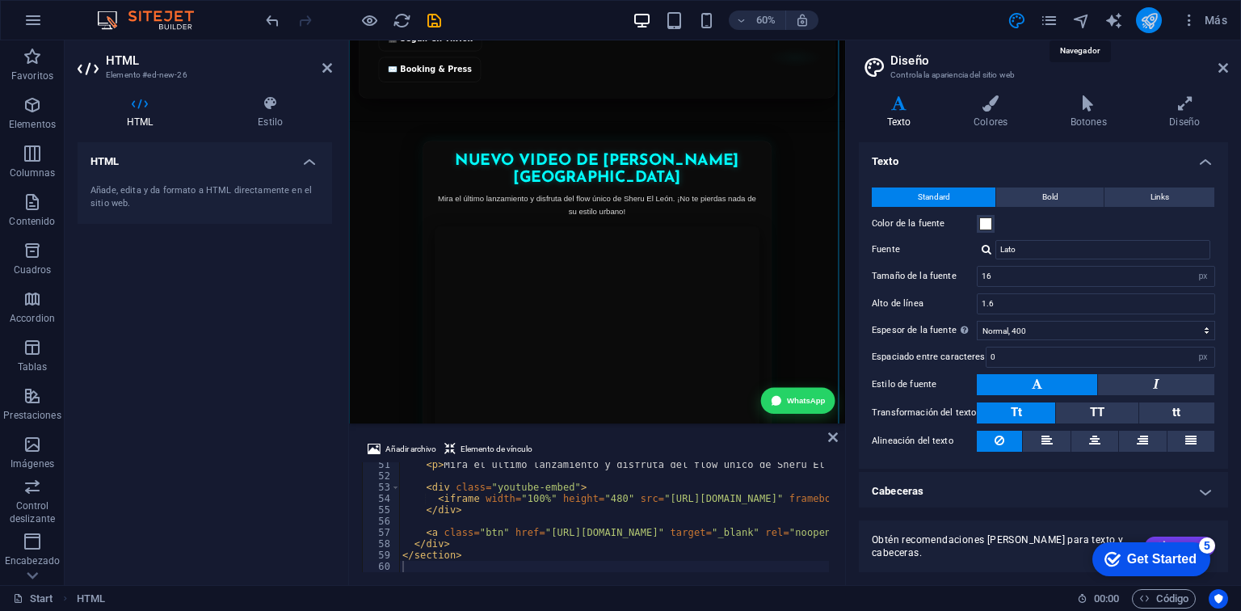
click at [1154, 19] on icon "publish" at bounding box center [1149, 20] width 19 height 19
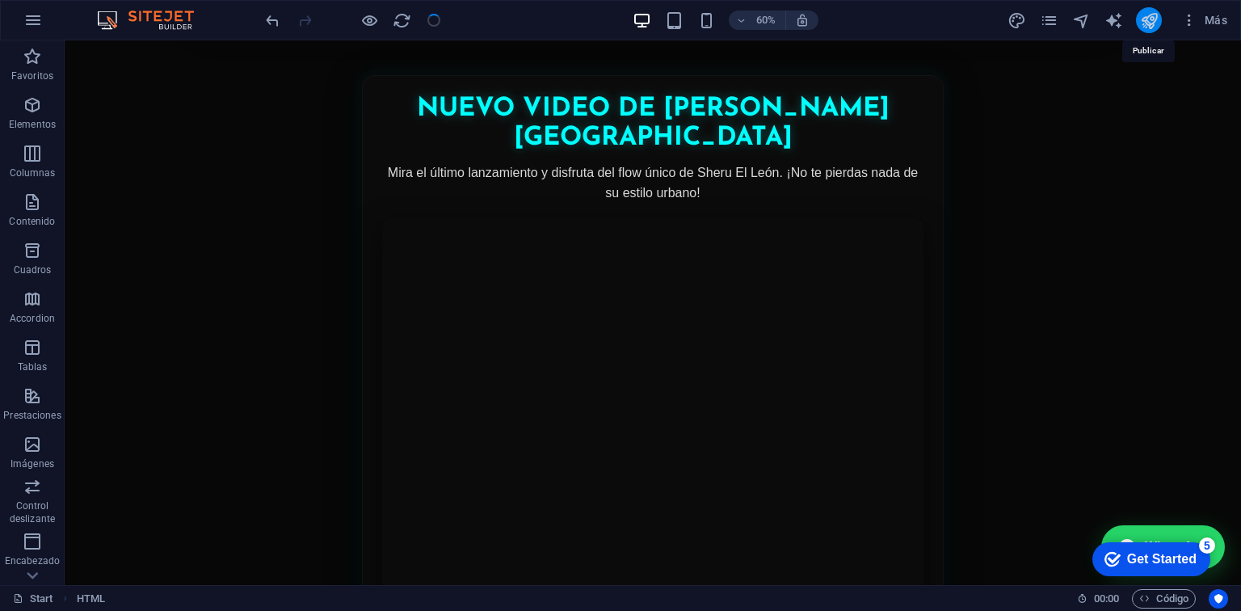
scroll to position [1414, 0]
